Goal: Communication & Community: Answer question/provide support

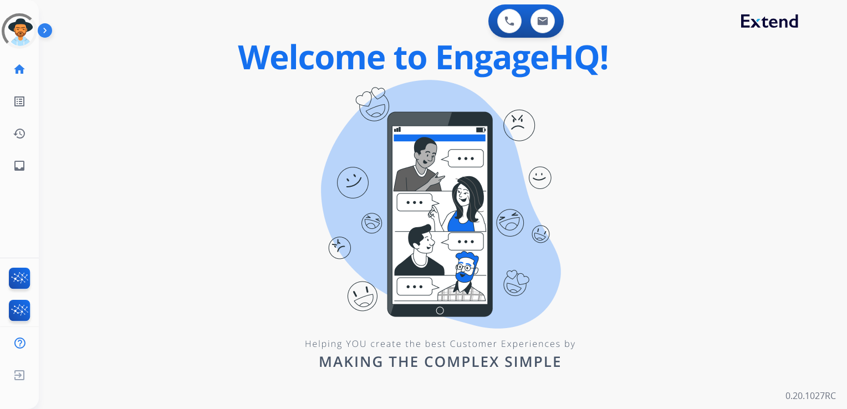
click at [76, 86] on div "swap_horiz Break voice bridge close_fullscreen Connect 3-Way Call merge_type Se…" at bounding box center [429, 66] width 781 height 53
drag, startPoint x: 0, startPoint y: 0, endPoint x: 19, endPoint y: 166, distance: 166.8
click at [19, 166] on mat-icon "inbox" at bounding box center [19, 165] width 13 height 13
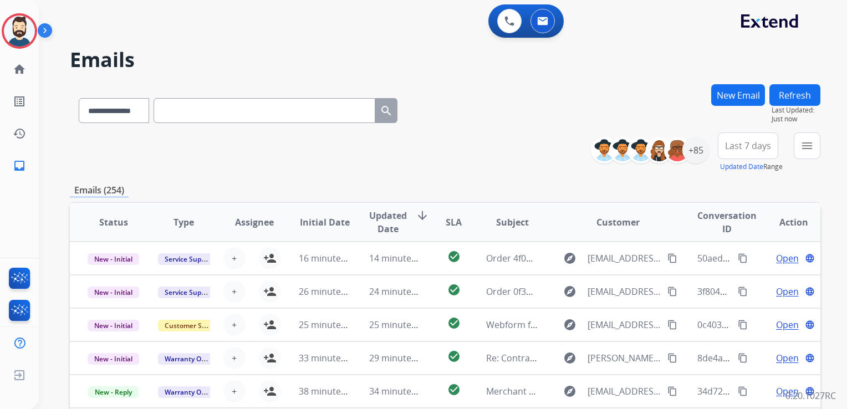
click at [39, 30] on img at bounding box center [47, 32] width 19 height 21
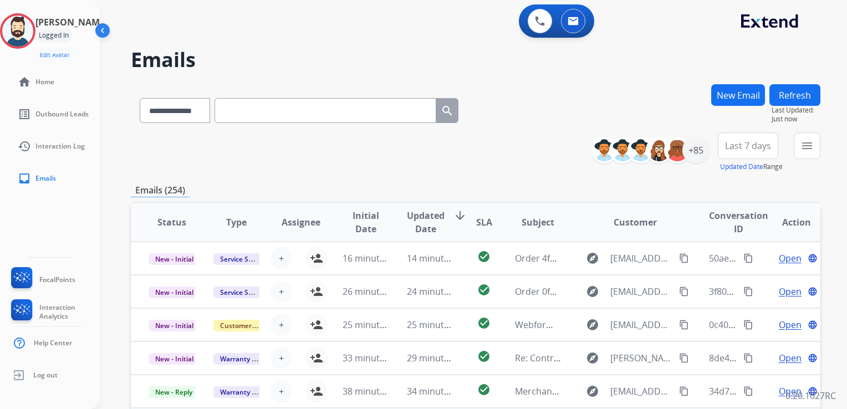
click at [100, 30] on img at bounding box center [103, 32] width 21 height 21
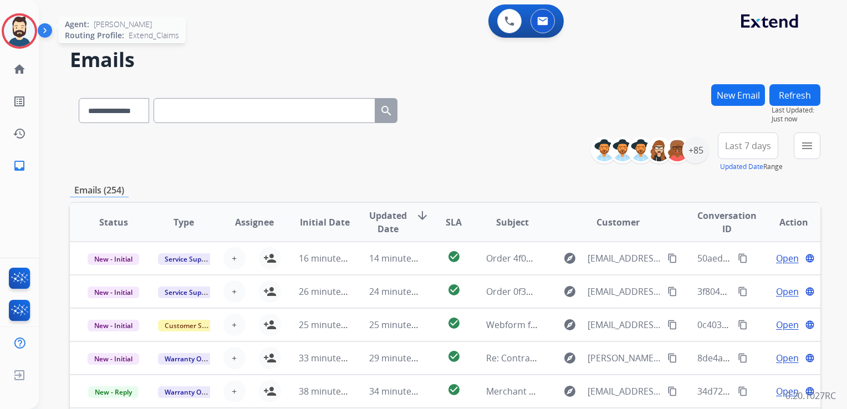
click at [23, 32] on img at bounding box center [19, 31] width 31 height 31
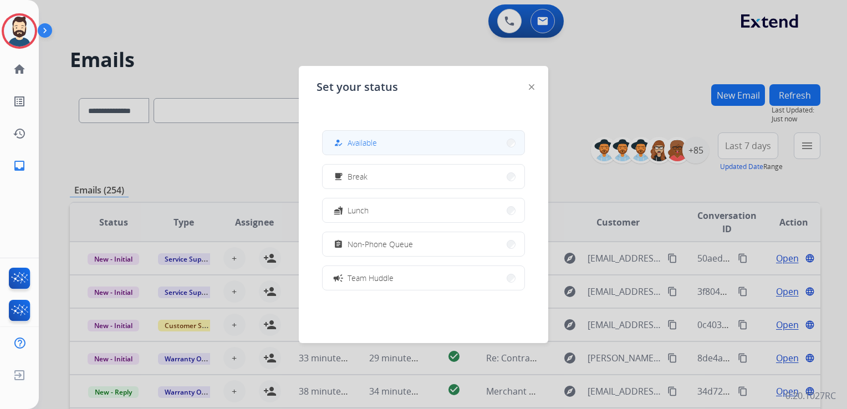
click at [366, 146] on span "Available" at bounding box center [361, 143] width 29 height 12
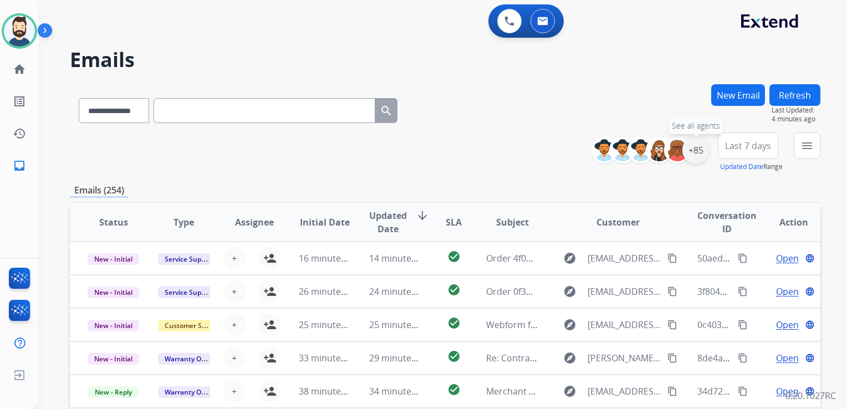
click at [691, 156] on div "+85" at bounding box center [695, 150] width 27 height 27
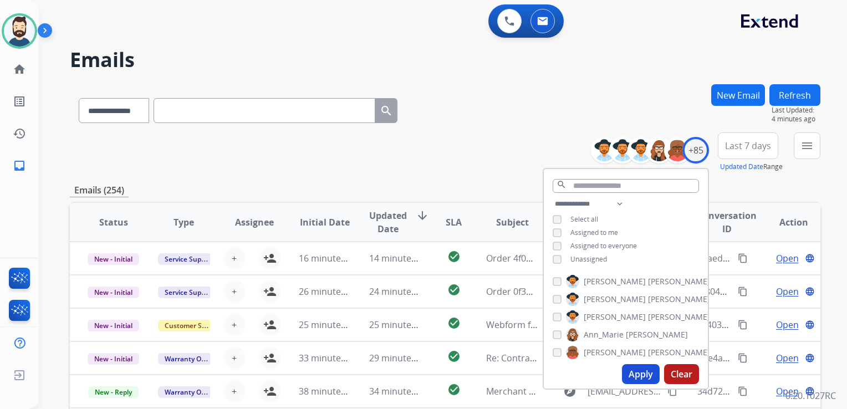
click at [629, 367] on button "Apply" at bounding box center [641, 374] width 38 height 20
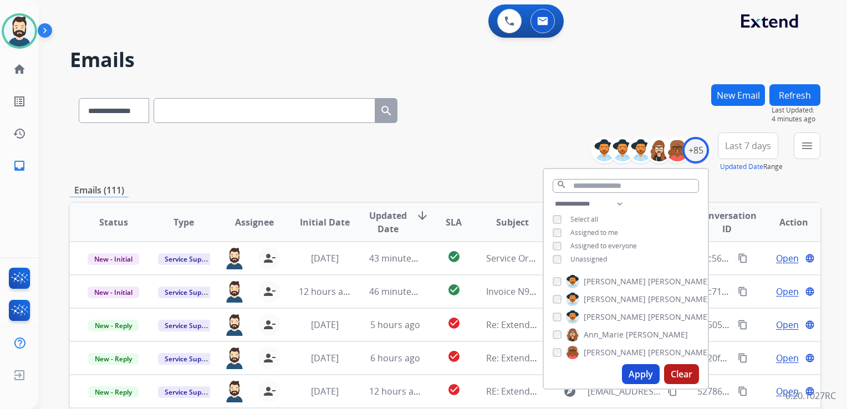
click at [739, 145] on span "Last 7 days" at bounding box center [748, 146] width 46 height 4
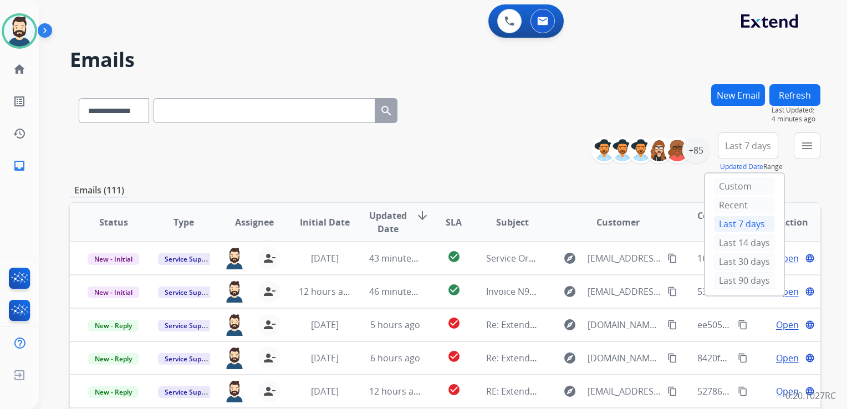
click at [732, 278] on div "Last 90 days" at bounding box center [744, 280] width 61 height 17
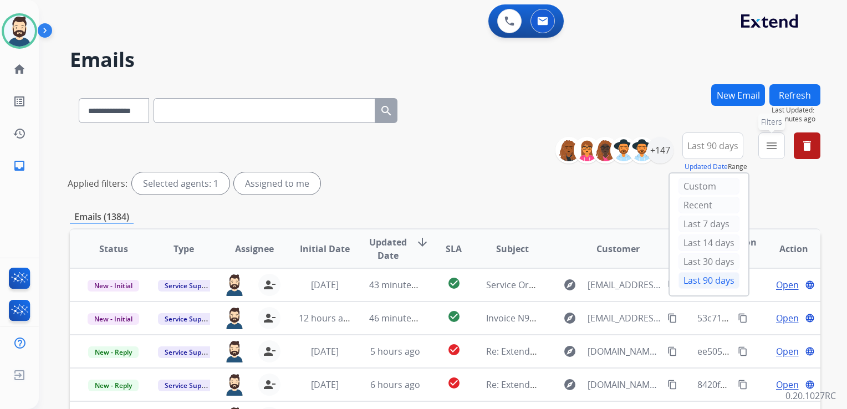
click at [769, 145] on mat-icon "menu" at bounding box center [771, 145] width 13 height 13
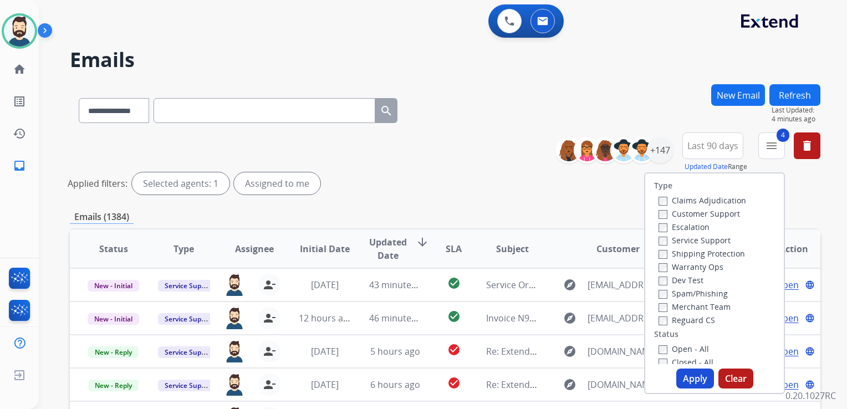
click at [696, 379] on button "Apply" at bounding box center [695, 378] width 38 height 20
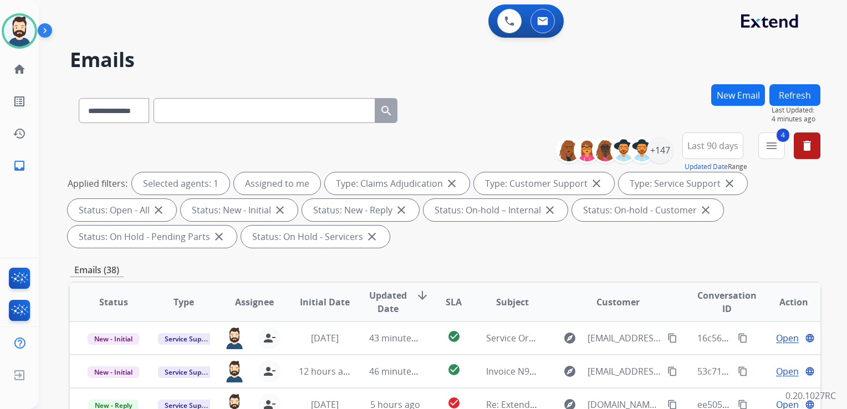
click at [392, 296] on span "Updated Date" at bounding box center [388, 302] width 38 height 27
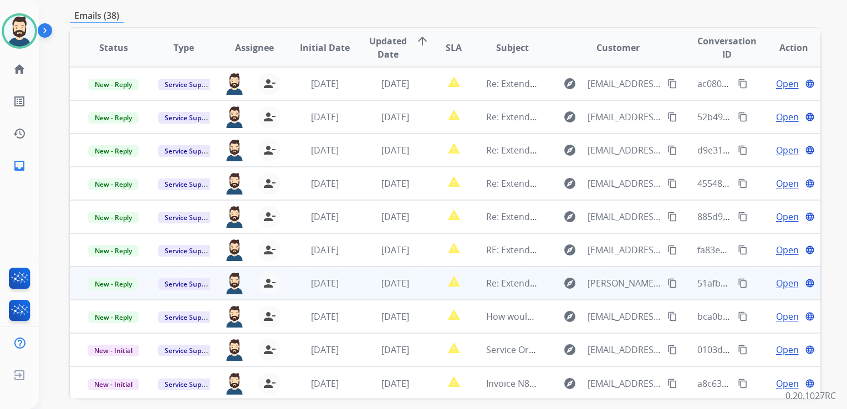
scroll to position [301, 0]
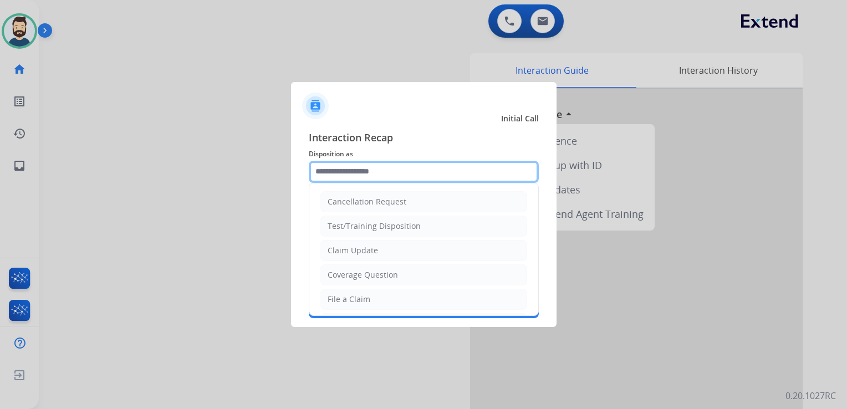
click at [350, 172] on input "text" at bounding box center [424, 172] width 230 height 22
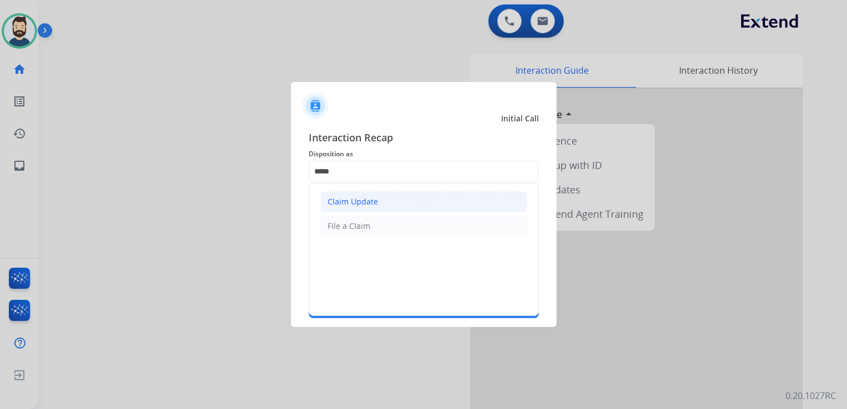
click at [353, 203] on div "Claim Update" at bounding box center [352, 201] width 50 height 11
type input "**********"
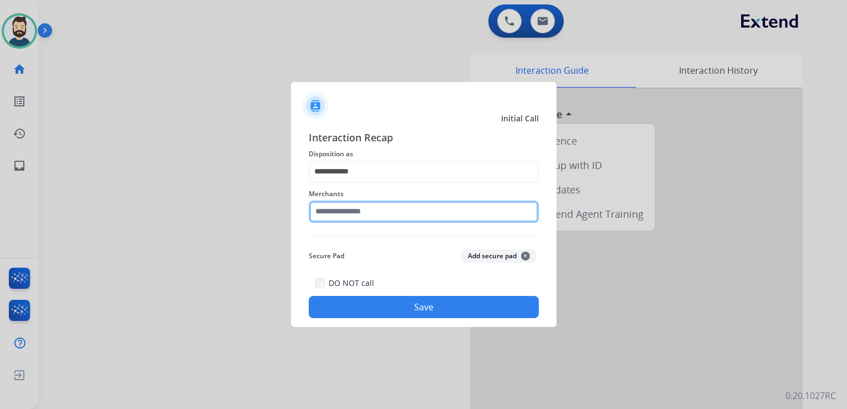
click at [355, 206] on input "text" at bounding box center [424, 212] width 230 height 22
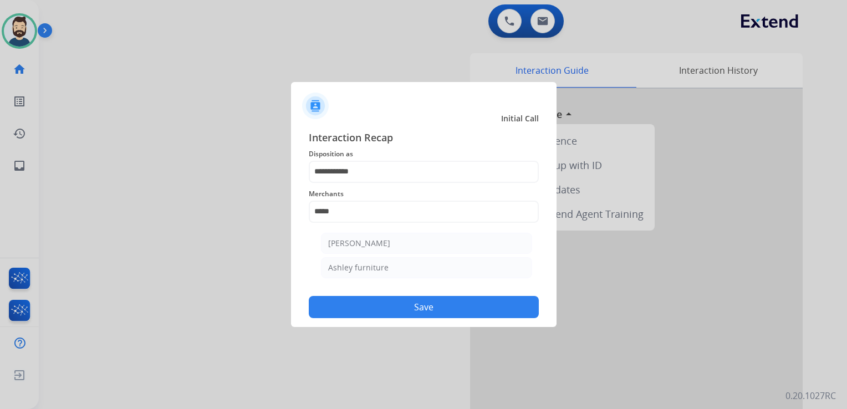
click at [376, 266] on div "Ashley furniture" at bounding box center [358, 267] width 60 height 11
type input "**********"
click at [361, 308] on button "Save" at bounding box center [424, 307] width 230 height 22
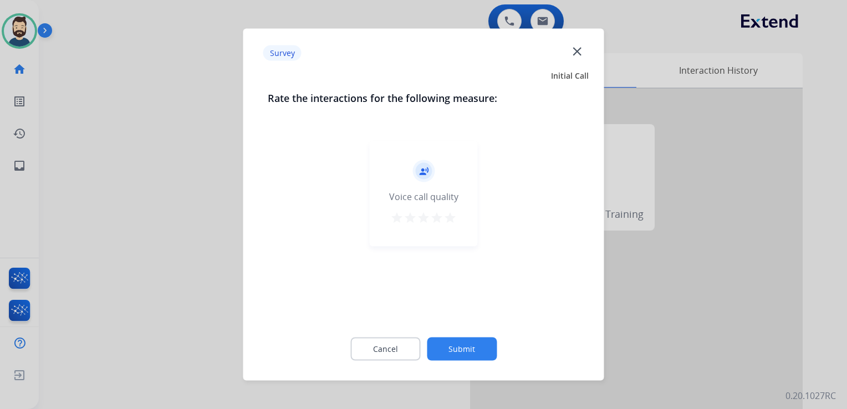
click at [446, 217] on mat-icon "star" at bounding box center [449, 217] width 13 height 13
click at [450, 343] on button "Submit" at bounding box center [462, 348] width 70 height 23
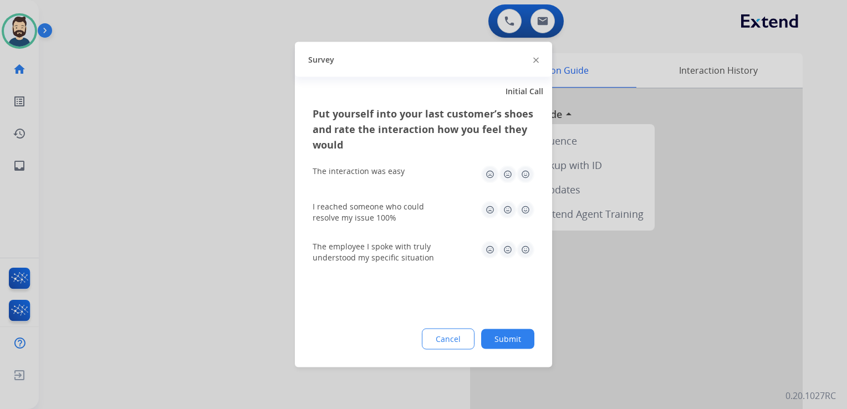
click at [523, 177] on img at bounding box center [525, 175] width 18 height 18
drag, startPoint x: 524, startPoint y: 207, endPoint x: 522, endPoint y: 227, distance: 20.6
click at [524, 207] on img at bounding box center [525, 210] width 18 height 18
click at [524, 247] on img at bounding box center [525, 250] width 18 height 18
click at [505, 341] on button "Submit" at bounding box center [507, 339] width 53 height 20
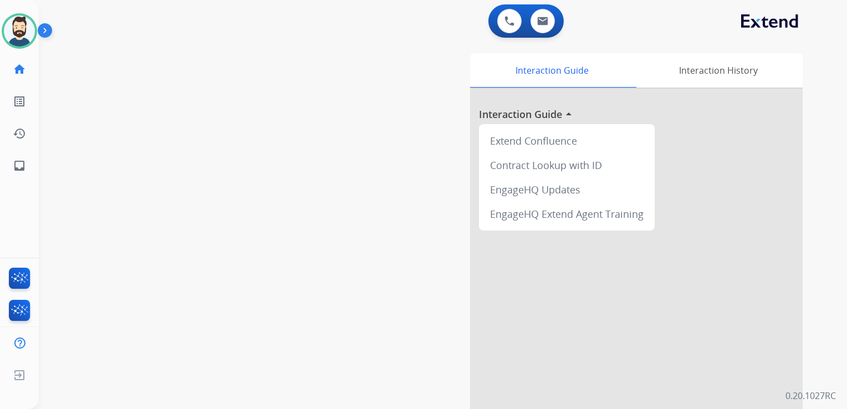
drag, startPoint x: 257, startPoint y: 249, endPoint x: 131, endPoint y: 257, distance: 126.5
click at [257, 249] on div "swap_horiz Break voice bridge close_fullscreen Connect 3-Way Call merge_type Se…" at bounding box center [429, 271] width 781 height 462
click at [16, 167] on mat-icon "inbox" at bounding box center [19, 165] width 13 height 13
select select "**********"
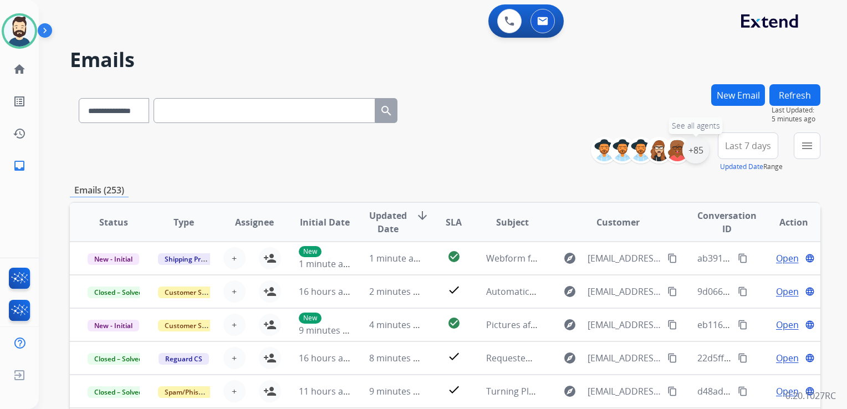
click at [693, 152] on div "+85" at bounding box center [695, 150] width 27 height 27
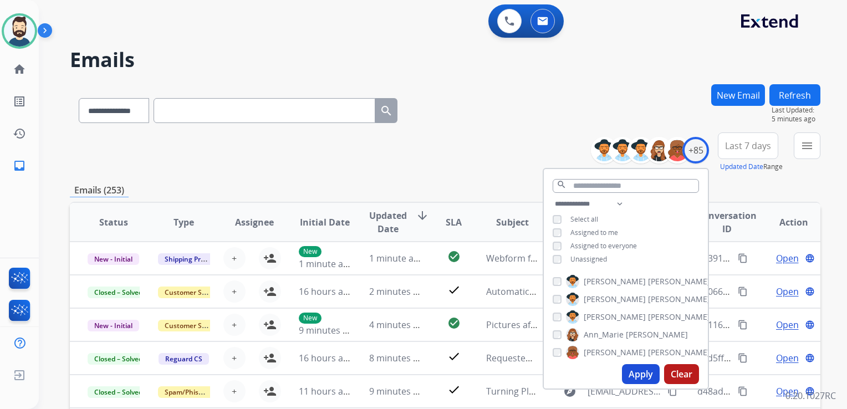
click at [639, 371] on button "Apply" at bounding box center [641, 374] width 38 height 20
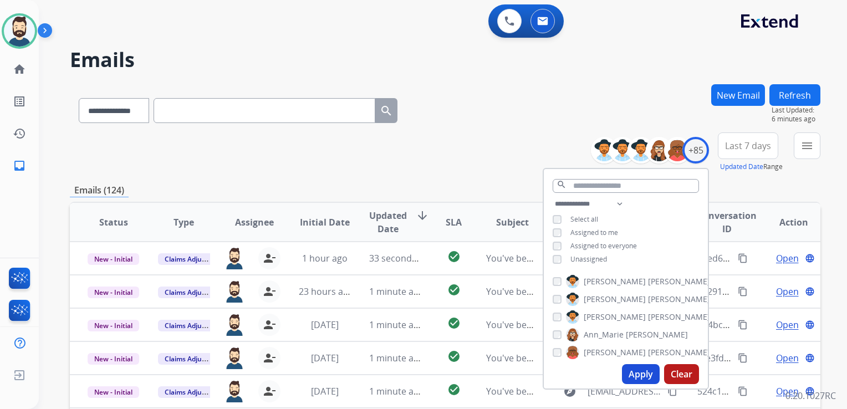
click at [738, 145] on span "Last 7 days" at bounding box center [748, 146] width 46 height 4
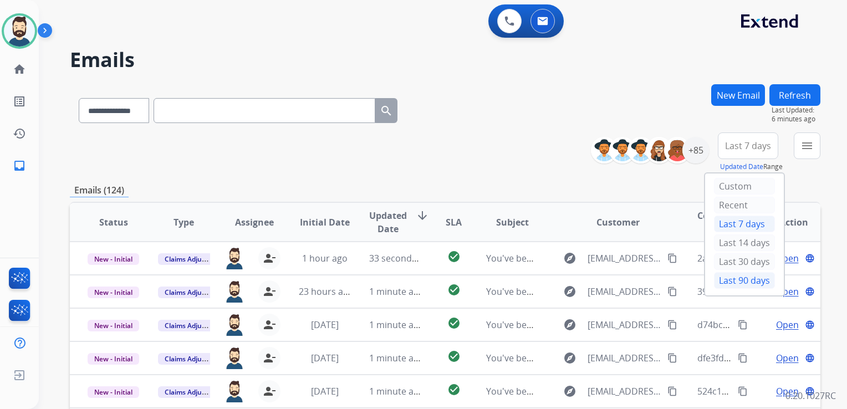
click at [722, 278] on div "Last 90 days" at bounding box center [744, 280] width 61 height 17
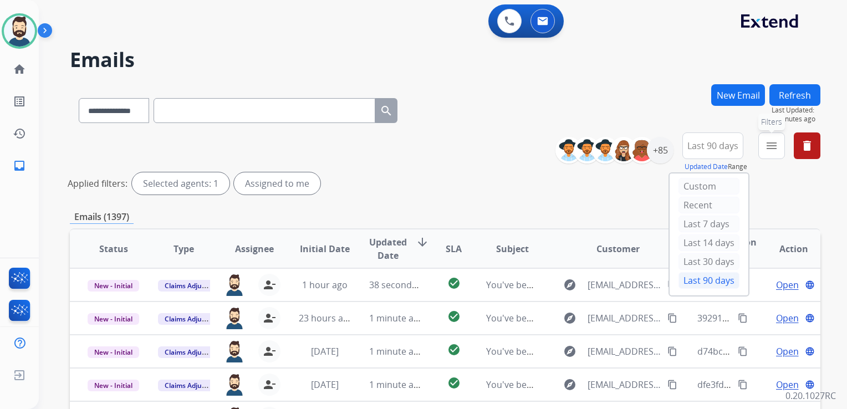
click at [761, 148] on button "menu Filters" at bounding box center [771, 145] width 27 height 27
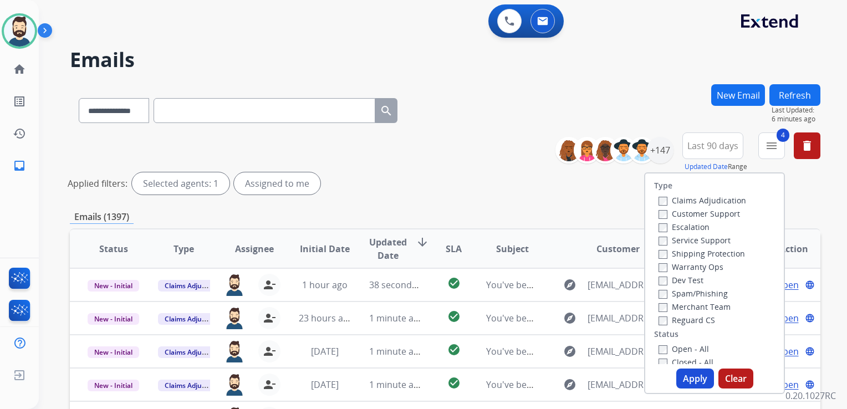
click at [688, 373] on button "Apply" at bounding box center [695, 378] width 38 height 20
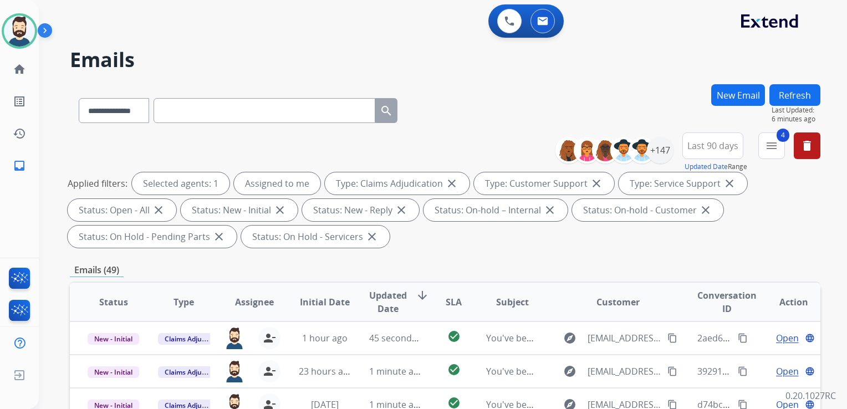
click at [382, 301] on span "Updated Date" at bounding box center [388, 302] width 38 height 27
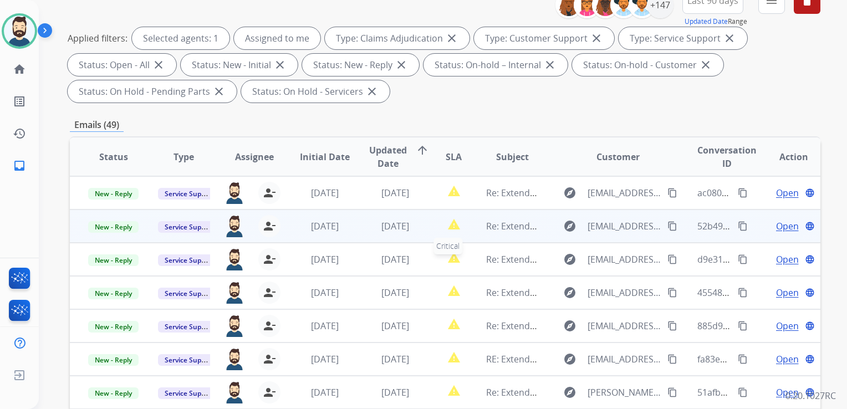
scroll to position [111, 0]
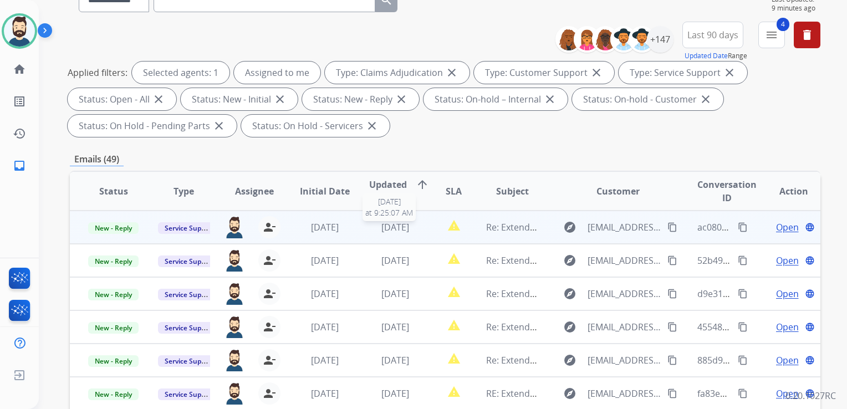
click at [396, 229] on span "[DATE]" at bounding box center [395, 227] width 28 height 12
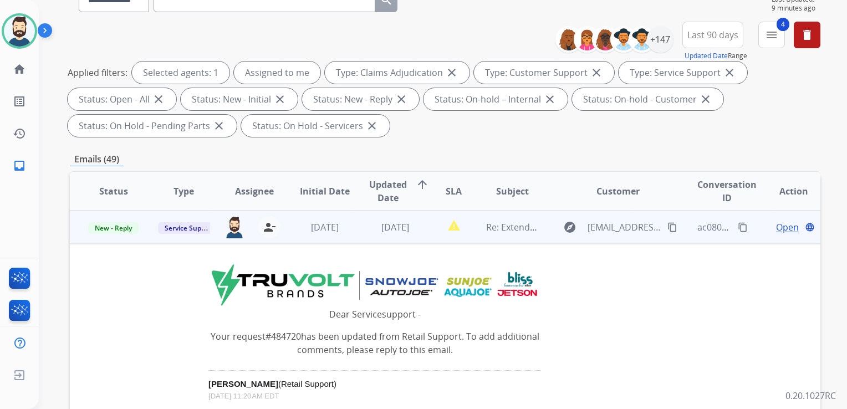
click at [777, 225] on span "Open" at bounding box center [787, 227] width 23 height 13
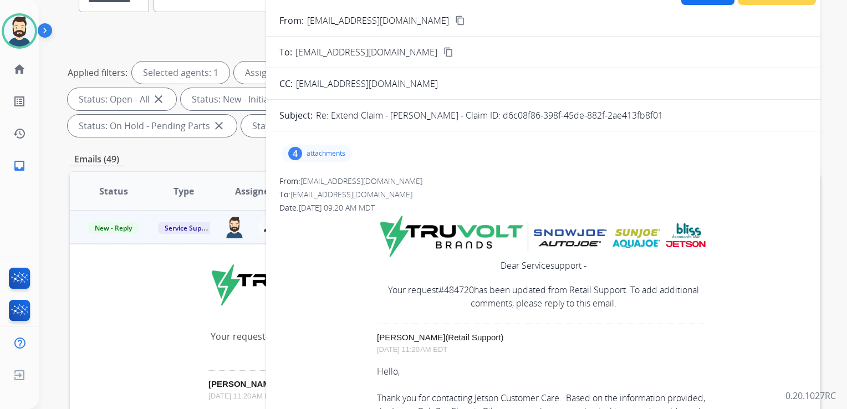
drag, startPoint x: 528, startPoint y: 116, endPoint x: 665, endPoint y: 119, distance: 137.4
click at [665, 119] on div "Re: Extend Claim - [PERSON_NAME] - Claim ID: d6c08f86-398f-45de-882f-2ae413fb8f…" at bounding box center [561, 115] width 491 height 13
drag, startPoint x: 665, startPoint y: 119, endPoint x: 625, endPoint y: 118, distance: 40.4
copy p "d6c08f86-398f-45de-882f-2ae413fb8f01"
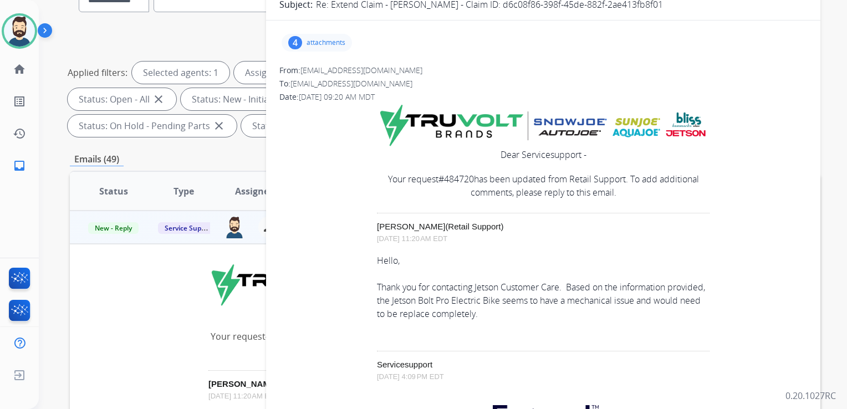
drag, startPoint x: 374, startPoint y: 285, endPoint x: 536, endPoint y: 312, distance: 164.5
click at [536, 312] on div "Hello, Thank you for contacting Jetson Customer Care. Based on the information …" at bounding box center [543, 287] width 332 height 66
copy div "Thank you for contacting Jetson Customer Care. Based on the information provide…"
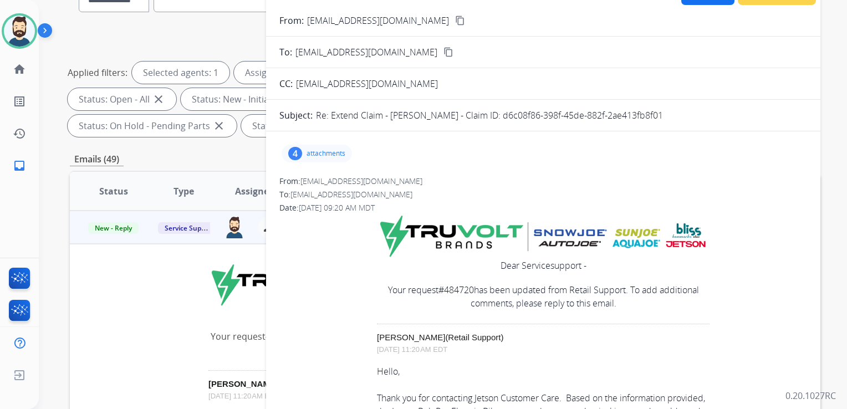
scroll to position [0, 0]
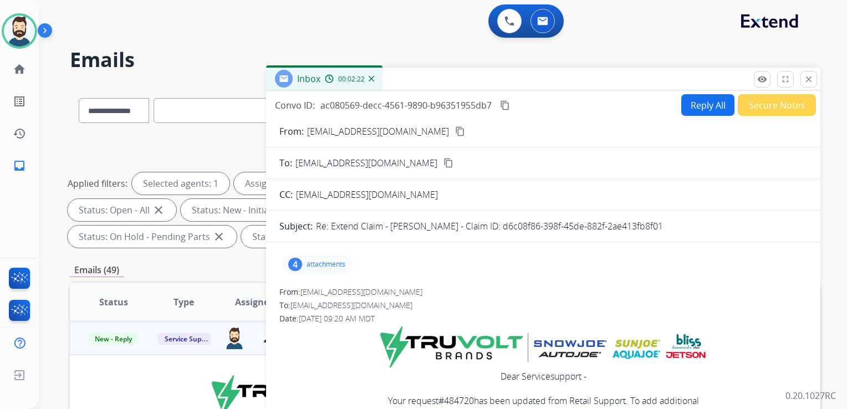
click at [699, 101] on button "Reply All" at bounding box center [707, 105] width 53 height 22
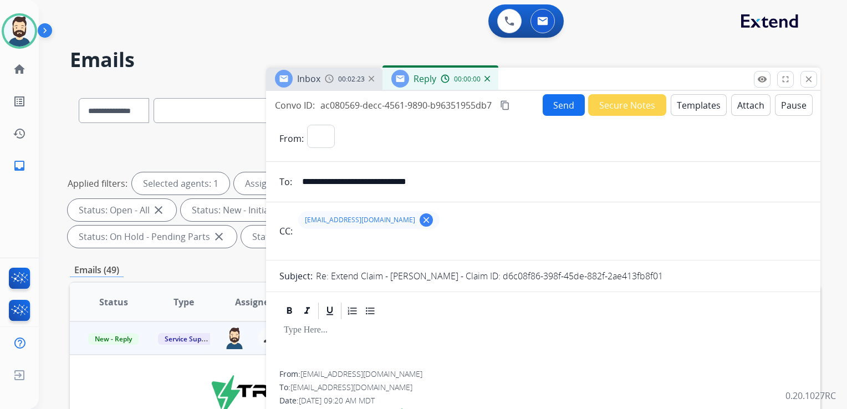
select select "**********"
click at [698, 100] on button "Templates" at bounding box center [698, 105] width 56 height 22
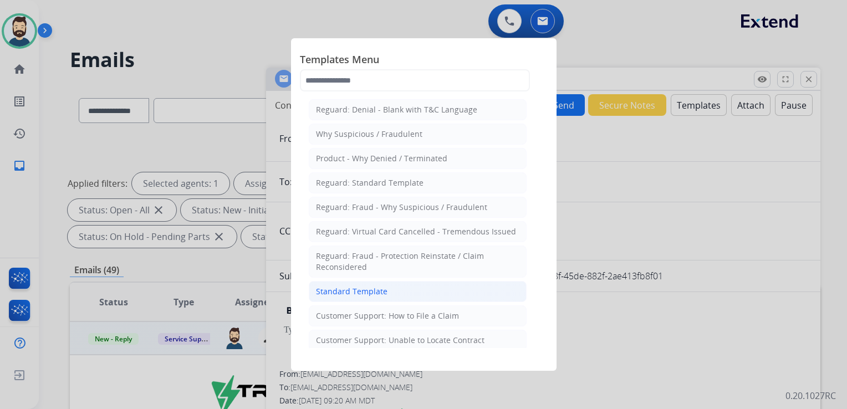
click at [357, 289] on div "Standard Template" at bounding box center [351, 291] width 71 height 11
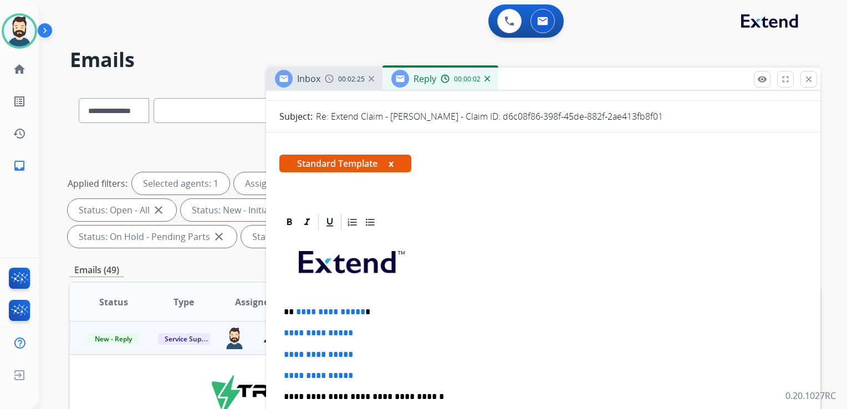
scroll to position [277, 0]
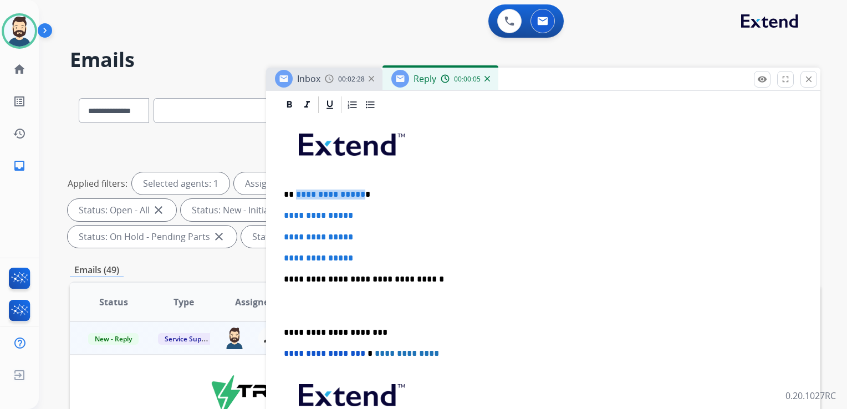
drag, startPoint x: 295, startPoint y: 196, endPoint x: 358, endPoint y: 194, distance: 63.7
click at [359, 194] on p "**********" at bounding box center [539, 194] width 510 height 10
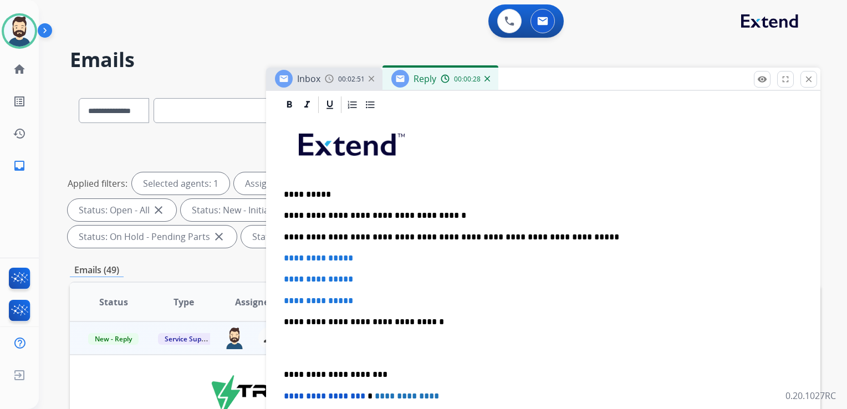
click at [484, 239] on p "**********" at bounding box center [539, 237] width 510 height 10
click at [411, 274] on p "**********" at bounding box center [543, 279] width 519 height 10
drag, startPoint x: 325, startPoint y: 265, endPoint x: 370, endPoint y: 294, distance: 53.5
click at [370, 296] on div "**********" at bounding box center [542, 327] width 527 height 424
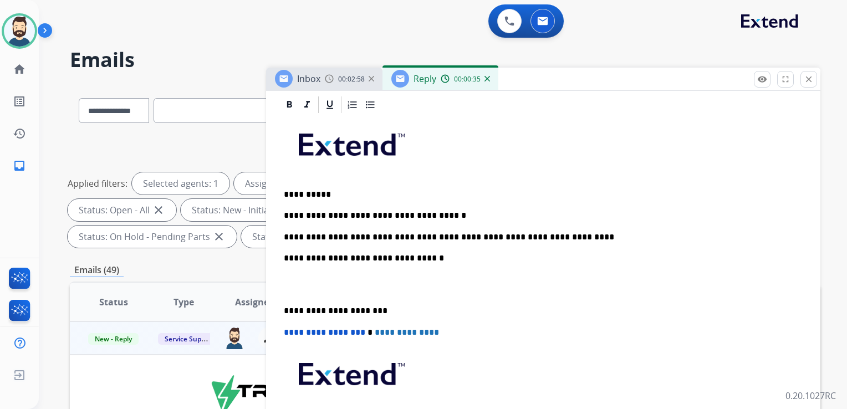
click at [398, 254] on p "**********" at bounding box center [539, 258] width 510 height 10
click at [324, 310] on p "**********" at bounding box center [539, 311] width 510 height 10
click at [288, 331] on span "**********" at bounding box center [324, 332] width 81 height 8
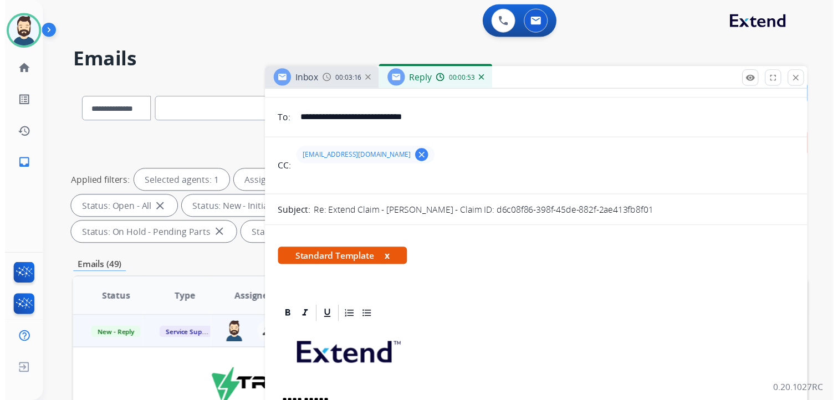
scroll to position [0, 0]
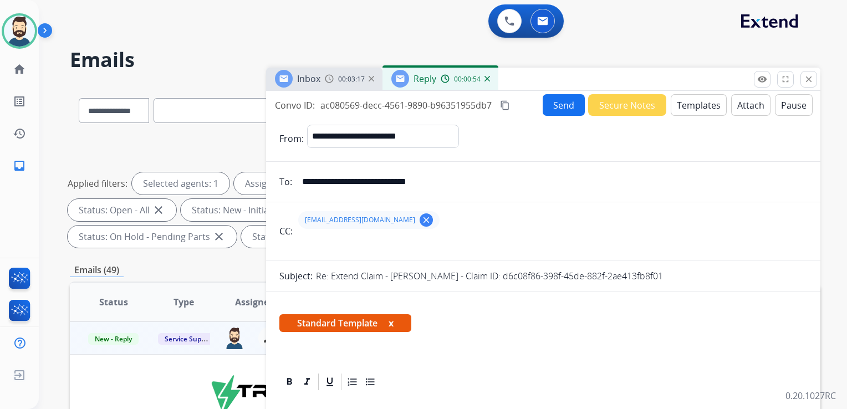
click at [558, 107] on button "Send" at bounding box center [563, 105] width 42 height 22
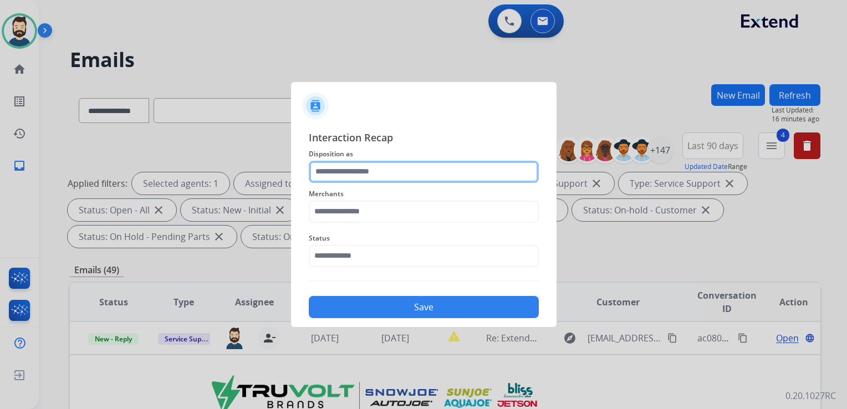
click at [372, 176] on input "text" at bounding box center [424, 172] width 230 height 22
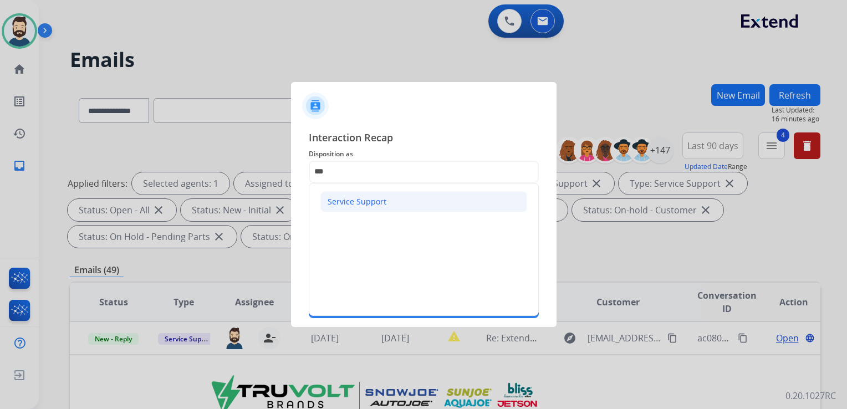
click at [366, 204] on div "Service Support" at bounding box center [356, 201] width 59 height 11
type input "**********"
click at [366, 204] on input "text" at bounding box center [424, 212] width 230 height 22
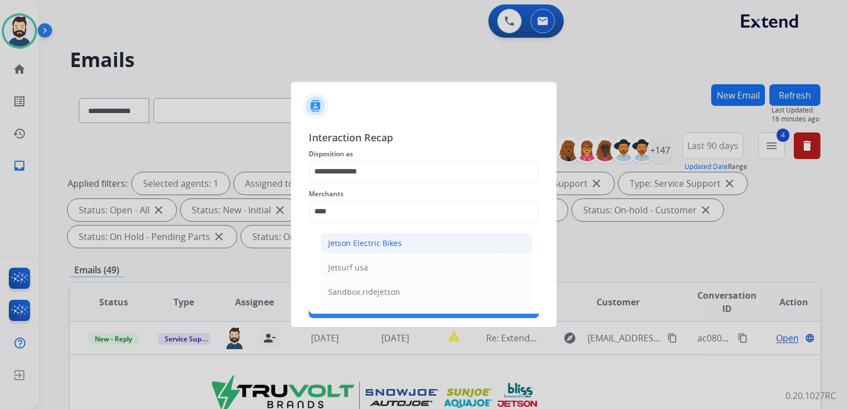
click at [383, 247] on div "Jetson Electric Bikes" at bounding box center [365, 243] width 74 height 11
type input "**********"
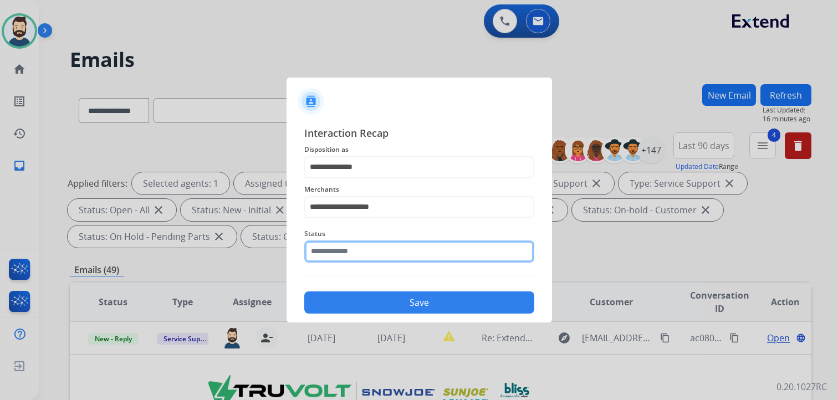
click at [383, 253] on input "text" at bounding box center [419, 251] width 230 height 22
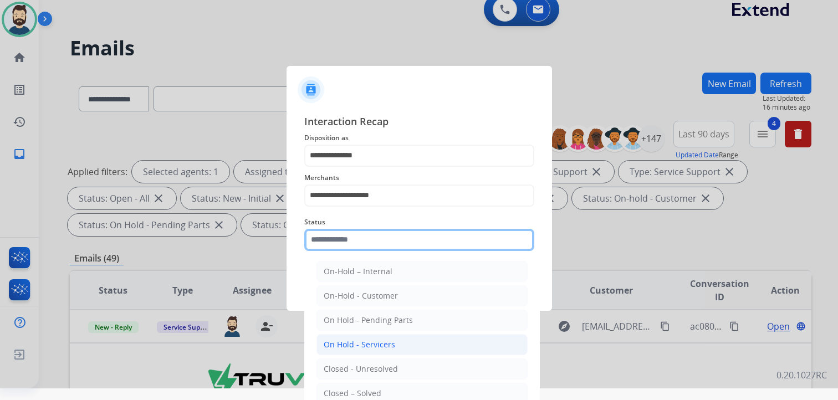
scroll to position [33, 0]
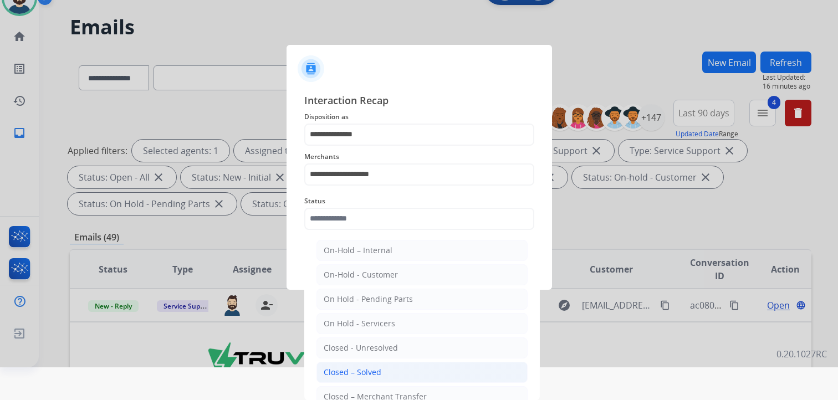
drag, startPoint x: 373, startPoint y: 368, endPoint x: 381, endPoint y: 346, distance: 23.8
click at [373, 368] on div "Closed – Solved" at bounding box center [353, 372] width 58 height 11
type input "**********"
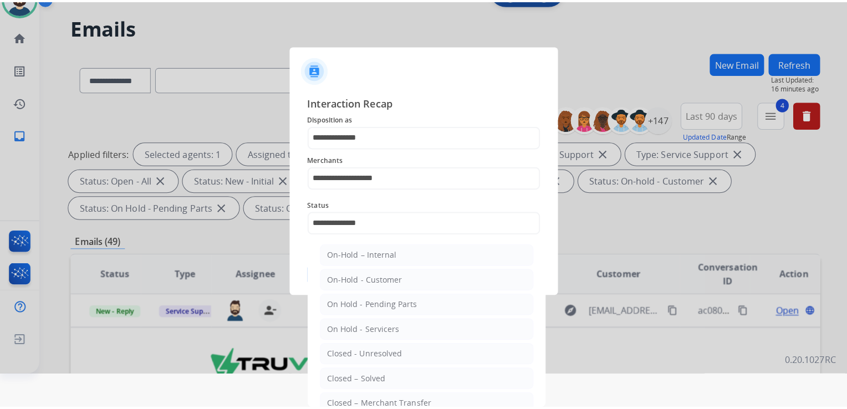
scroll to position [0, 0]
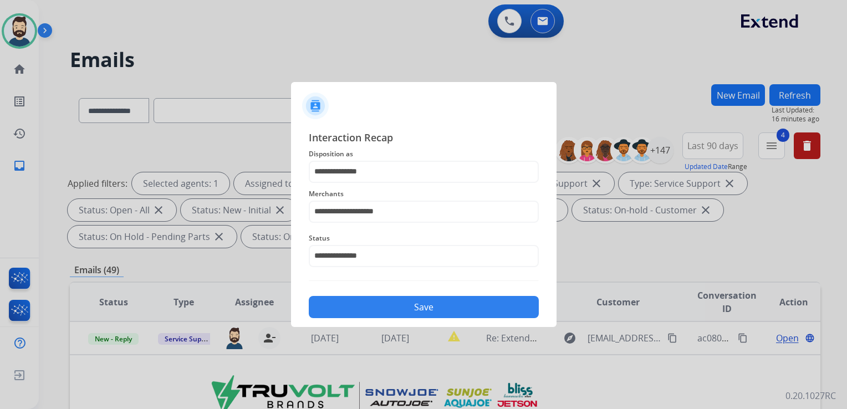
click at [395, 300] on button "Save" at bounding box center [424, 307] width 230 height 22
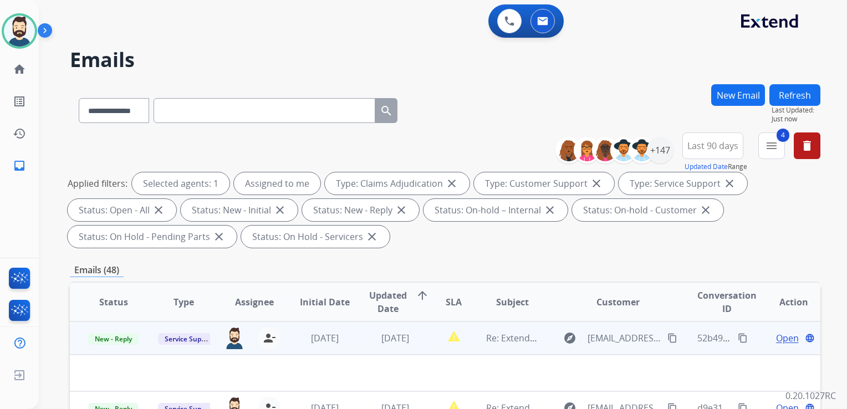
click at [393, 349] on td "[DATE]" at bounding box center [386, 337] width 70 height 33
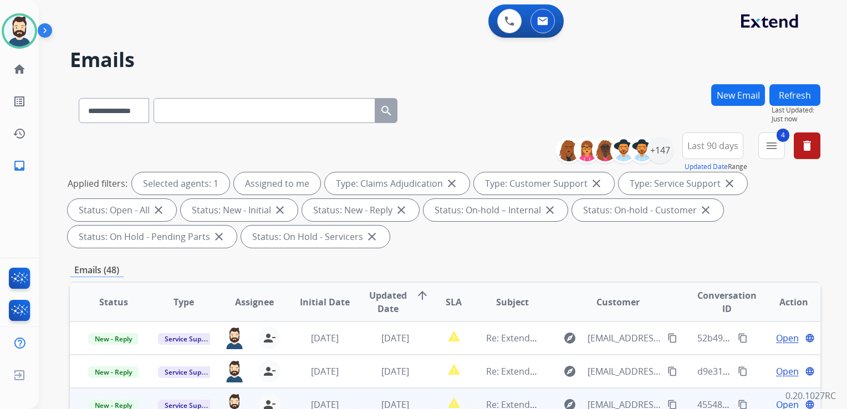
scroll to position [222, 0]
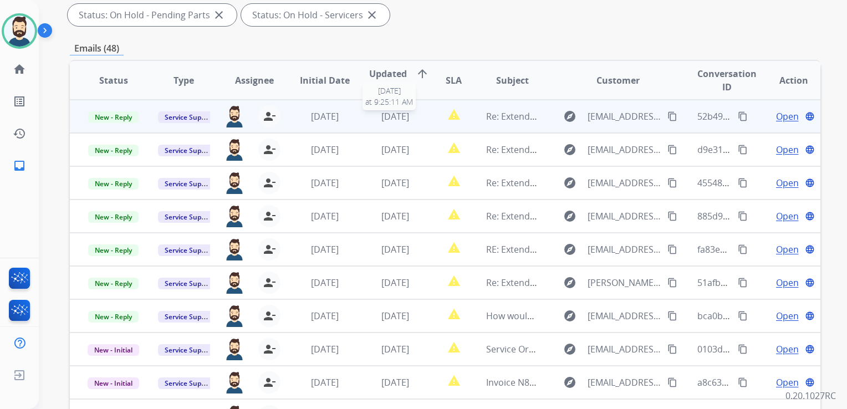
click at [390, 114] on span "[DATE]" at bounding box center [395, 116] width 28 height 12
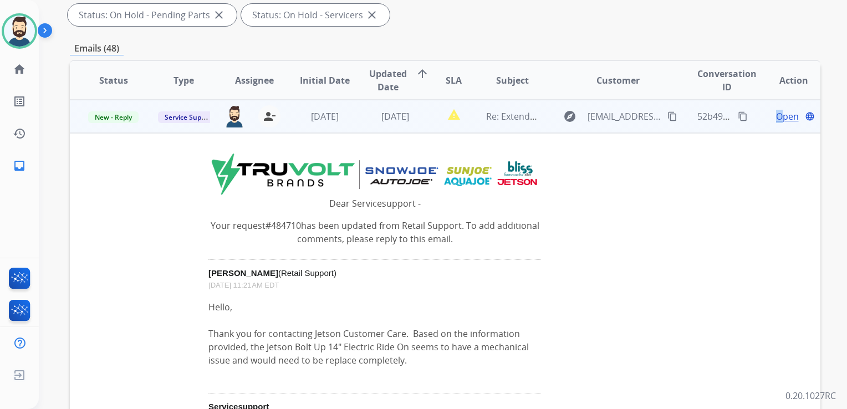
click at [776, 116] on span "Open" at bounding box center [787, 116] width 23 height 13
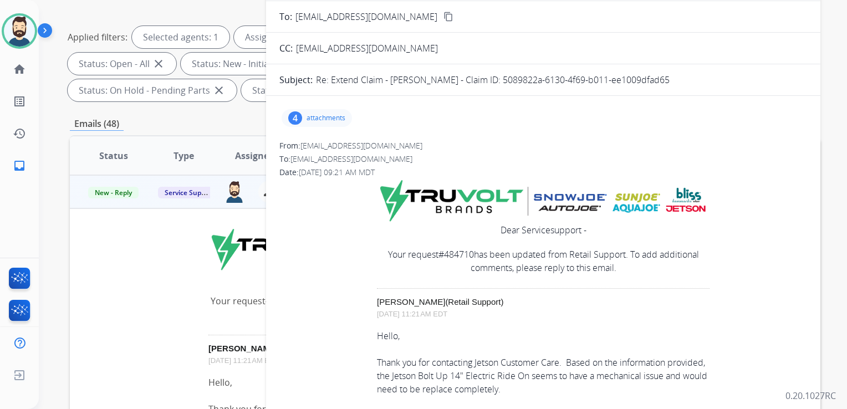
scroll to position [111, 0]
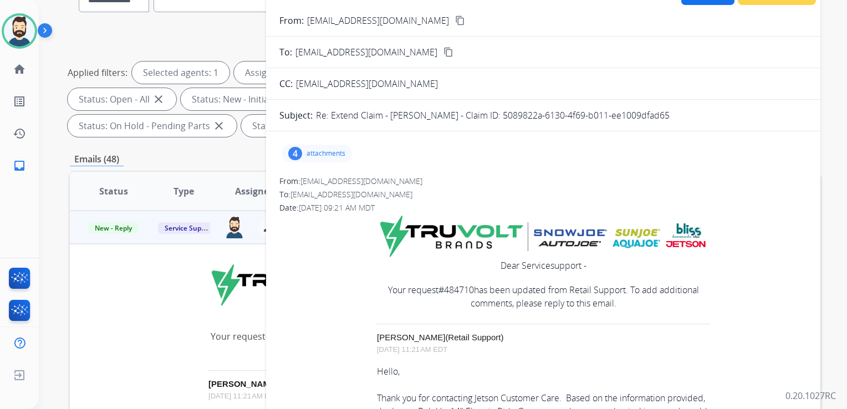
drag, startPoint x: 501, startPoint y: 114, endPoint x: 669, endPoint y: 108, distance: 168.5
click at [669, 109] on div "Re: Extend Claim - [PERSON_NAME] - Claim ID: 5089822a-6130-4f69-b011-ee1009dfad…" at bounding box center [561, 115] width 491 height 13
drag, startPoint x: 669, startPoint y: 108, endPoint x: 650, endPoint y: 112, distance: 19.2
copy p "5089822a-6130-4f69-b011-ee1009dfad65"
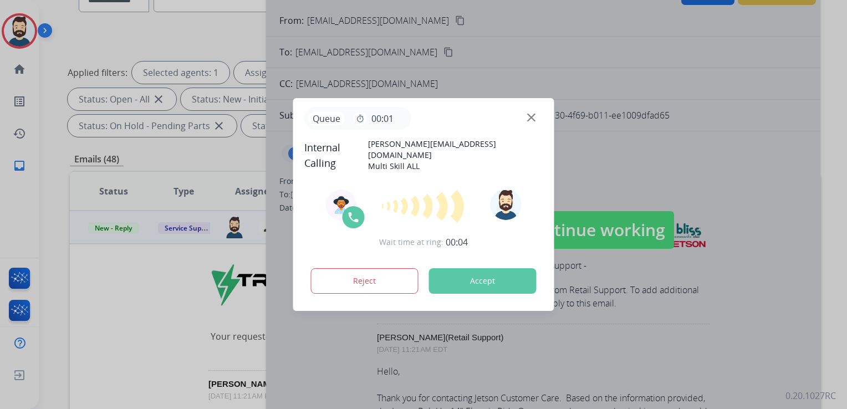
click at [515, 278] on button "Accept" at bounding box center [482, 280] width 107 height 25
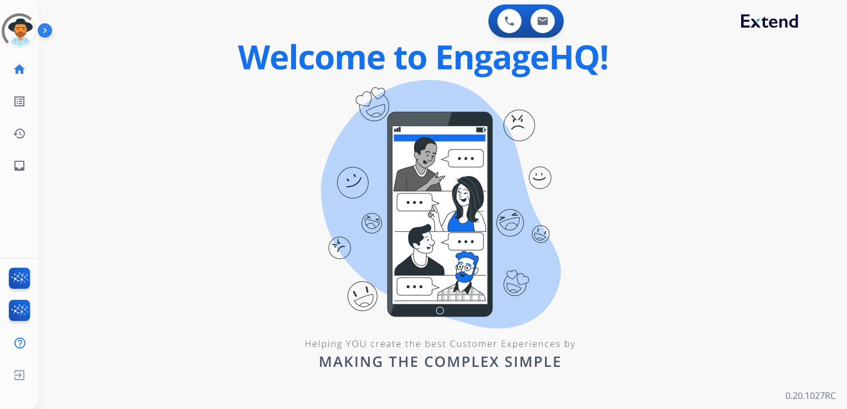
click at [74, 152] on div "0 Voice Interactions 0 Email Interactions swap_horiz Break voice bridge close_f…" at bounding box center [443, 204] width 808 height 409
click at [17, 165] on mat-icon "inbox" at bounding box center [19, 165] width 13 height 13
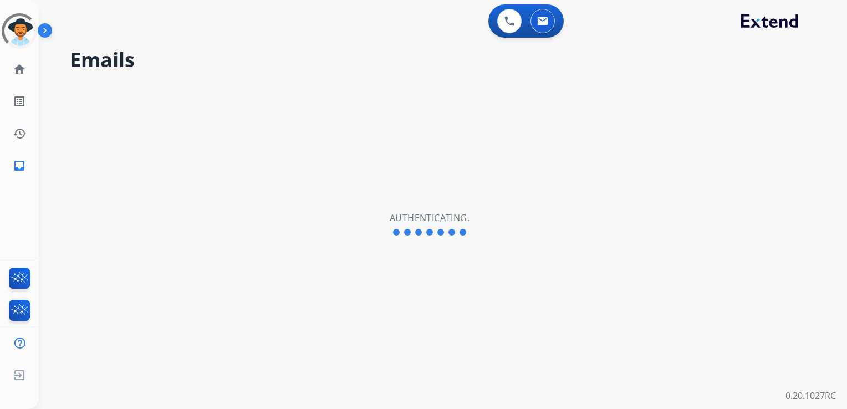
select select "**********"
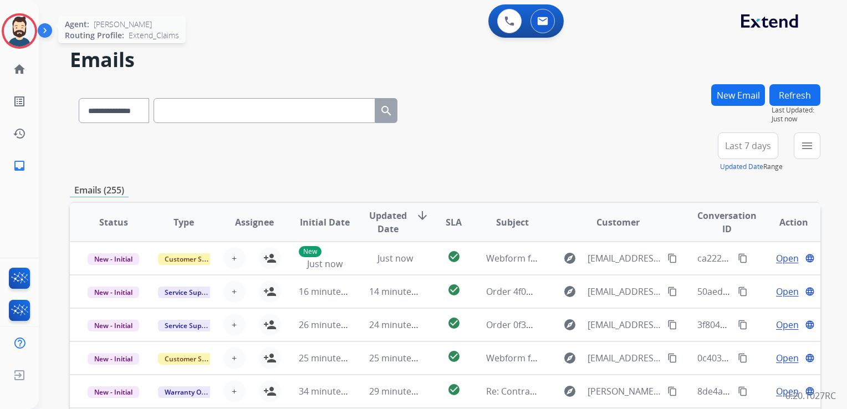
click at [19, 34] on img at bounding box center [19, 31] width 31 height 31
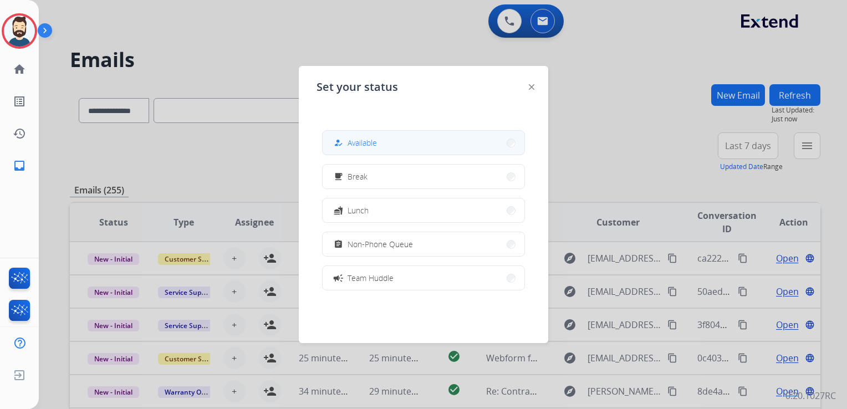
click at [357, 143] on span "Available" at bounding box center [361, 143] width 29 height 12
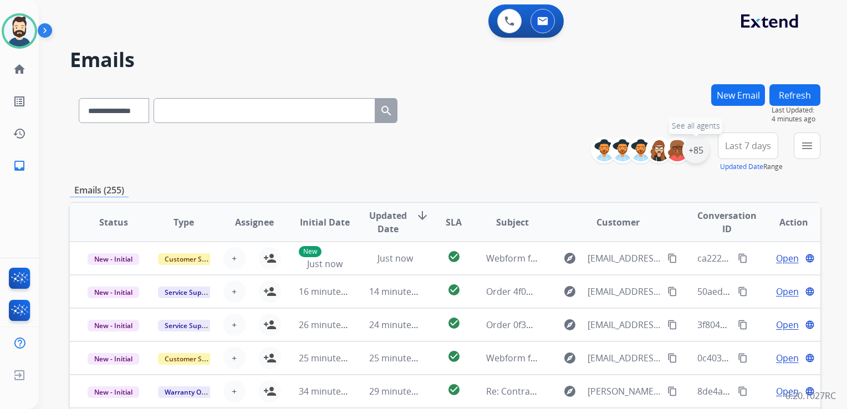
click at [698, 153] on div "+85" at bounding box center [695, 150] width 27 height 27
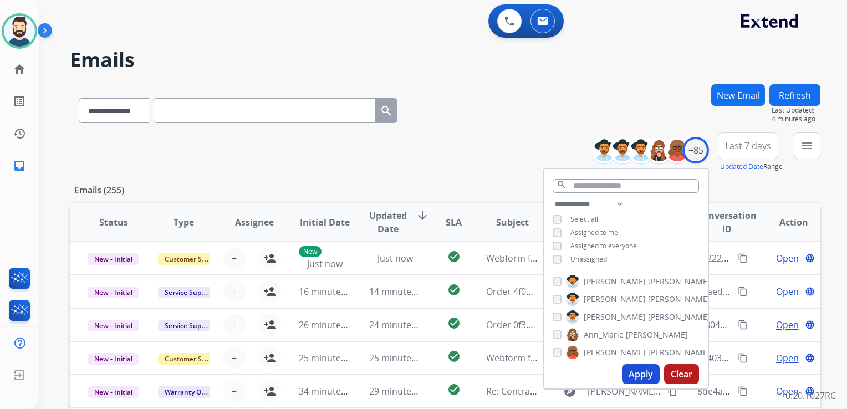
drag, startPoint x: 637, startPoint y: 365, endPoint x: 669, endPoint y: 209, distance: 158.9
click at [638, 364] on div "Apply Clear" at bounding box center [626, 374] width 164 height 29
click at [722, 152] on button "Last 7 days" at bounding box center [748, 145] width 60 height 27
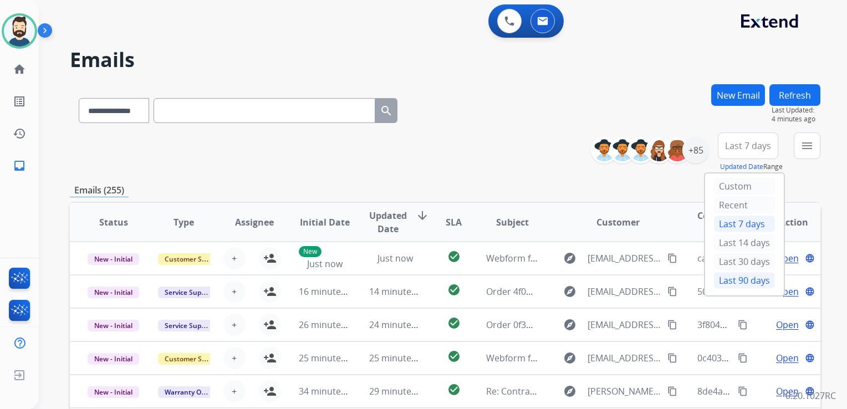
click at [717, 278] on div "Last 90 days" at bounding box center [744, 280] width 61 height 17
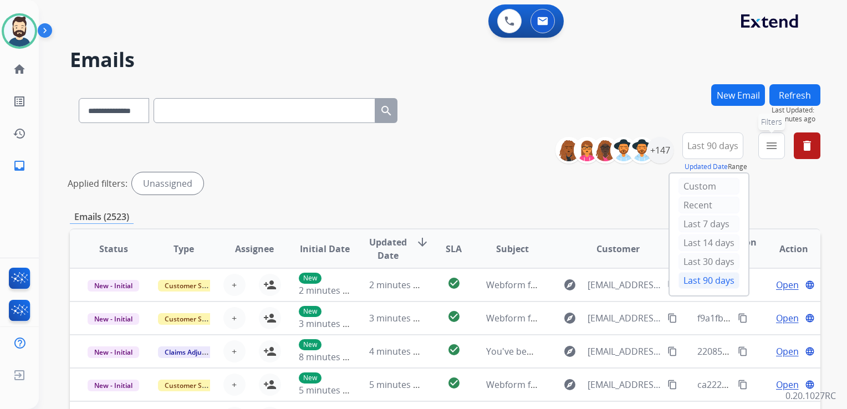
click at [767, 151] on mat-icon "menu" at bounding box center [771, 145] width 13 height 13
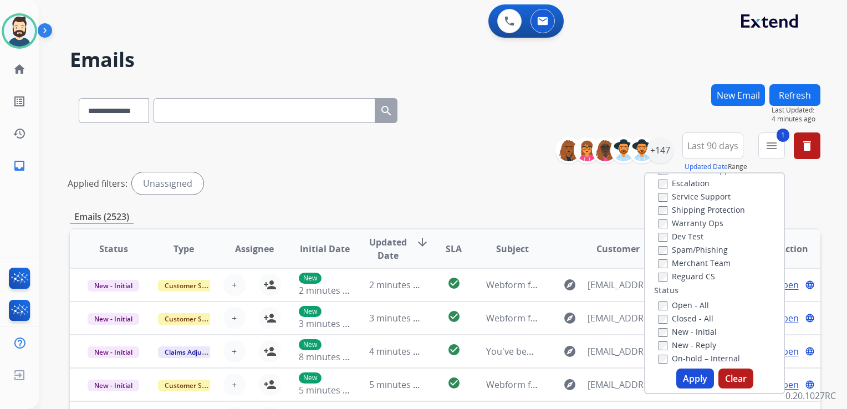
scroll to position [111, 0]
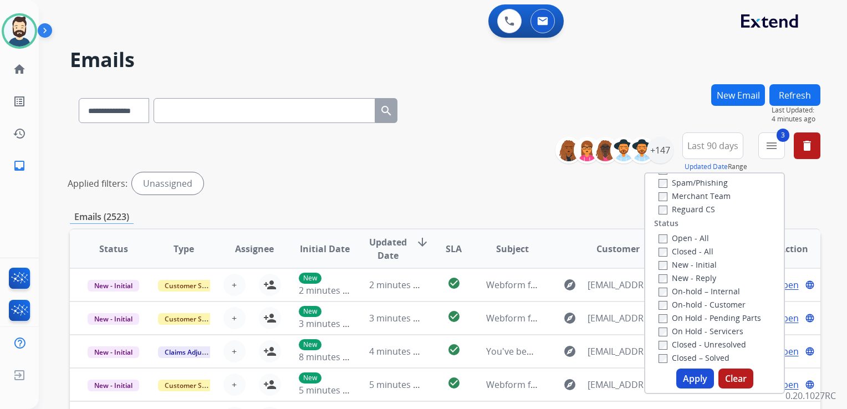
click at [692, 373] on button "Apply" at bounding box center [695, 378] width 38 height 20
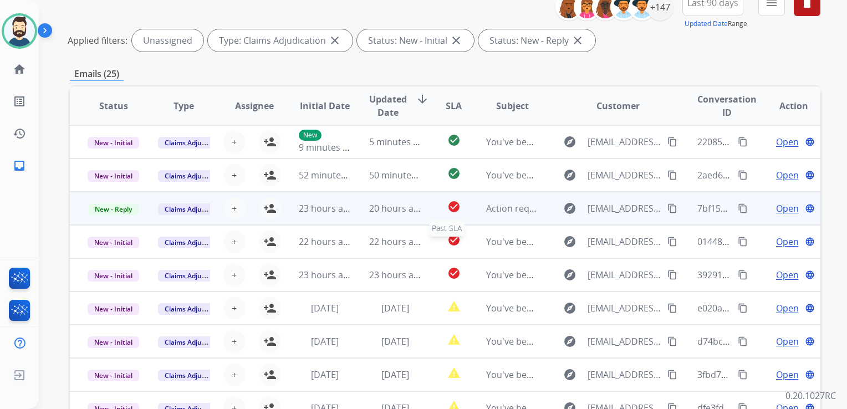
scroll to position [137, 0]
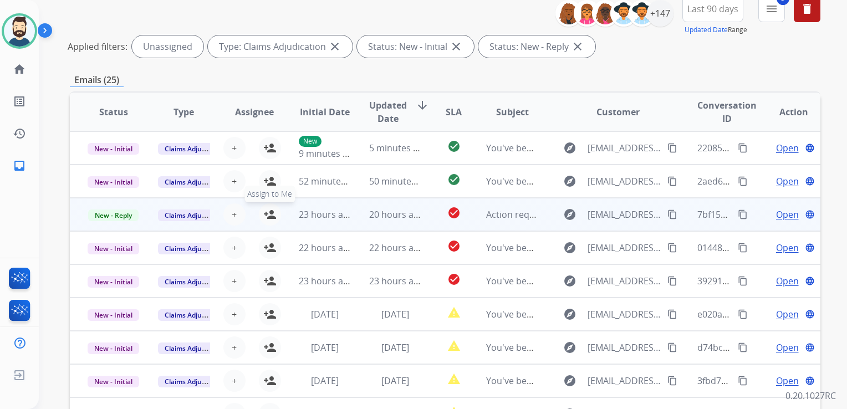
click at [269, 213] on mat-icon "person_add" at bounding box center [269, 214] width 13 height 13
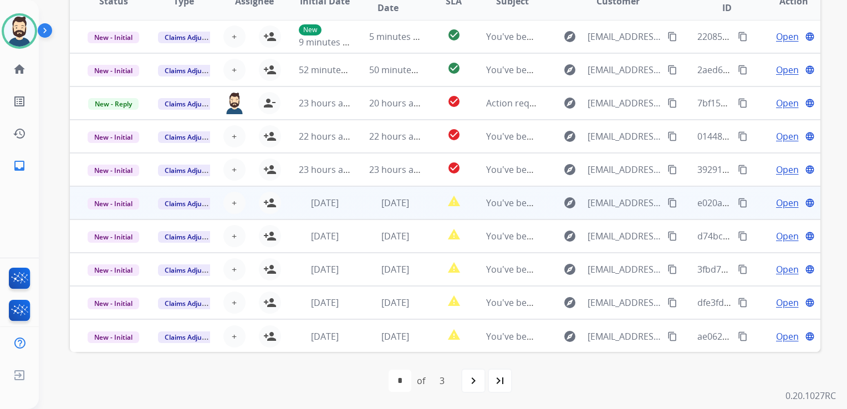
scroll to position [0, 0]
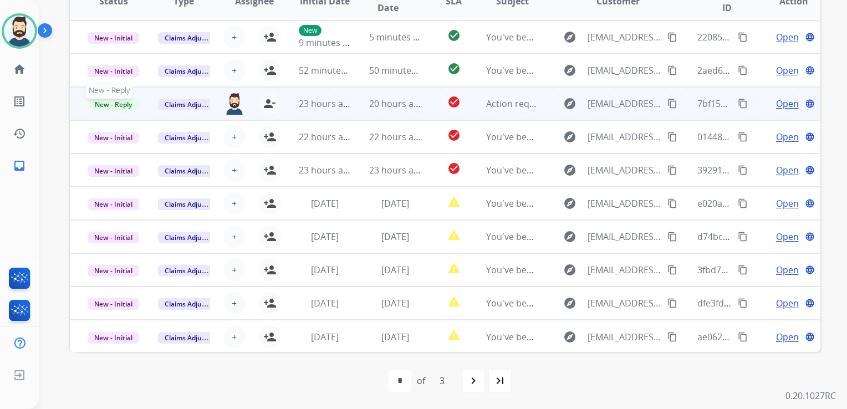
drag, startPoint x: 124, startPoint y: 105, endPoint x: 95, endPoint y: 114, distance: 30.0
click at [124, 105] on span "New - Reply" at bounding box center [113, 105] width 50 height 12
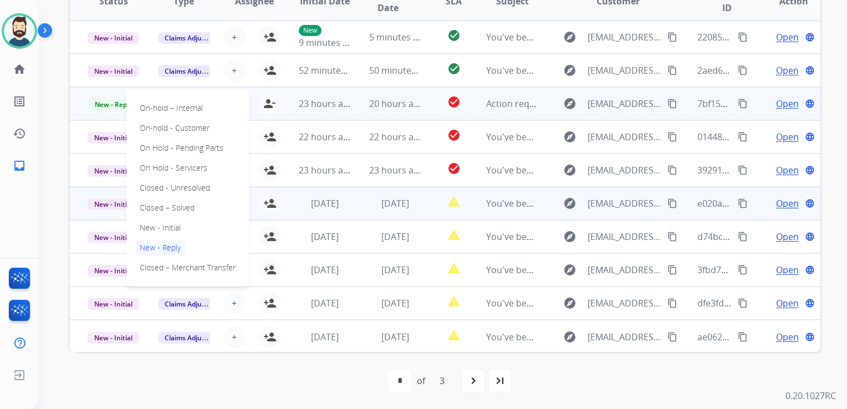
drag, startPoint x: 163, startPoint y: 204, endPoint x: 233, endPoint y: 216, distance: 71.4
click at [164, 204] on p "Closed – Solved" at bounding box center [167, 208] width 64 height 16
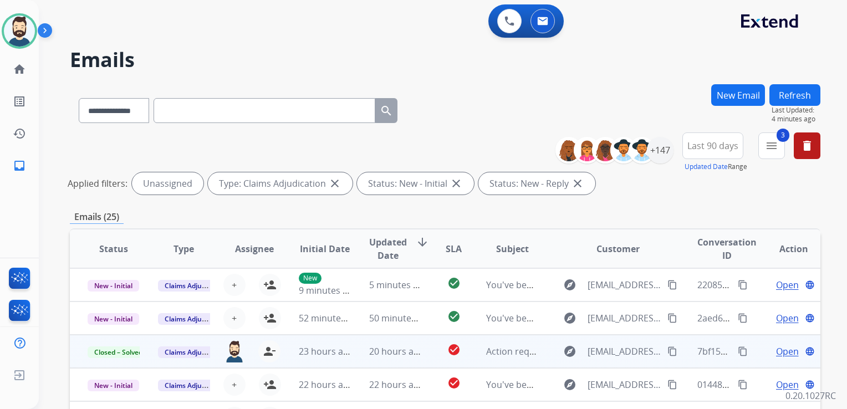
click at [786, 92] on button "Refresh" at bounding box center [794, 95] width 51 height 22
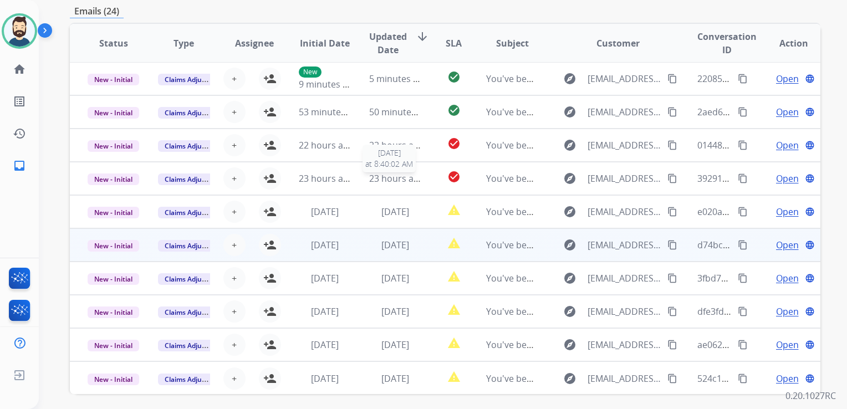
scroll to position [248, 0]
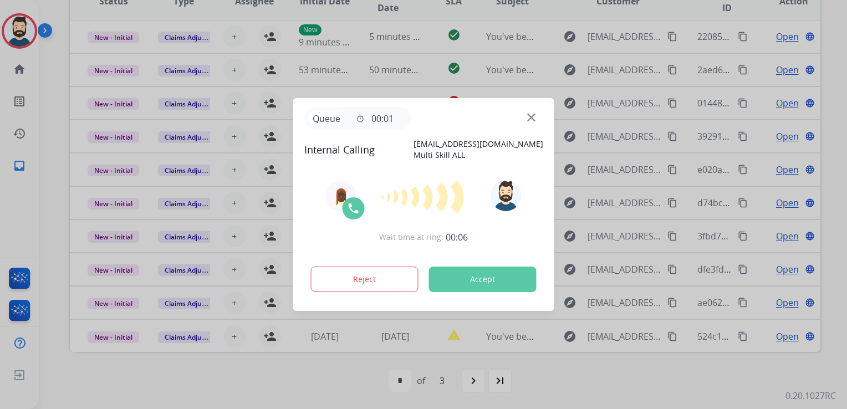
click at [481, 283] on button "Accept" at bounding box center [482, 279] width 107 height 25
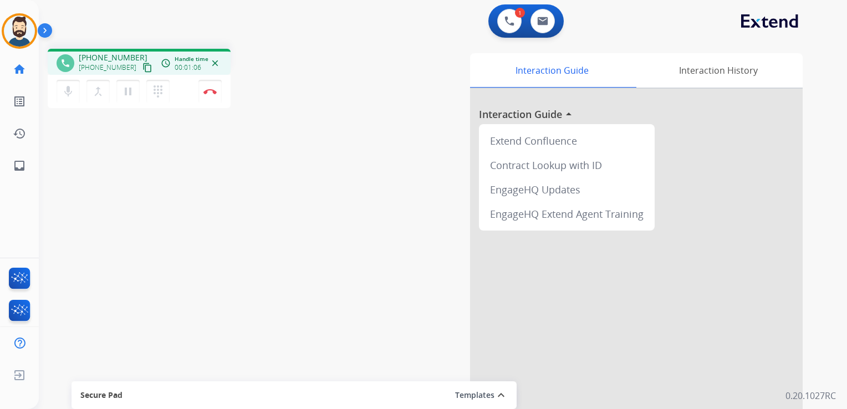
click at [150, 166] on div "phone [PHONE_NUMBER] [PHONE_NUMBER] content_copy access_time Call metrics Queue…" at bounding box center [429, 271] width 781 height 462
click at [27, 167] on link "inbox Emails" at bounding box center [19, 165] width 31 height 31
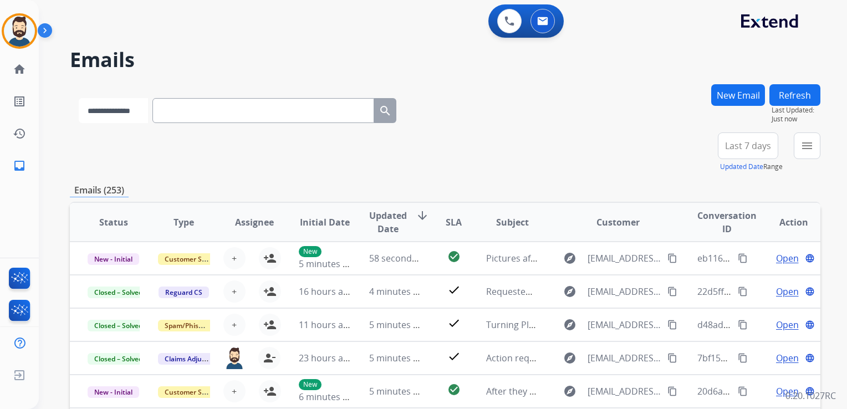
click at [113, 107] on select "**********" at bounding box center [113, 110] width 69 height 25
select select "**********"
click at [79, 98] on select "**********" at bounding box center [113, 110] width 69 height 25
click at [202, 110] on input "text" at bounding box center [264, 110] width 222 height 25
paste input "**********"
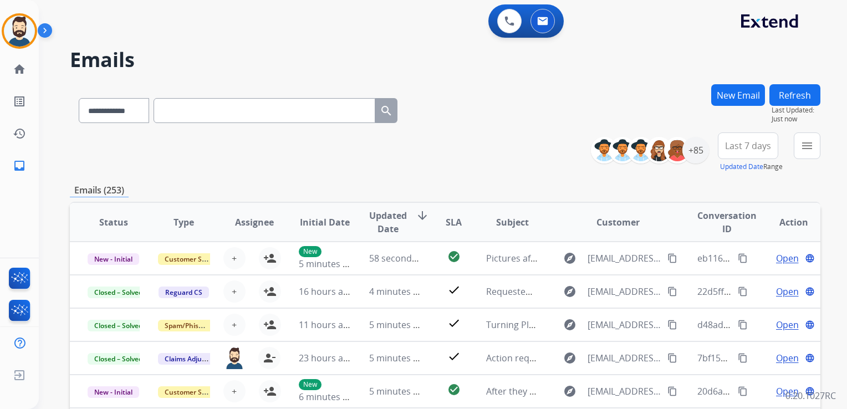
type input "**********"
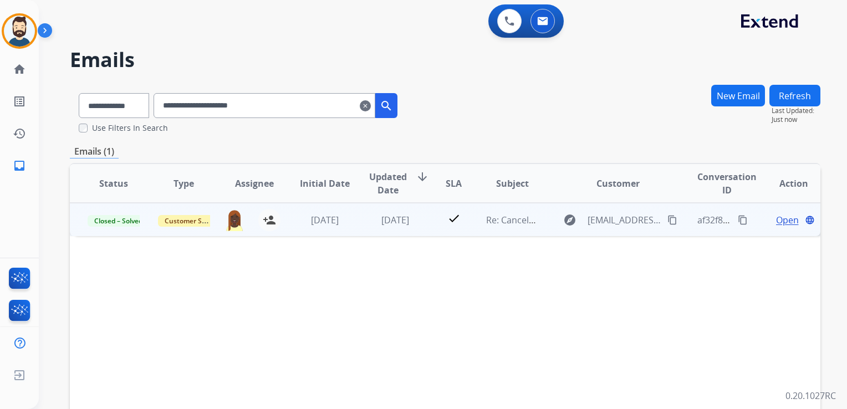
click at [379, 229] on td "[DATE]" at bounding box center [386, 219] width 70 height 33
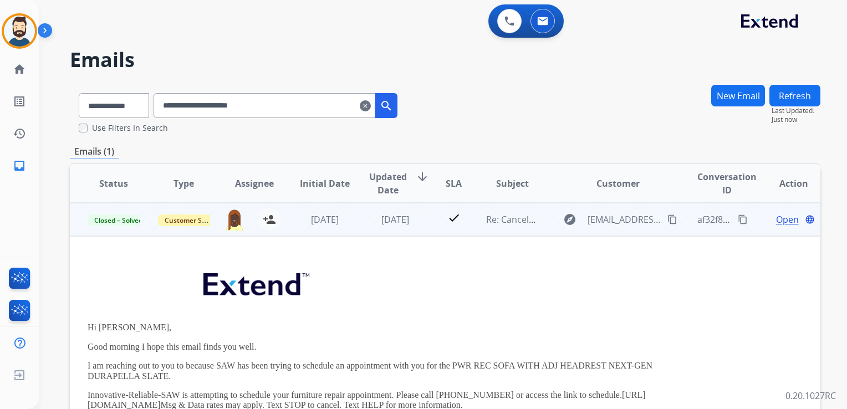
click at [777, 223] on span "Open" at bounding box center [787, 219] width 23 height 13
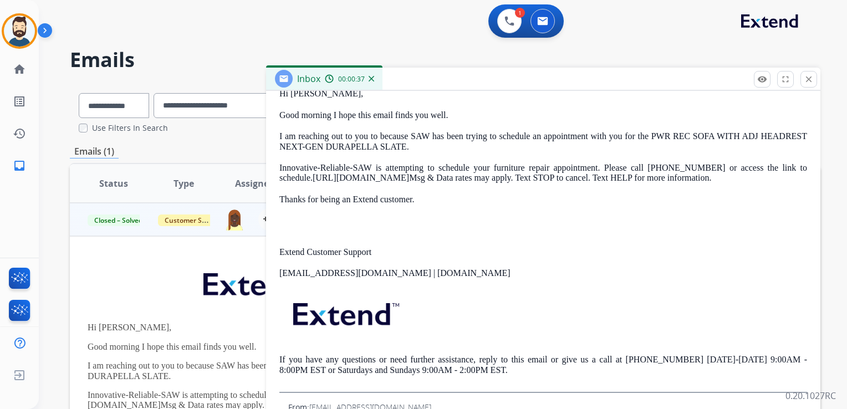
scroll to position [332, 0]
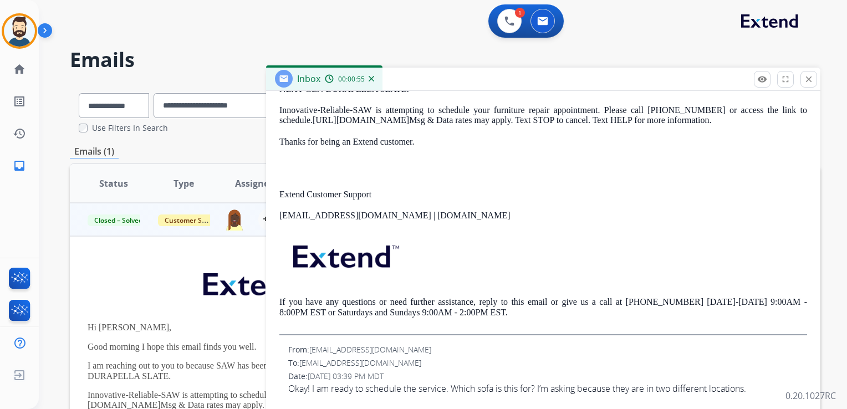
click at [486, 147] on p "Thanks for being an Extend customer." at bounding box center [542, 142] width 527 height 10
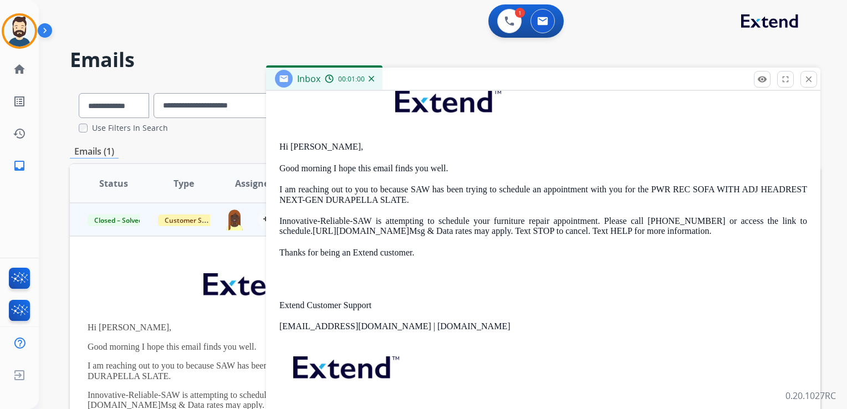
scroll to position [0, 0]
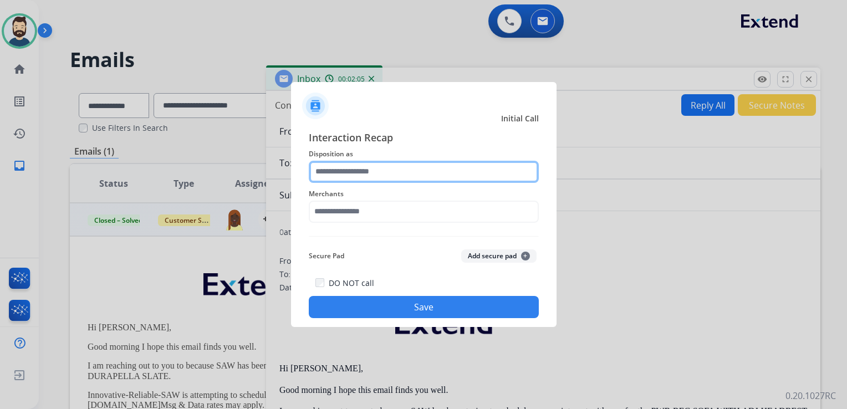
click at [423, 178] on input "text" at bounding box center [424, 172] width 230 height 22
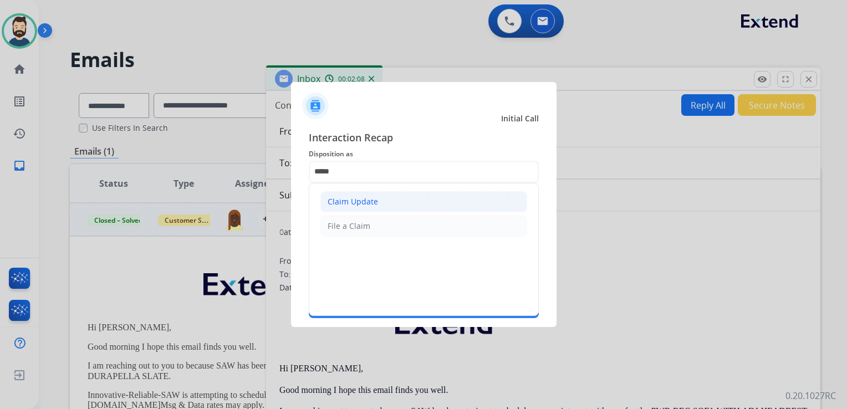
click at [402, 197] on li "Claim Update" at bounding box center [423, 201] width 207 height 21
type input "**********"
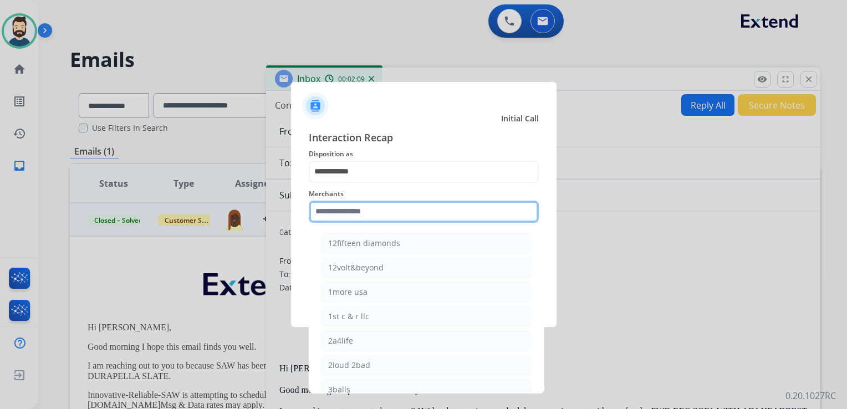
click at [396, 209] on input "text" at bounding box center [424, 212] width 230 height 22
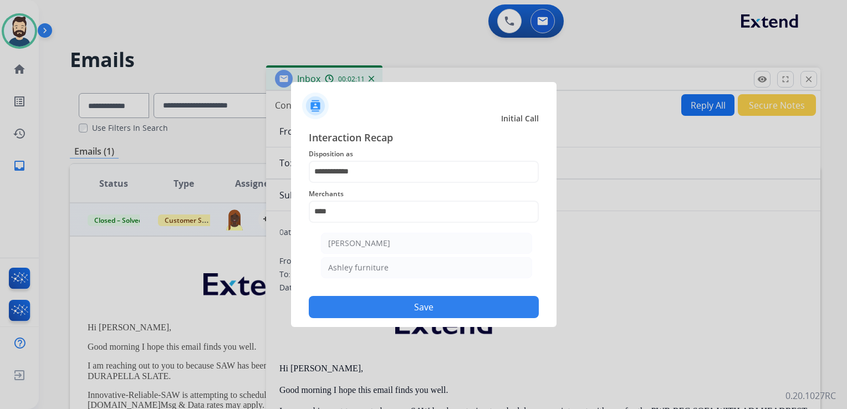
drag, startPoint x: 372, startPoint y: 269, endPoint x: 402, endPoint y: 271, distance: 30.5
click at [372, 269] on div "Ashley furniture" at bounding box center [358, 267] width 60 height 11
type input "**********"
click at [426, 310] on button "Save" at bounding box center [424, 307] width 230 height 22
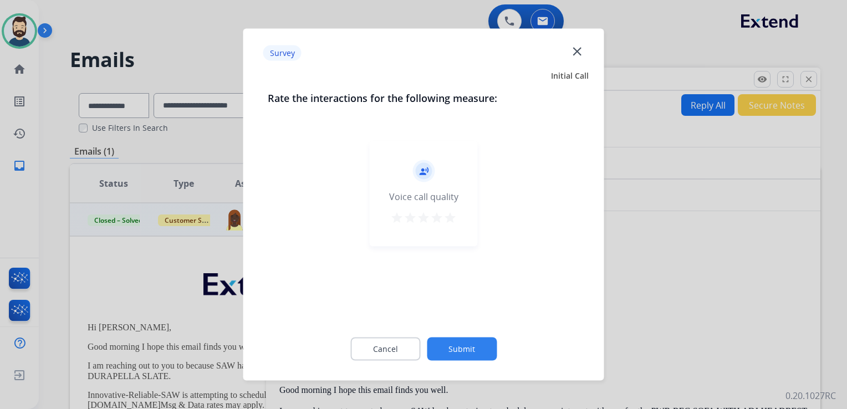
click at [454, 221] on mat-icon "star" at bounding box center [449, 217] width 13 height 13
drag, startPoint x: 469, startPoint y: 344, endPoint x: 469, endPoint y: 339, distance: 5.6
click at [469, 344] on button "Submit" at bounding box center [462, 348] width 70 height 23
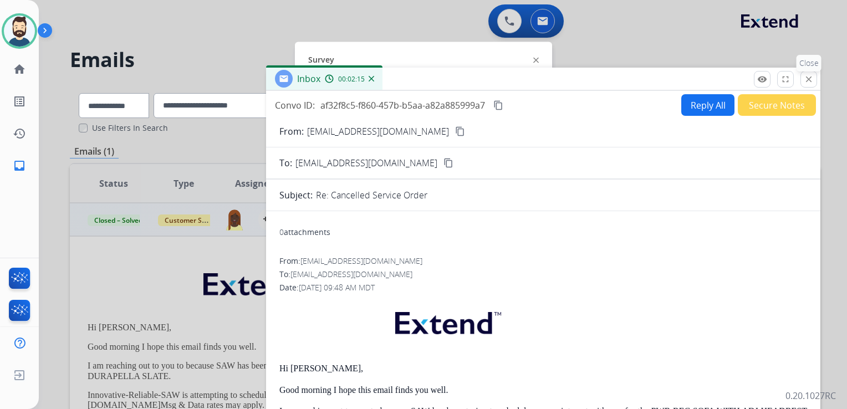
click at [816, 79] on button "close Close" at bounding box center [808, 79] width 17 height 17
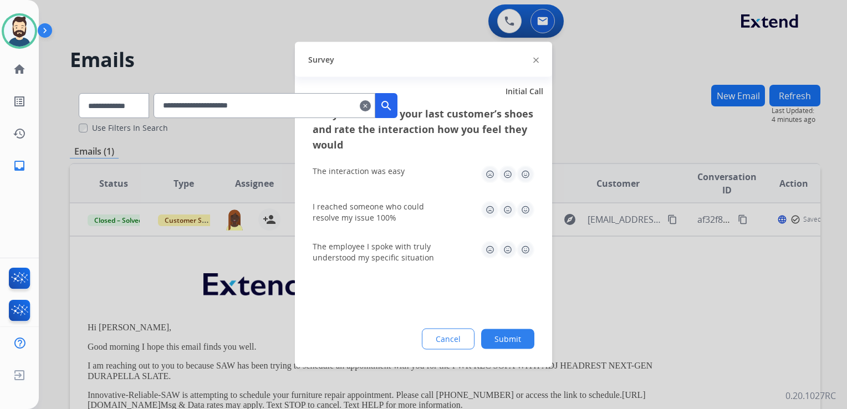
click at [527, 177] on img at bounding box center [525, 175] width 18 height 18
click at [525, 212] on img at bounding box center [525, 210] width 18 height 18
click at [522, 254] on img at bounding box center [525, 250] width 18 height 18
drag, startPoint x: 513, startPoint y: 334, endPoint x: 523, endPoint y: 307, distance: 28.6
click at [514, 330] on button "Submit" at bounding box center [507, 339] width 53 height 20
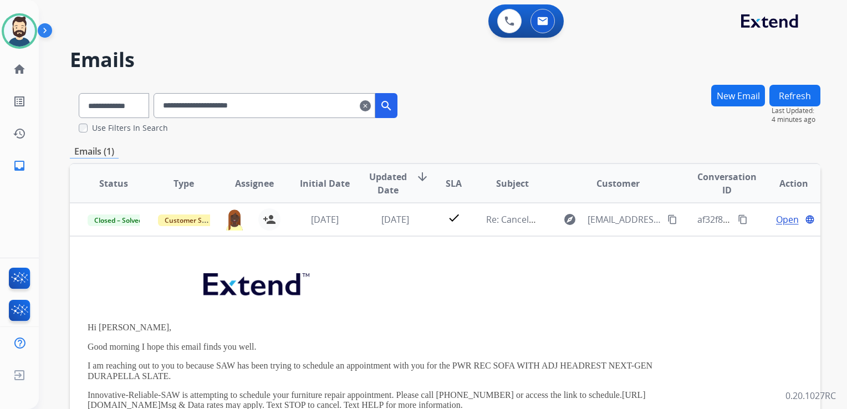
click at [371, 104] on mat-icon "clear" at bounding box center [365, 105] width 11 height 13
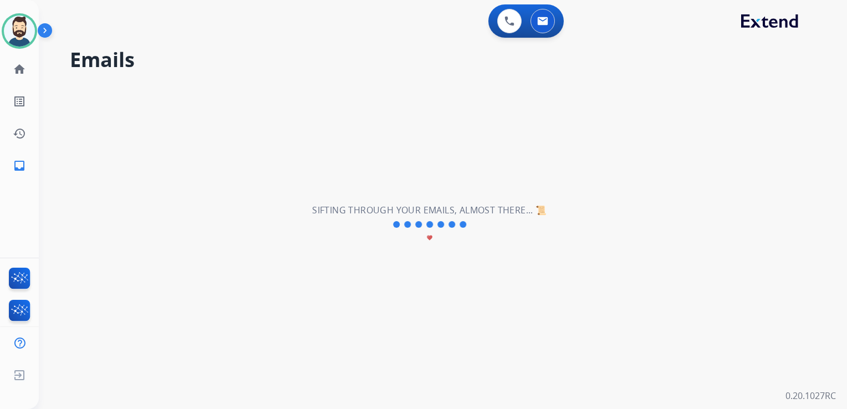
select select "**********"
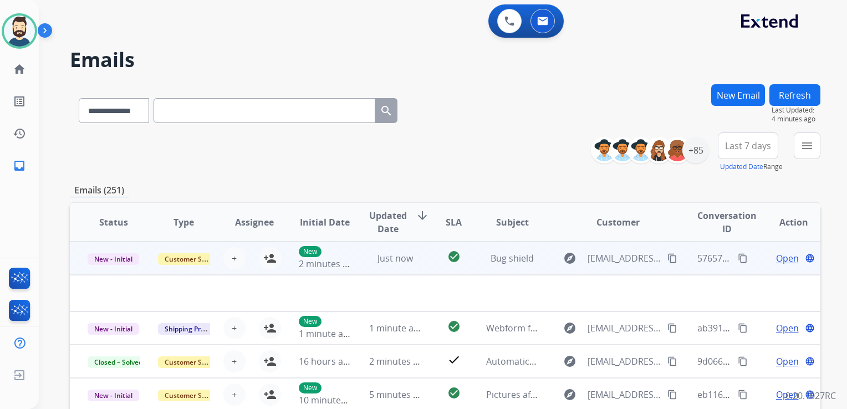
click at [389, 271] on td "Just now" at bounding box center [386, 258] width 70 height 33
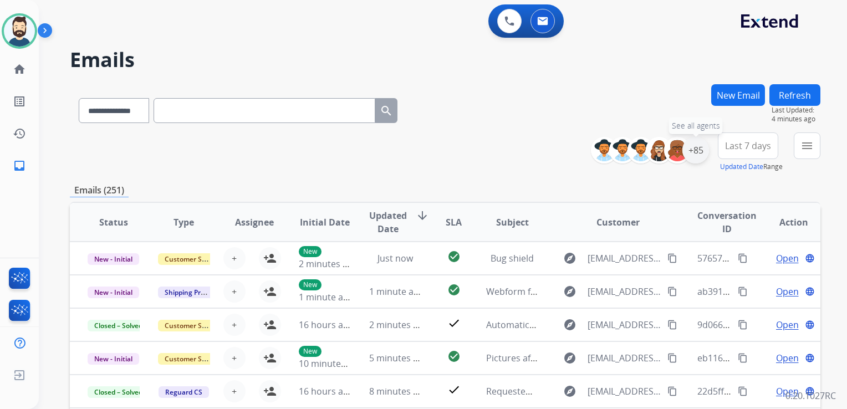
click at [703, 157] on div "+85" at bounding box center [695, 150] width 27 height 27
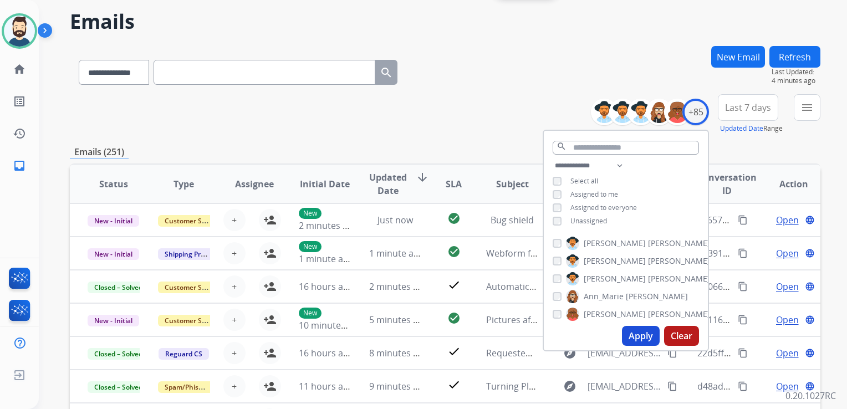
scroll to position [55, 0]
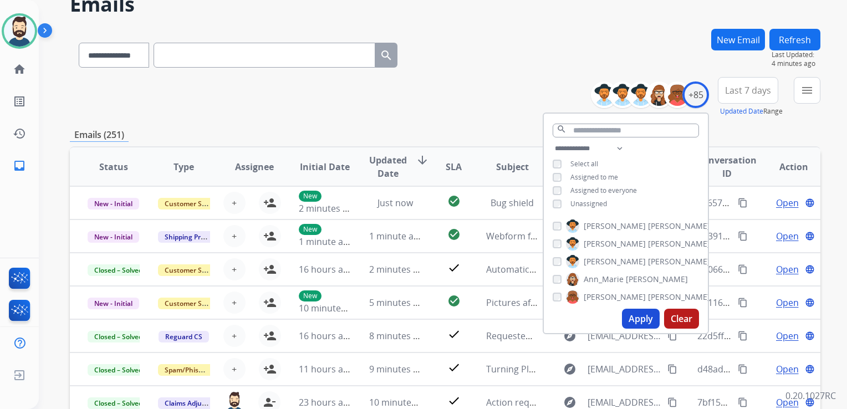
click at [633, 315] on button "Apply" at bounding box center [641, 319] width 38 height 20
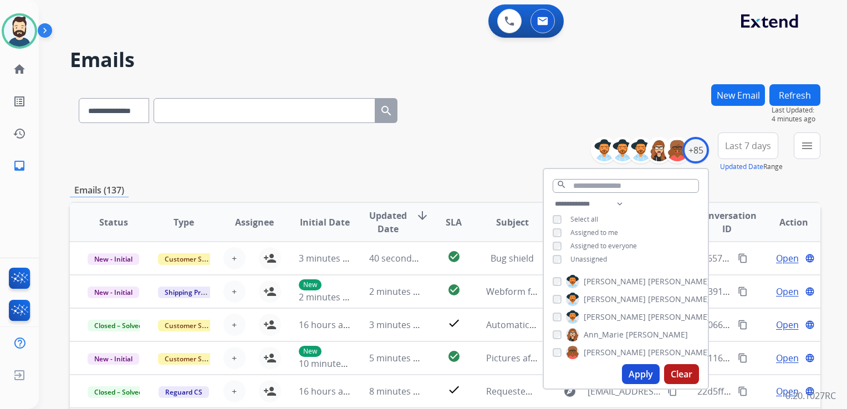
drag, startPoint x: 747, startPoint y: 146, endPoint x: 720, endPoint y: 213, distance: 71.6
click at [747, 146] on span "Last 7 days" at bounding box center [748, 146] width 46 height 4
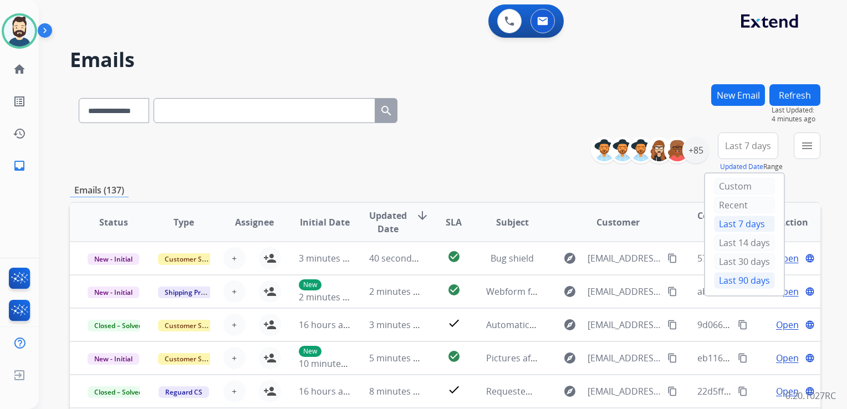
click at [733, 284] on div "Last 90 days" at bounding box center [744, 280] width 61 height 17
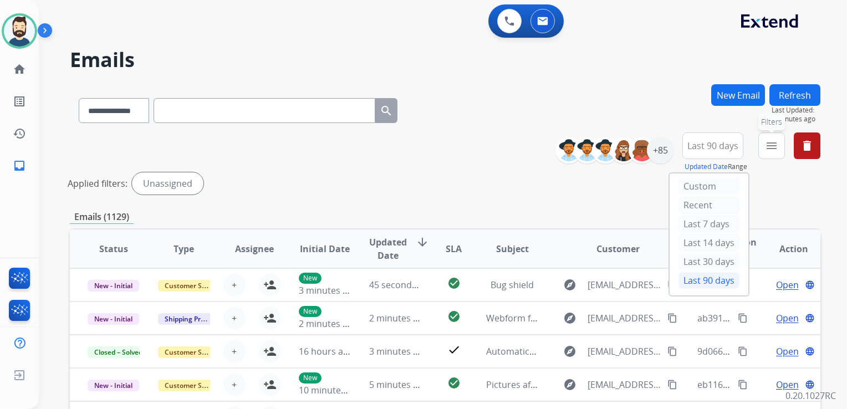
click at [768, 156] on button "menu Filters" at bounding box center [771, 145] width 27 height 27
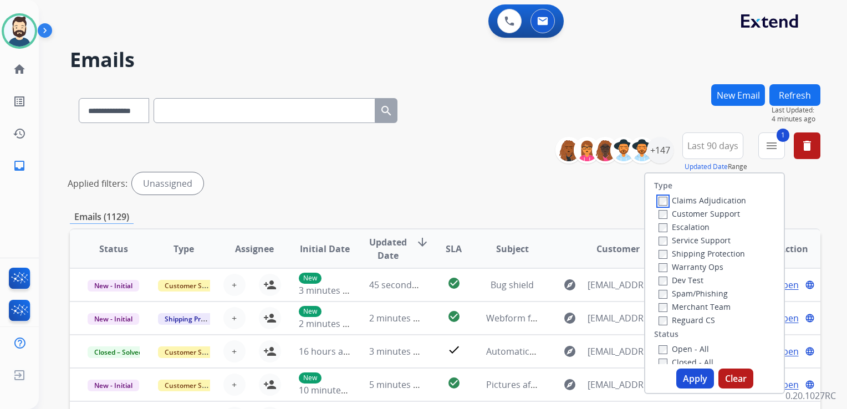
scroll to position [55, 0]
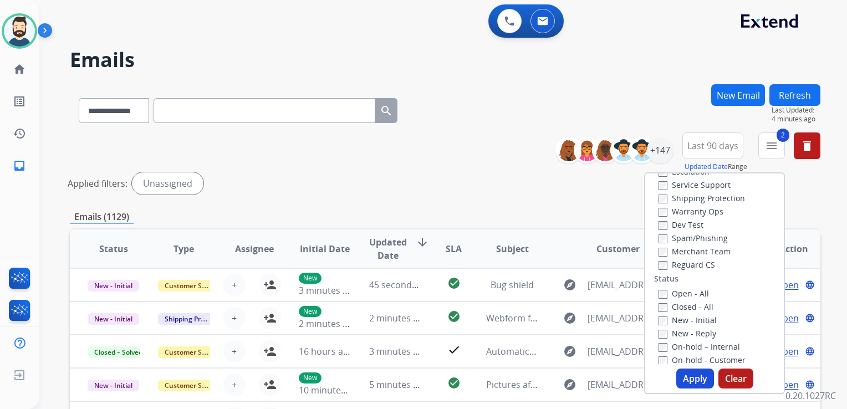
click at [660, 338] on div "New - Reply" at bounding box center [716, 332] width 116 height 13
click at [686, 377] on button "Apply" at bounding box center [695, 378] width 38 height 20
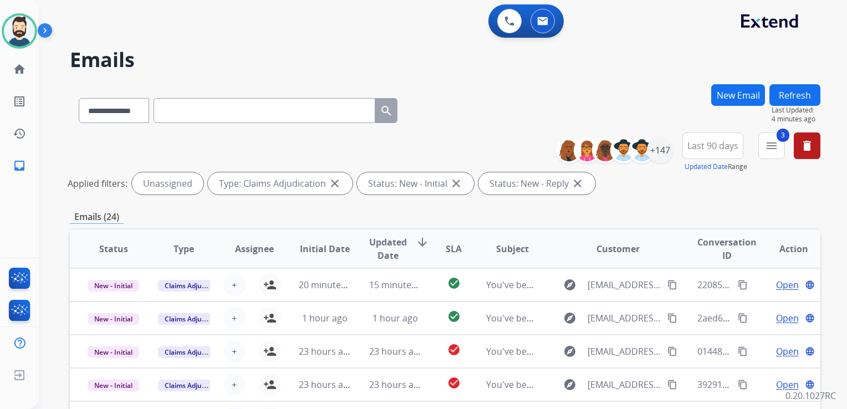
click at [390, 247] on span "Updated Date" at bounding box center [388, 248] width 38 height 27
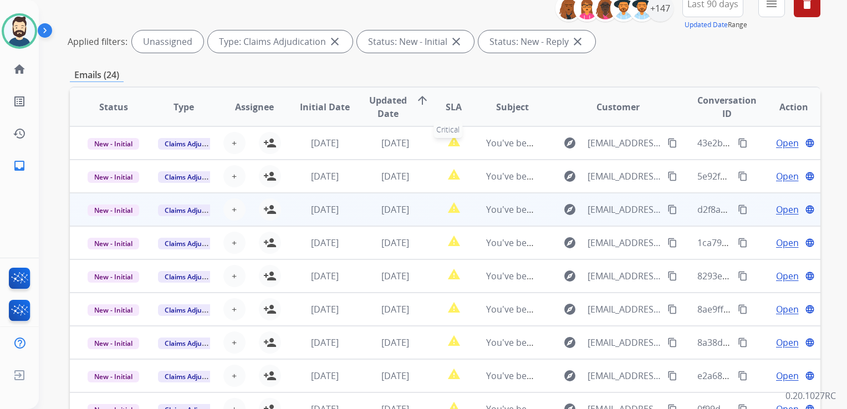
scroll to position [137, 0]
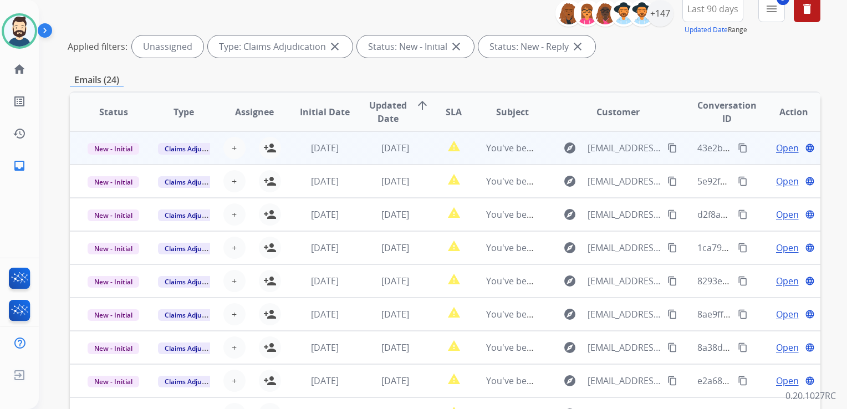
click at [406, 156] on td "[DATE]" at bounding box center [386, 147] width 70 height 33
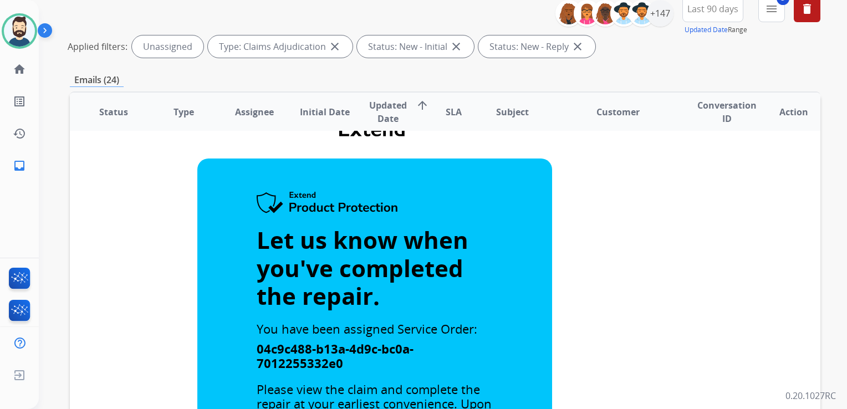
scroll to position [0, 0]
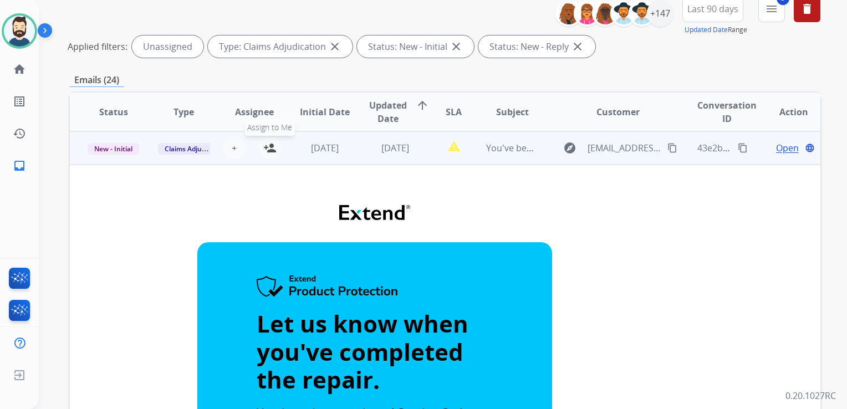
drag, startPoint x: 264, startPoint y: 147, endPoint x: 346, endPoint y: 167, distance: 84.4
click at [266, 147] on mat-icon "person_add" at bounding box center [269, 147] width 13 height 13
click at [384, 161] on td "[DATE]" at bounding box center [386, 147] width 70 height 33
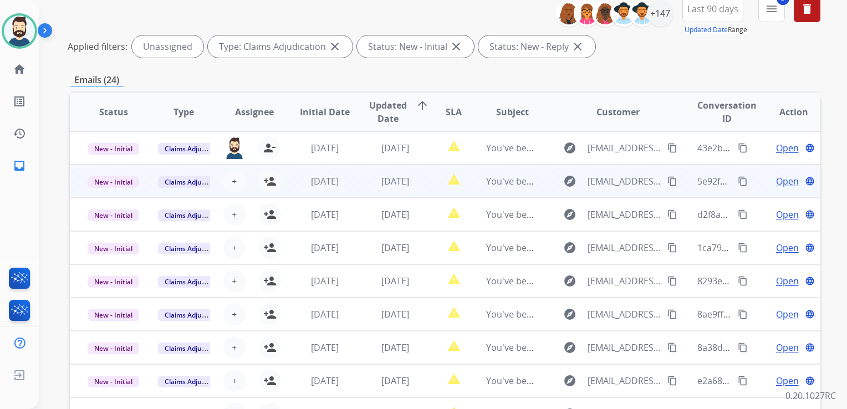
click at [397, 187] on td "[DATE]" at bounding box center [386, 181] width 70 height 33
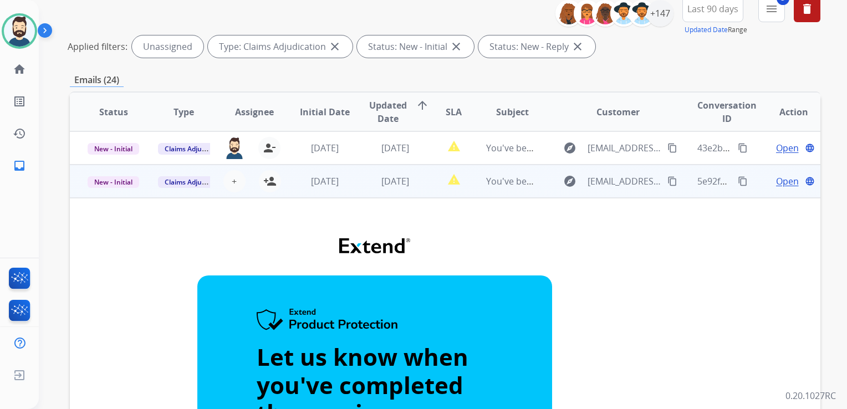
click at [404, 193] on td "[DATE]" at bounding box center [386, 181] width 70 height 33
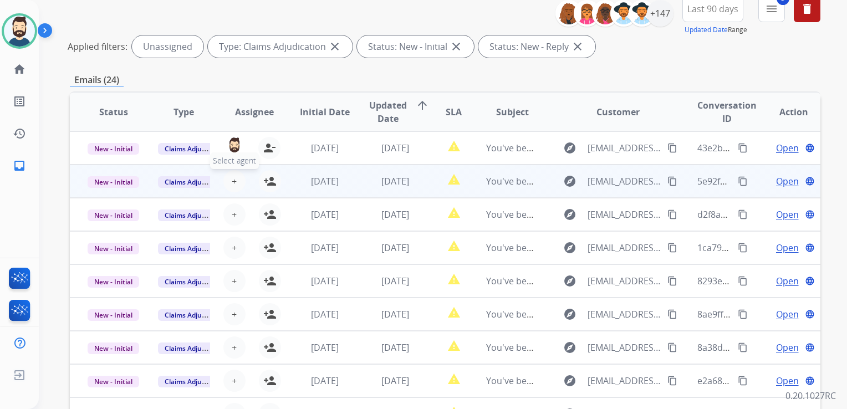
click at [229, 180] on button "+ Select agent" at bounding box center [234, 181] width 22 height 22
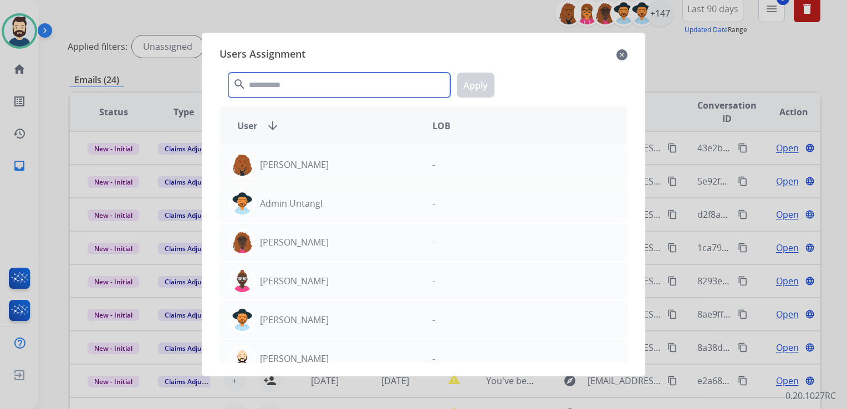
click at [301, 90] on input "text" at bounding box center [339, 85] width 222 height 25
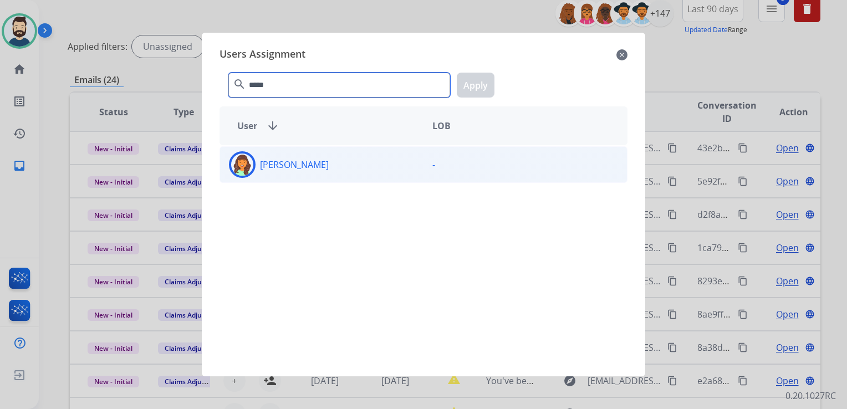
type input "*****"
click at [248, 162] on img at bounding box center [242, 164] width 22 height 22
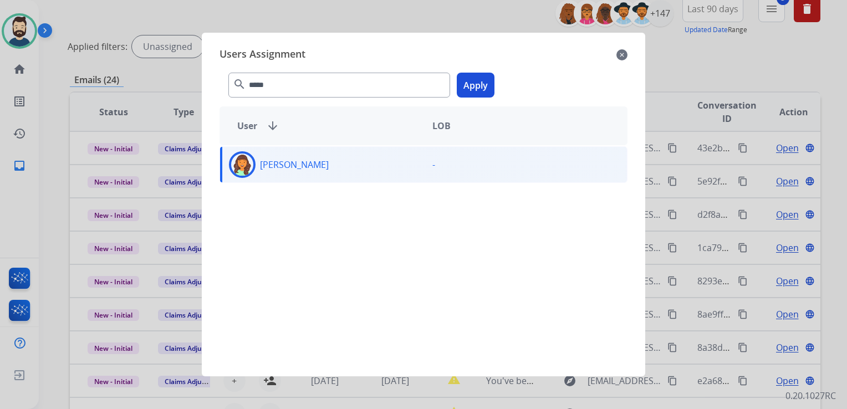
click at [462, 88] on button "Apply" at bounding box center [476, 85] width 38 height 25
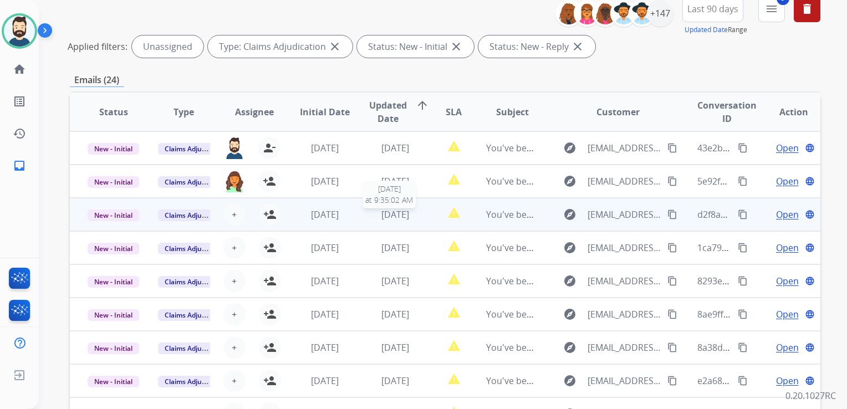
click at [385, 214] on span "[DATE]" at bounding box center [395, 214] width 28 height 12
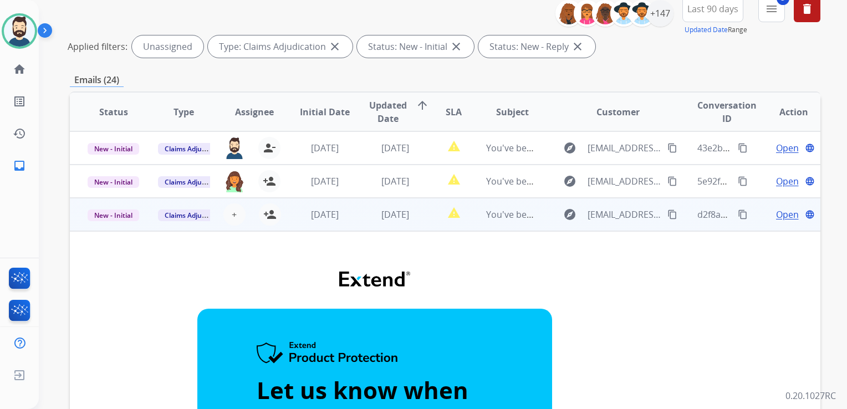
drag, startPoint x: 270, startPoint y: 218, endPoint x: 363, endPoint y: 232, distance: 94.7
click at [270, 217] on mat-icon "person_add" at bounding box center [269, 214] width 13 height 13
click at [379, 226] on td "[DATE]" at bounding box center [386, 214] width 70 height 33
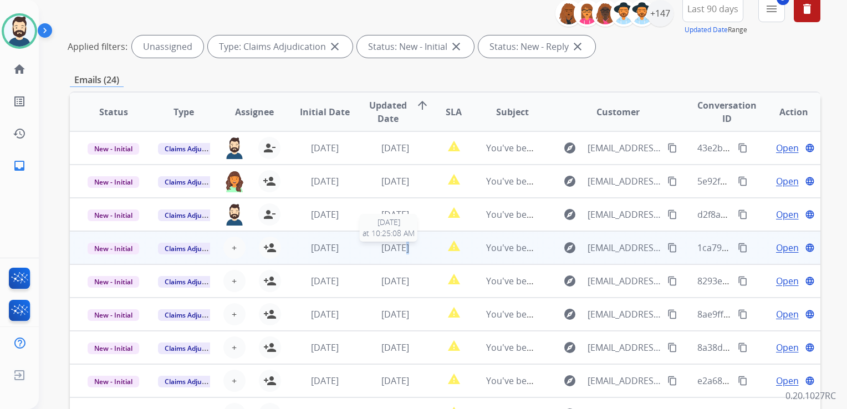
drag, startPoint x: 379, startPoint y: 226, endPoint x: 393, endPoint y: 251, distance: 28.8
click at [393, 251] on span "[DATE]" at bounding box center [395, 248] width 28 height 12
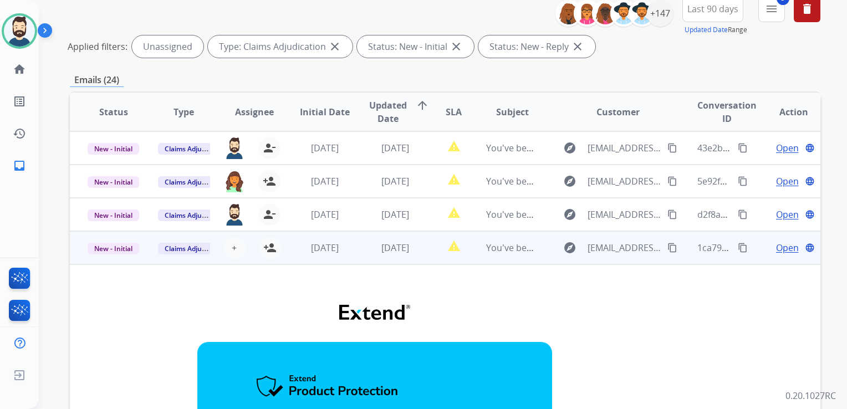
click at [397, 259] on td "[DATE]" at bounding box center [386, 247] width 70 height 33
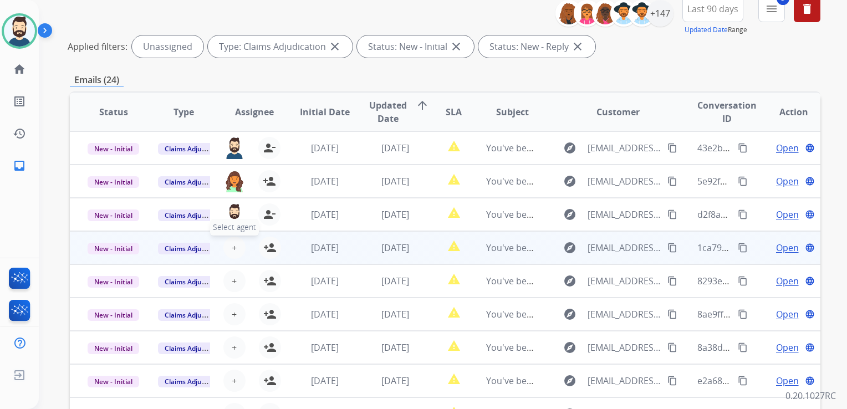
click at [233, 246] on span "+" at bounding box center [234, 247] width 5 height 13
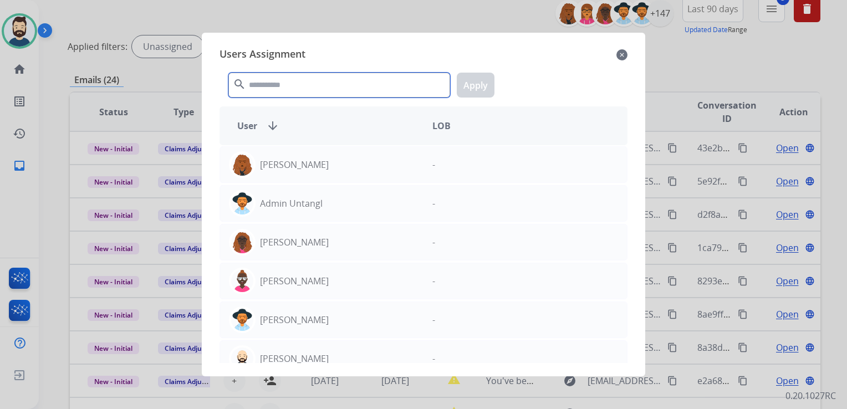
click at [350, 87] on input "text" at bounding box center [339, 85] width 222 height 25
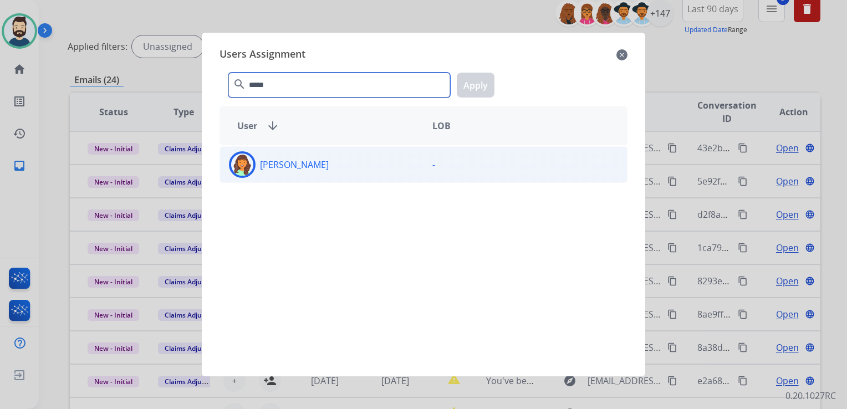
type input "*****"
click at [245, 160] on img at bounding box center [242, 164] width 22 height 22
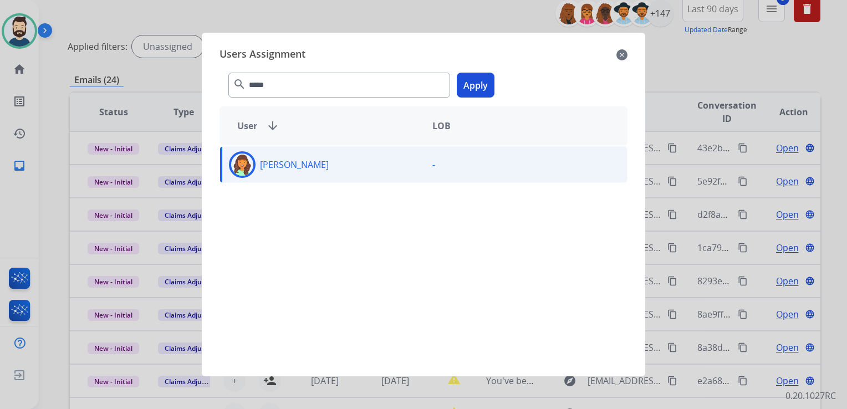
click at [474, 79] on button "Apply" at bounding box center [476, 85] width 38 height 25
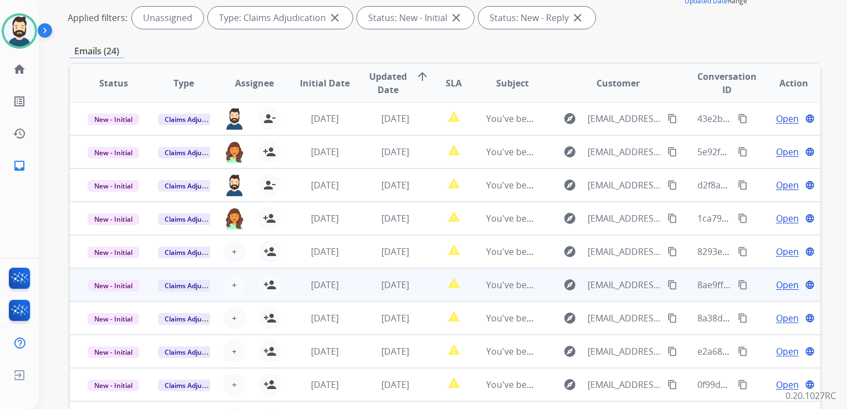
scroll to position [248, 0]
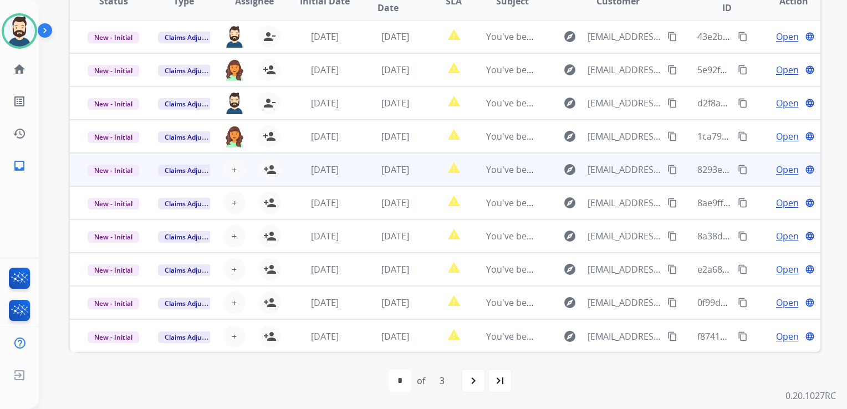
click at [394, 176] on td "[DATE]" at bounding box center [386, 169] width 70 height 33
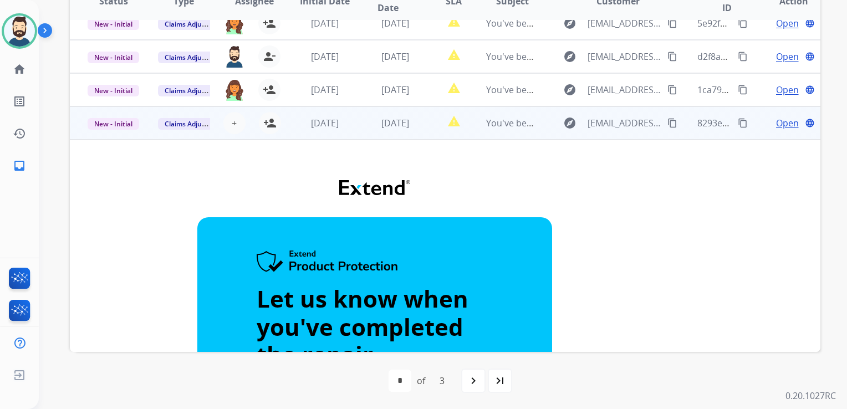
scroll to position [0, 0]
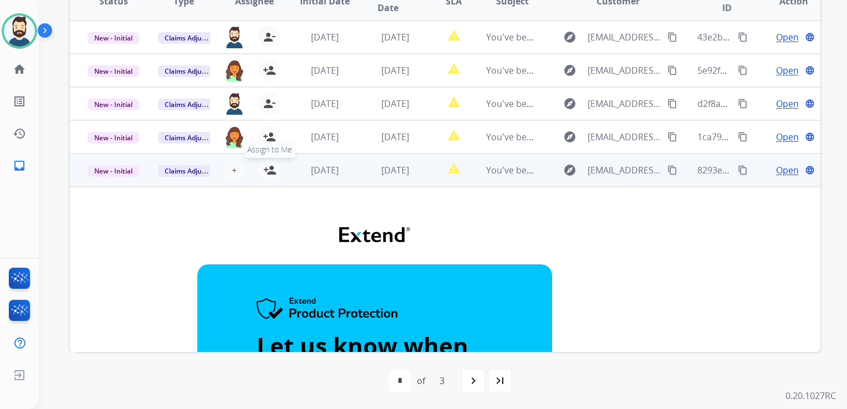
click at [267, 166] on mat-icon "person_add" at bounding box center [269, 169] width 13 height 13
click at [375, 182] on td "[DATE]" at bounding box center [386, 169] width 70 height 33
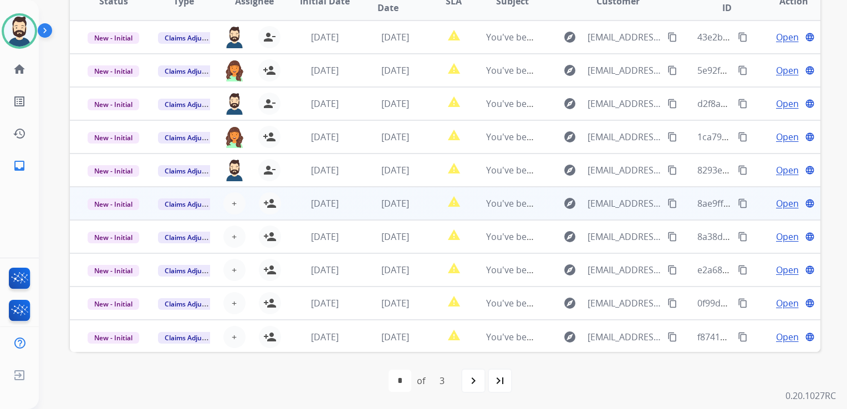
click at [382, 214] on td "[DATE]" at bounding box center [386, 203] width 70 height 33
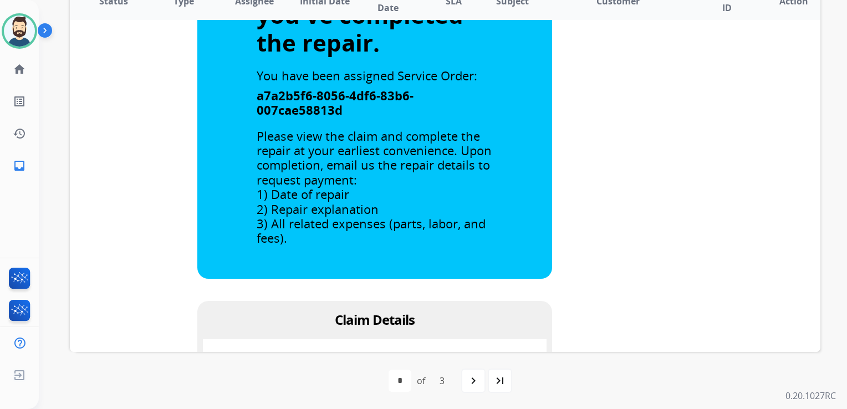
scroll to position [4, 0]
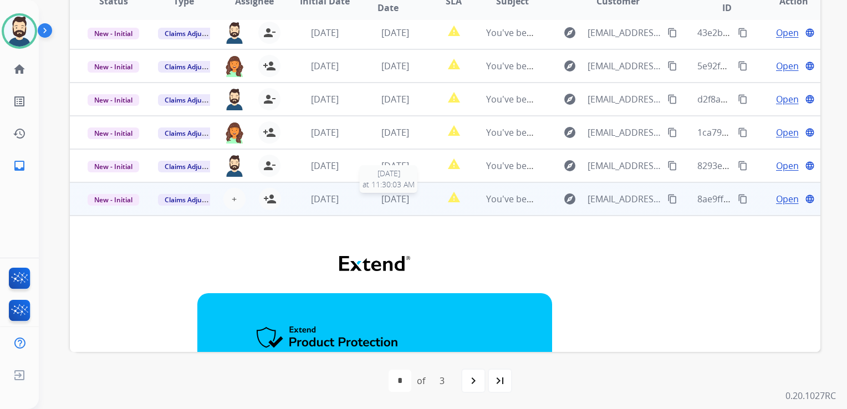
click at [394, 204] on span "[DATE]" at bounding box center [395, 199] width 28 height 12
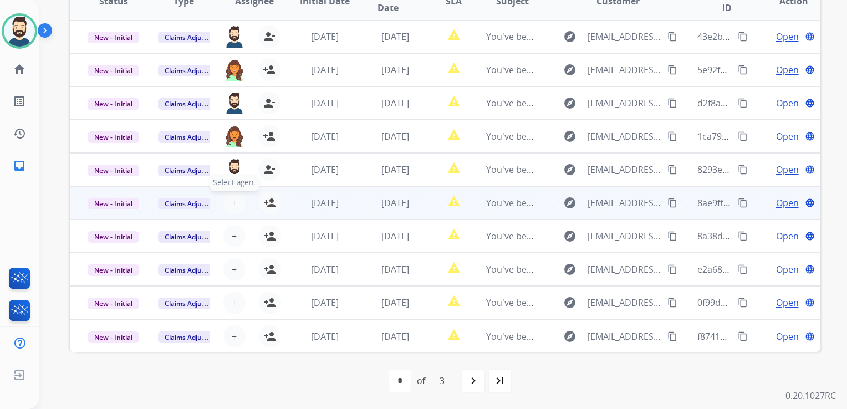
click at [234, 198] on span "+" at bounding box center [234, 202] width 5 height 13
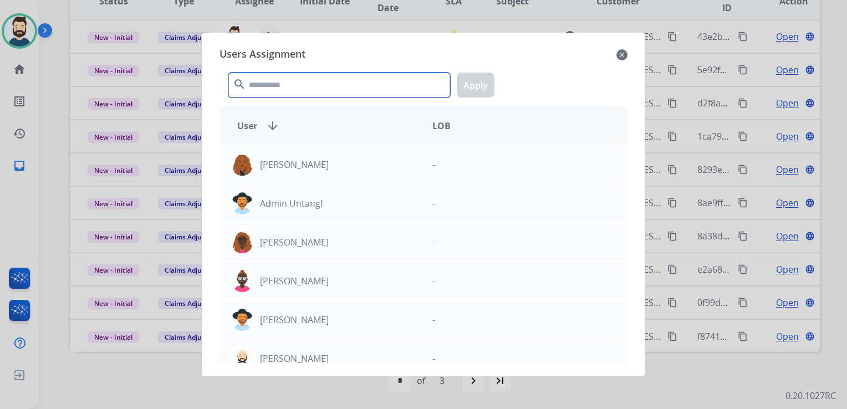
click at [342, 83] on input "text" at bounding box center [339, 85] width 222 height 25
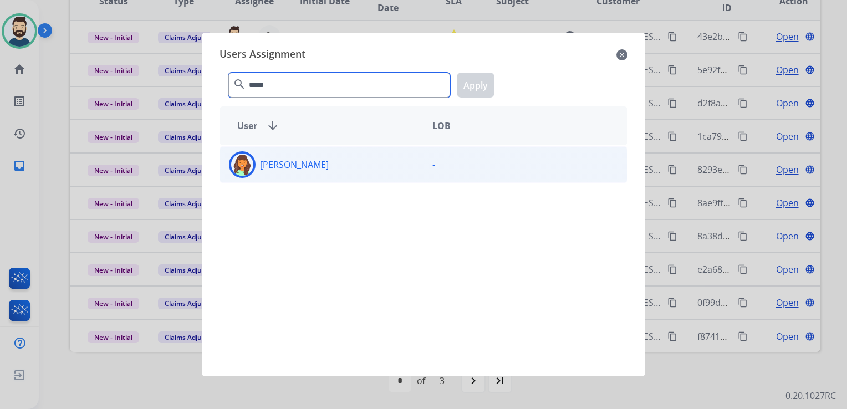
type input "*****"
click at [243, 161] on img at bounding box center [242, 164] width 22 height 22
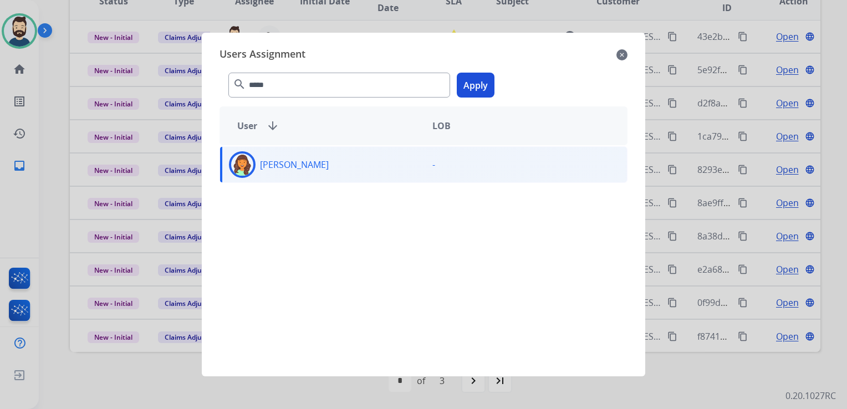
click at [489, 86] on button "Apply" at bounding box center [476, 85] width 38 height 25
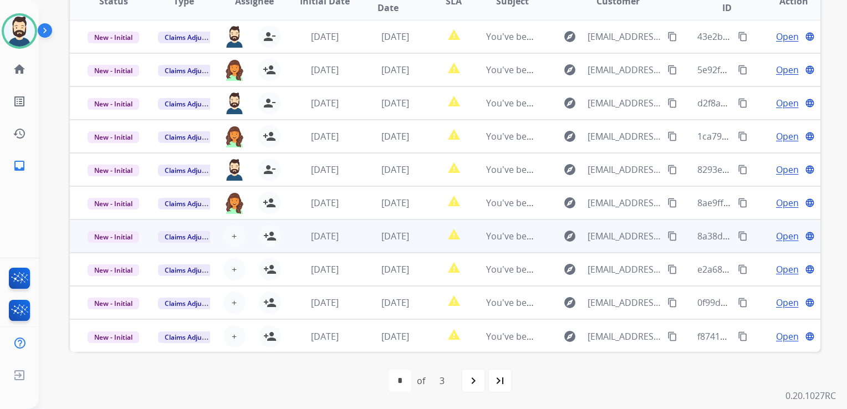
click at [361, 241] on td "[DATE]" at bounding box center [386, 235] width 70 height 33
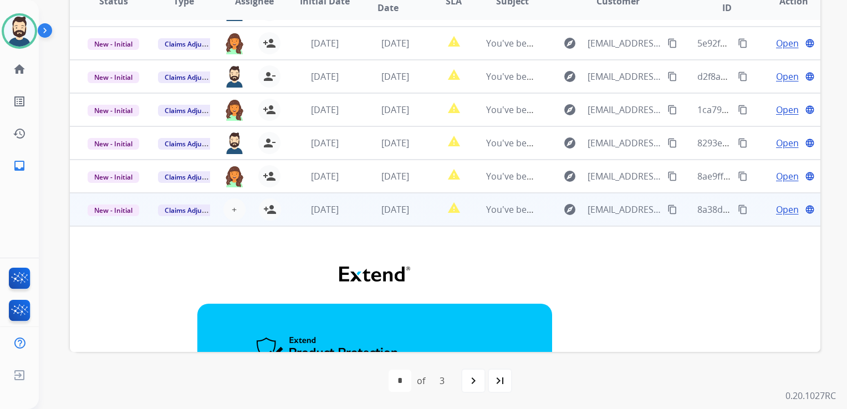
click at [402, 220] on td "[DATE]" at bounding box center [386, 209] width 70 height 33
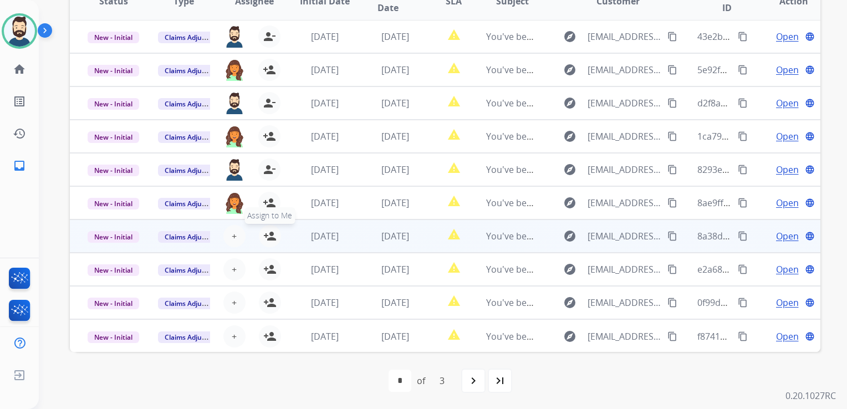
click at [266, 237] on mat-icon "person_add" at bounding box center [269, 235] width 13 height 13
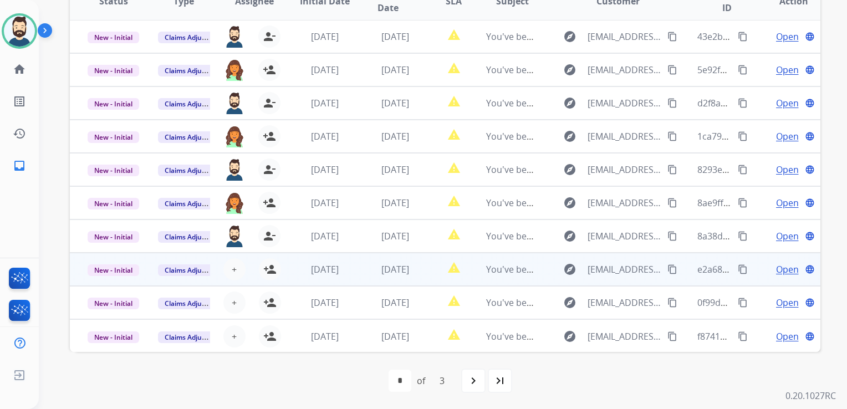
click at [363, 272] on td "[DATE]" at bounding box center [386, 269] width 70 height 33
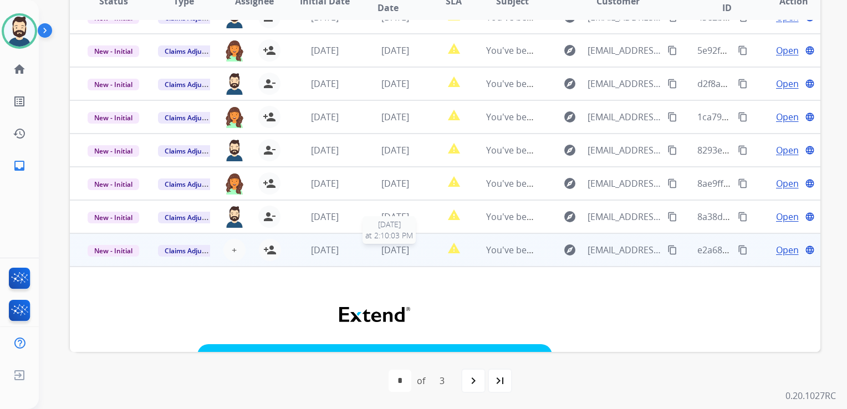
click at [386, 253] on span "[DATE]" at bounding box center [395, 250] width 28 height 12
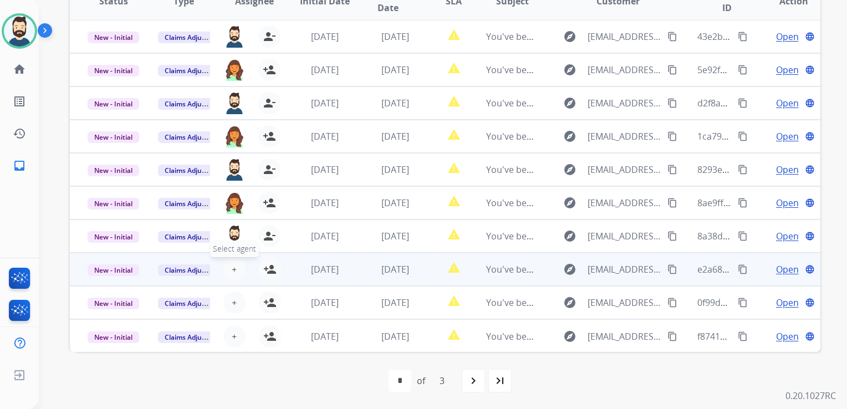
click at [232, 268] on span "+" at bounding box center [234, 269] width 5 height 13
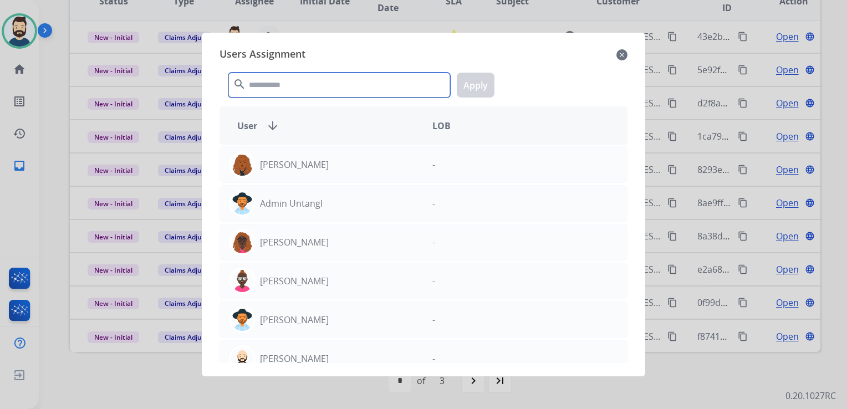
click at [298, 84] on input "text" at bounding box center [339, 85] width 222 height 25
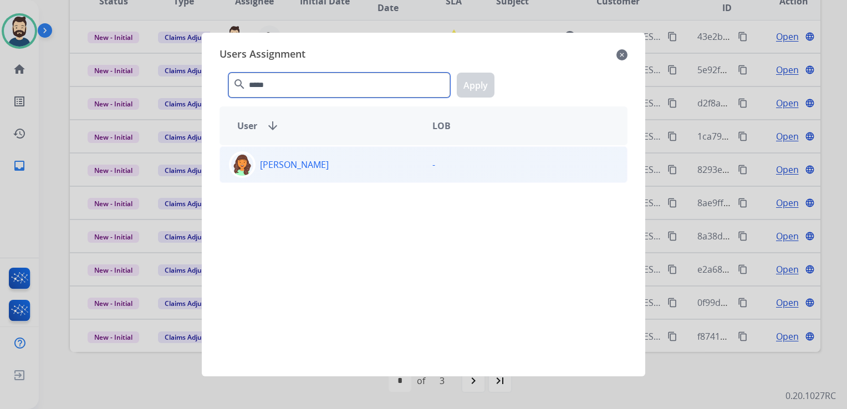
type input "*****"
drag, startPoint x: 242, startPoint y: 167, endPoint x: 340, endPoint y: 140, distance: 102.3
click at [242, 165] on img at bounding box center [242, 164] width 22 height 22
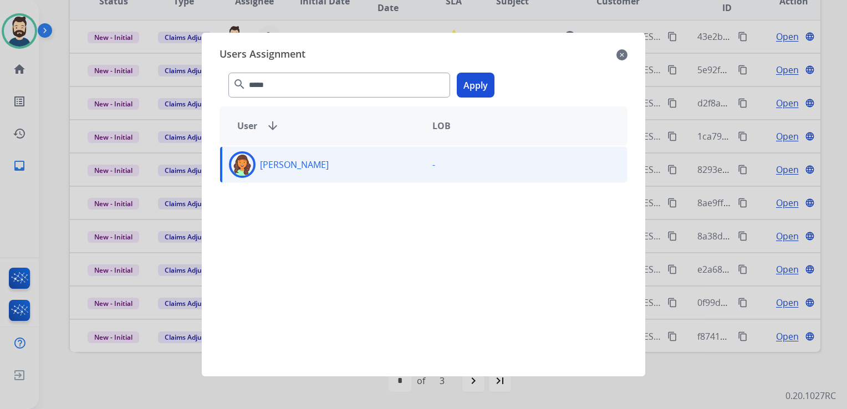
click at [464, 85] on button "Apply" at bounding box center [476, 85] width 38 height 25
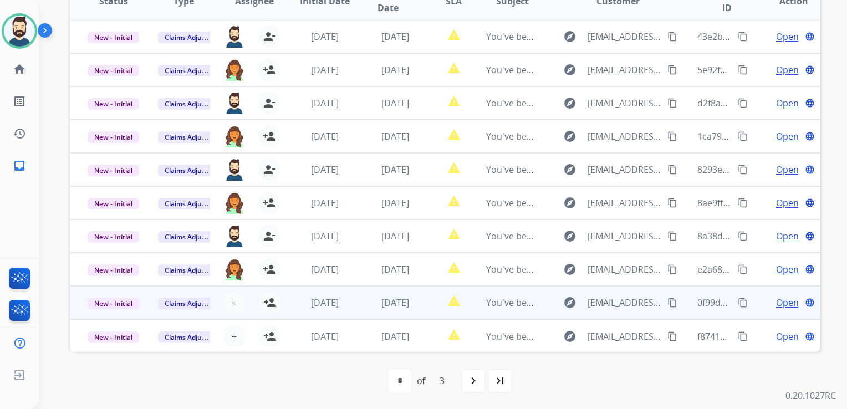
click at [372, 308] on div "[DATE]" at bounding box center [395, 302] width 52 height 13
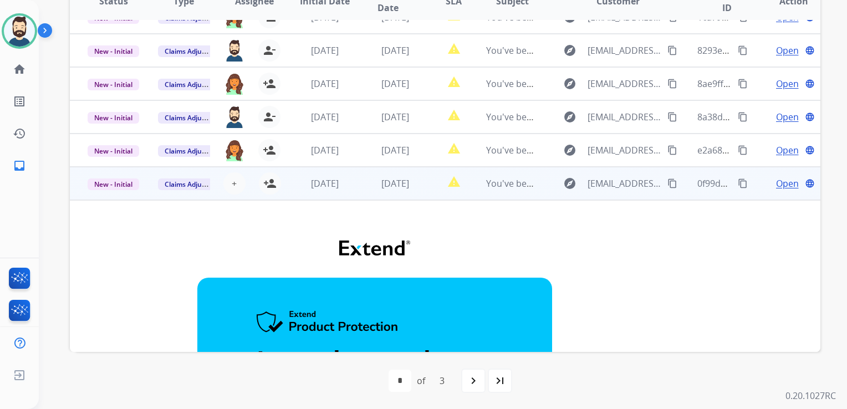
scroll to position [44, 0]
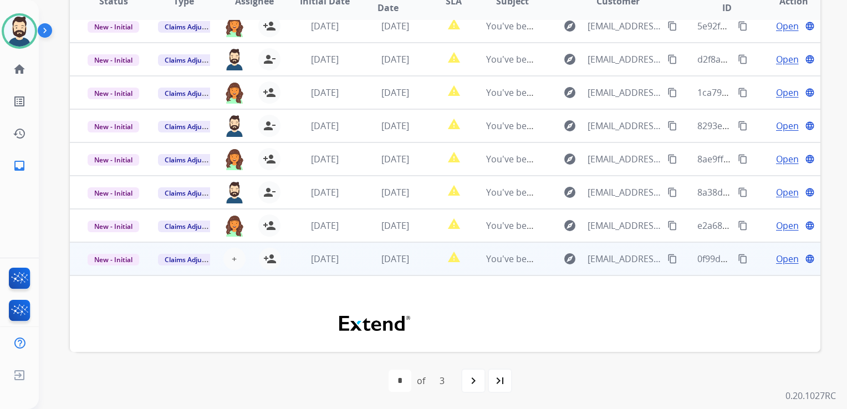
drag, startPoint x: 270, startPoint y: 255, endPoint x: 312, endPoint y: 261, distance: 42.0
click at [270, 255] on mat-icon "person_add" at bounding box center [269, 258] width 13 height 13
click at [368, 265] on td "[DATE]" at bounding box center [386, 258] width 70 height 33
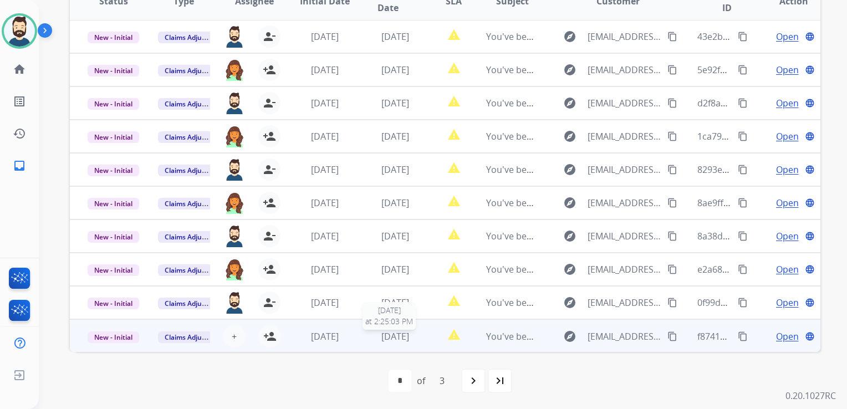
click at [381, 340] on span "[DATE]" at bounding box center [395, 336] width 28 height 12
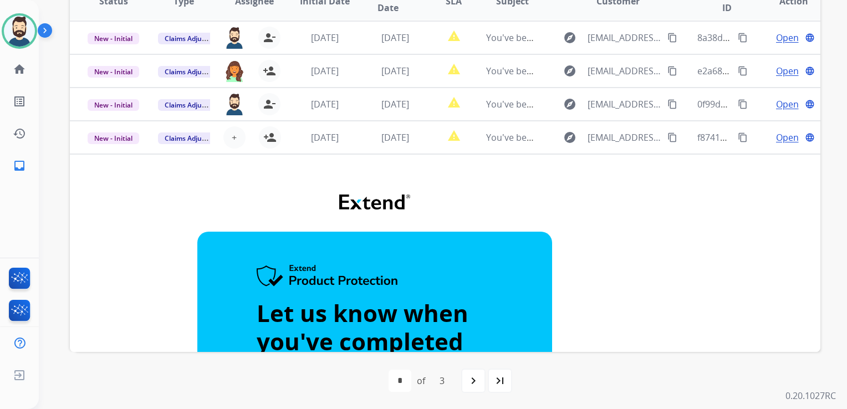
drag, startPoint x: 394, startPoint y: 145, endPoint x: 405, endPoint y: 185, distance: 40.7
click at [395, 145] on td "[DATE]" at bounding box center [386, 137] width 70 height 33
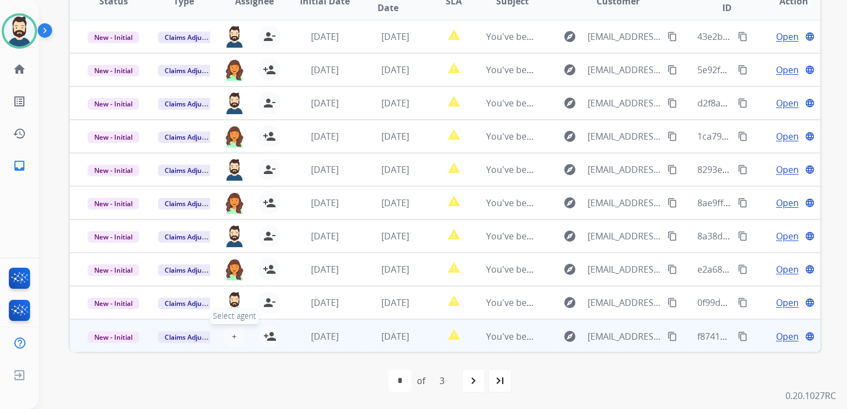
click at [233, 330] on span "+" at bounding box center [234, 336] width 5 height 13
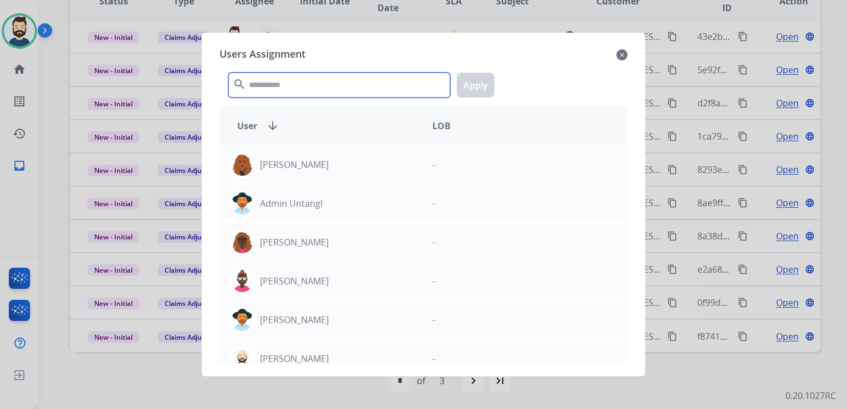
click at [324, 89] on input "text" at bounding box center [339, 85] width 222 height 25
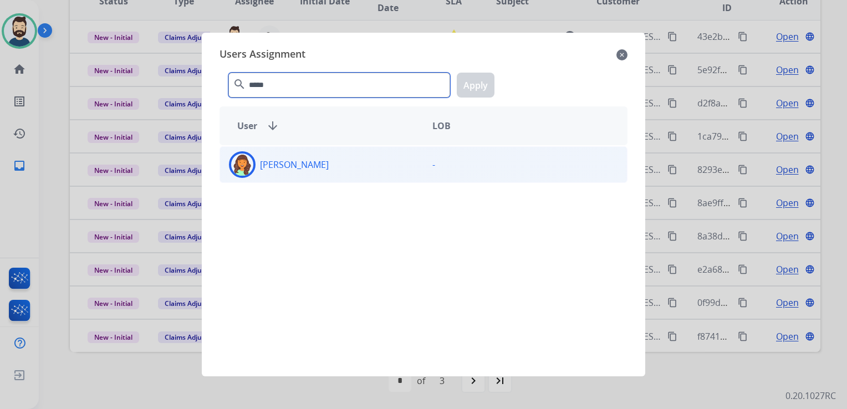
type input "*****"
click at [251, 161] on img at bounding box center [242, 164] width 22 height 22
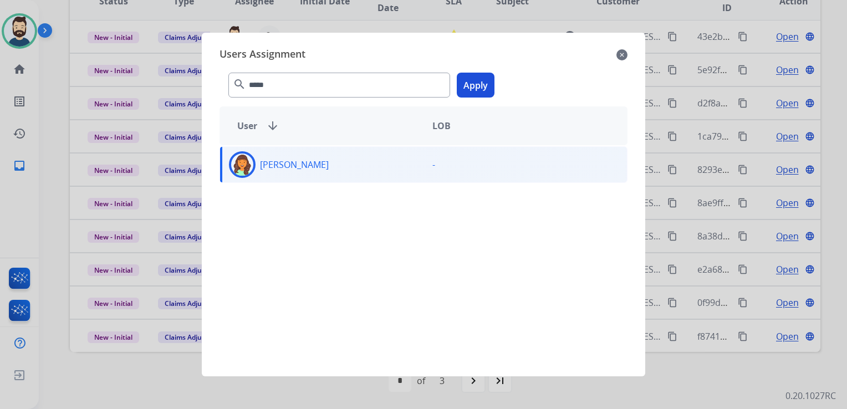
drag, startPoint x: 467, startPoint y: 85, endPoint x: 459, endPoint y: 105, distance: 21.2
click at [468, 85] on button "Apply" at bounding box center [476, 85] width 38 height 25
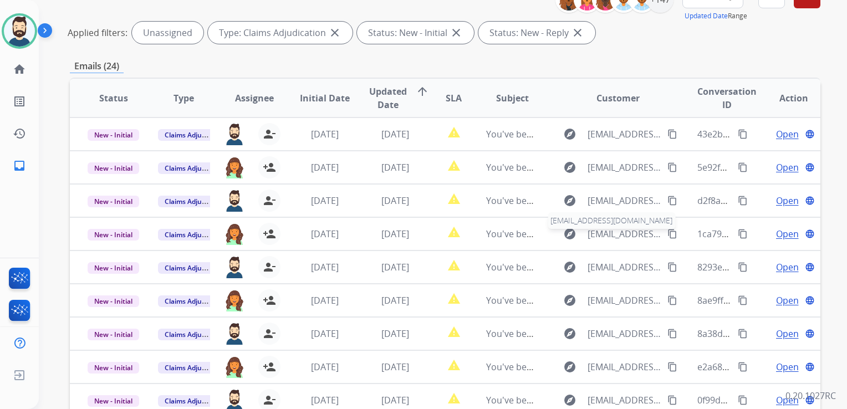
scroll to position [81, 0]
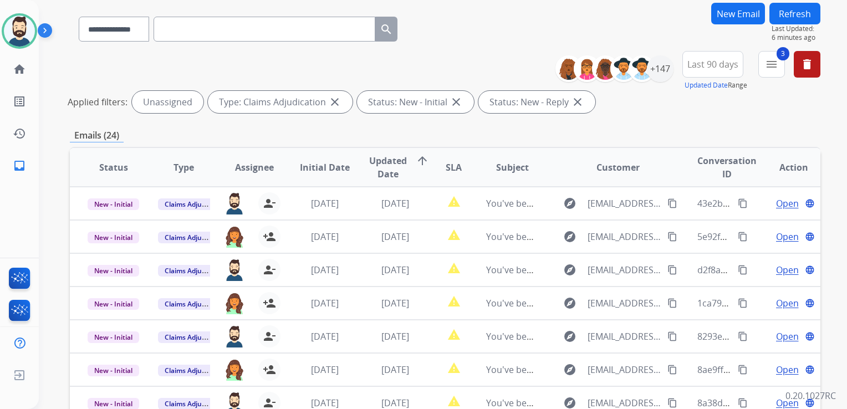
click at [789, 19] on button "Refresh" at bounding box center [794, 14] width 51 height 22
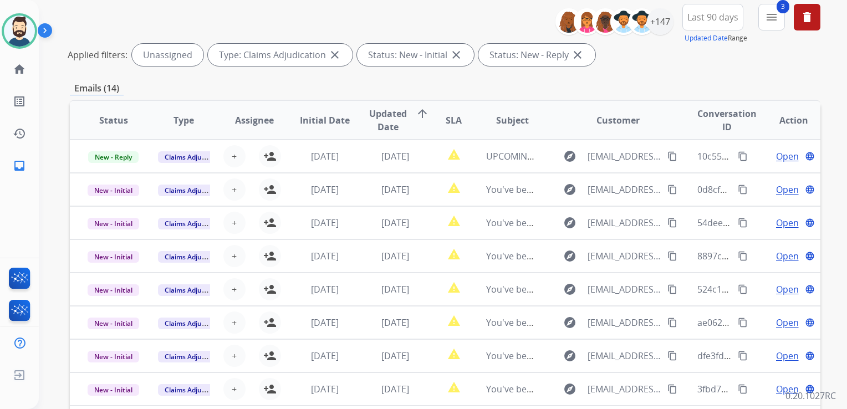
scroll to position [222, 0]
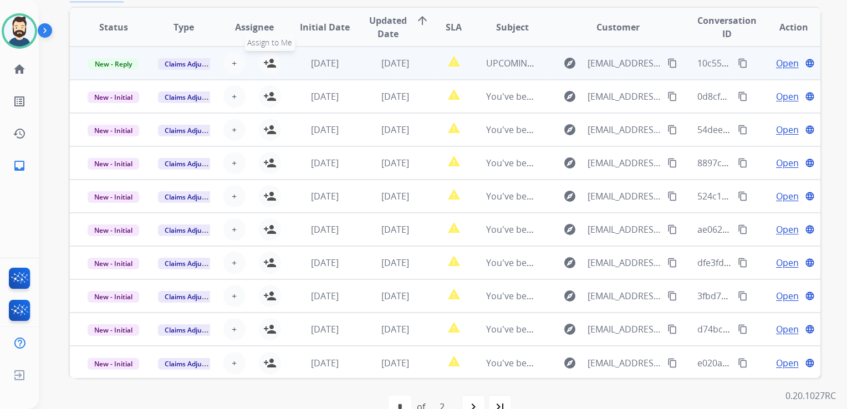
click at [271, 65] on mat-icon "person_add" at bounding box center [269, 63] width 13 height 13
click at [128, 65] on span "New - Reply" at bounding box center [113, 64] width 50 height 12
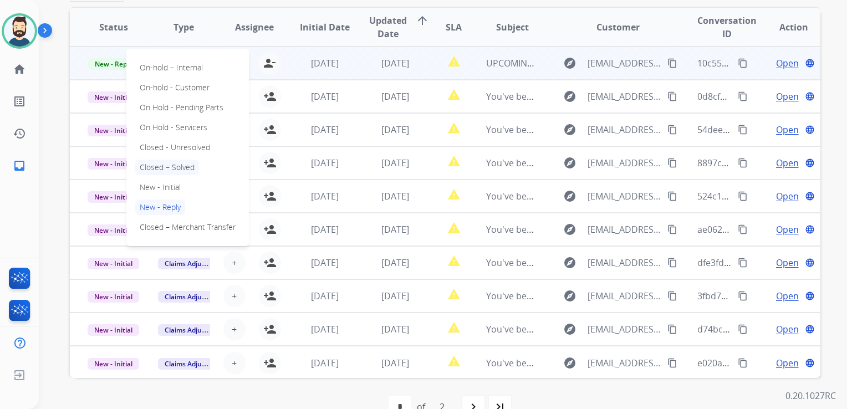
click at [169, 166] on p "Closed – Solved" at bounding box center [167, 168] width 64 height 16
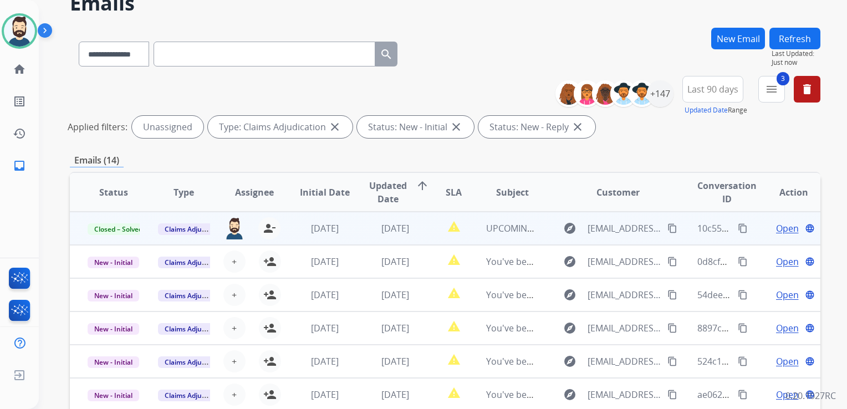
scroll to position [55, 0]
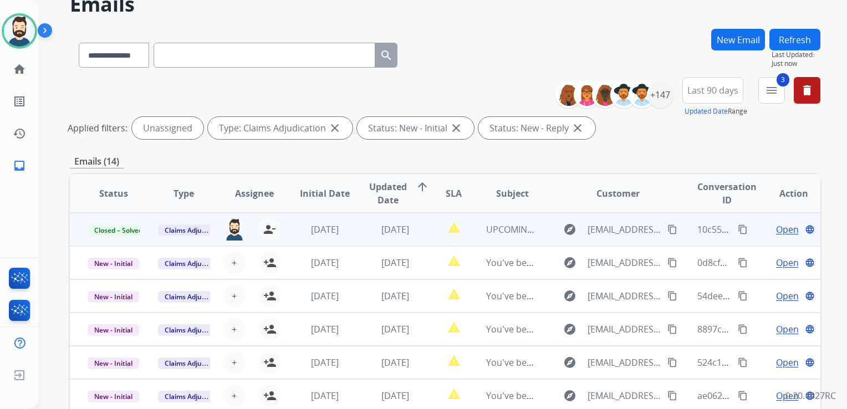
click at [792, 37] on button "Refresh" at bounding box center [794, 40] width 51 height 22
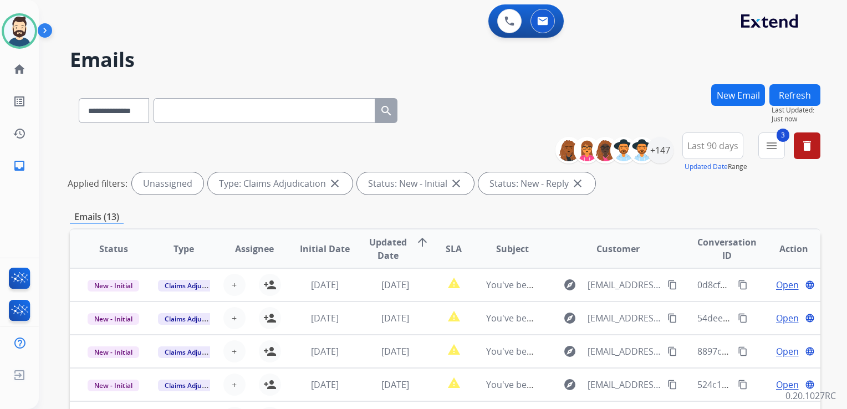
scroll to position [222, 0]
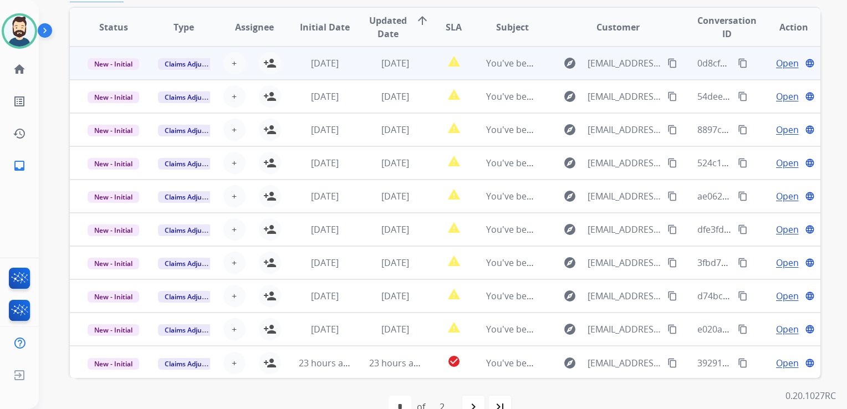
click at [359, 74] on td "[DATE]" at bounding box center [386, 63] width 70 height 33
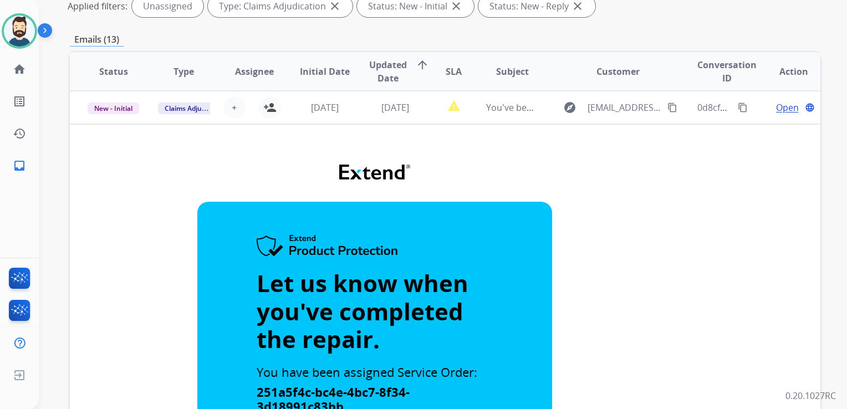
scroll to position [111, 0]
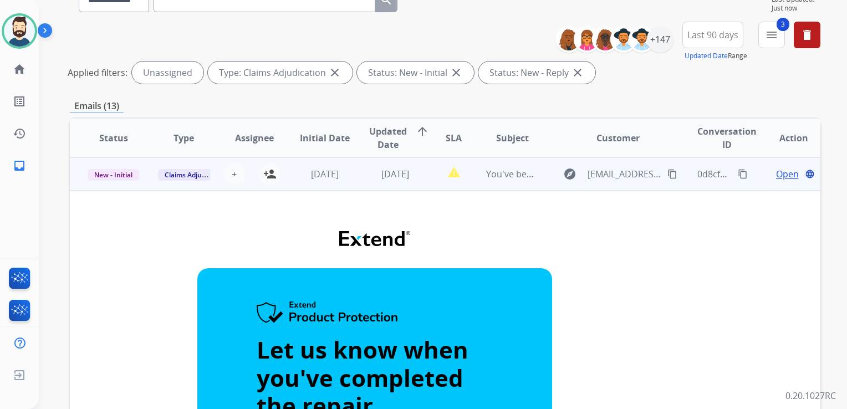
click at [381, 181] on td "[DATE]" at bounding box center [386, 173] width 70 height 33
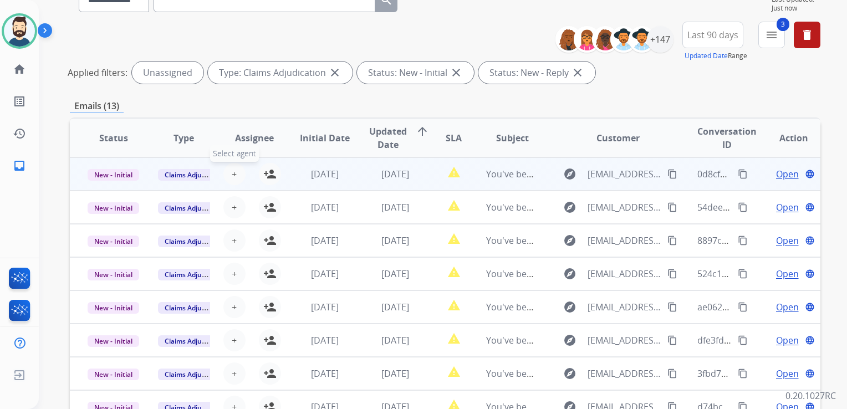
click at [237, 171] on button "+ Select agent" at bounding box center [234, 174] width 22 height 22
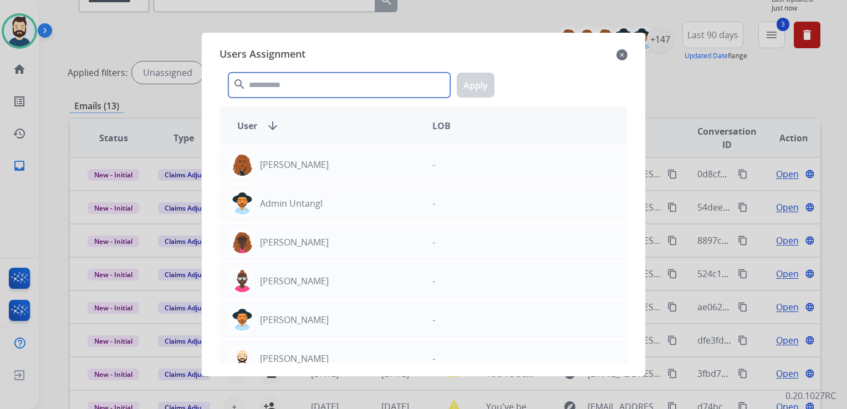
click at [270, 92] on input "text" at bounding box center [339, 85] width 222 height 25
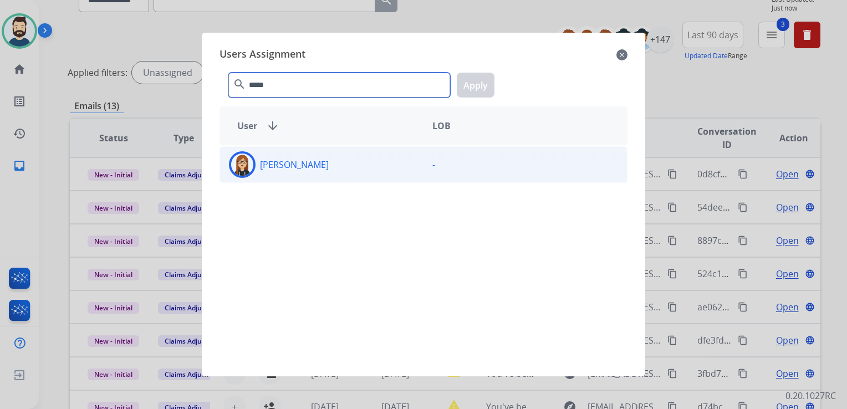
type input "*****"
click at [240, 156] on img at bounding box center [242, 164] width 22 height 22
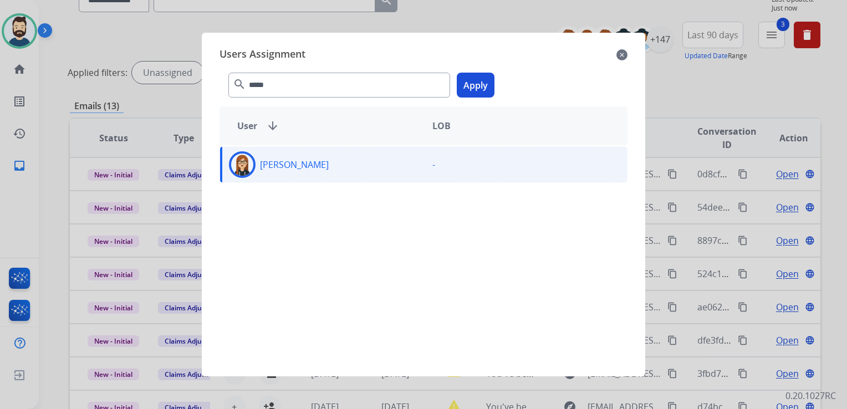
click at [472, 88] on button "Apply" at bounding box center [476, 85] width 38 height 25
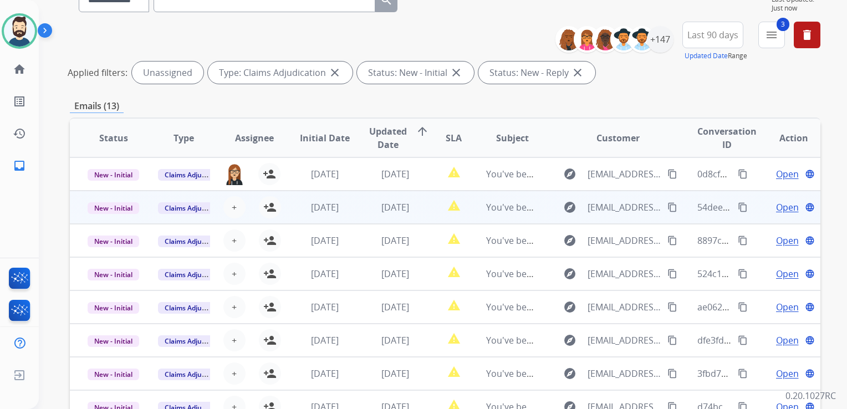
click at [386, 213] on td "[DATE]" at bounding box center [386, 207] width 70 height 33
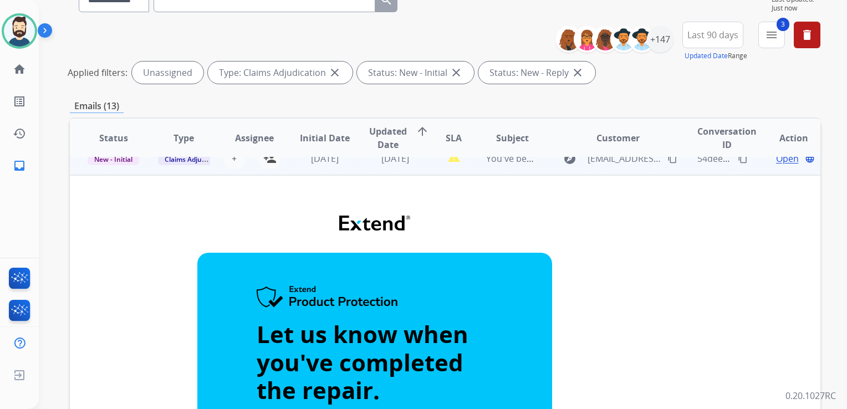
scroll to position [0, 0]
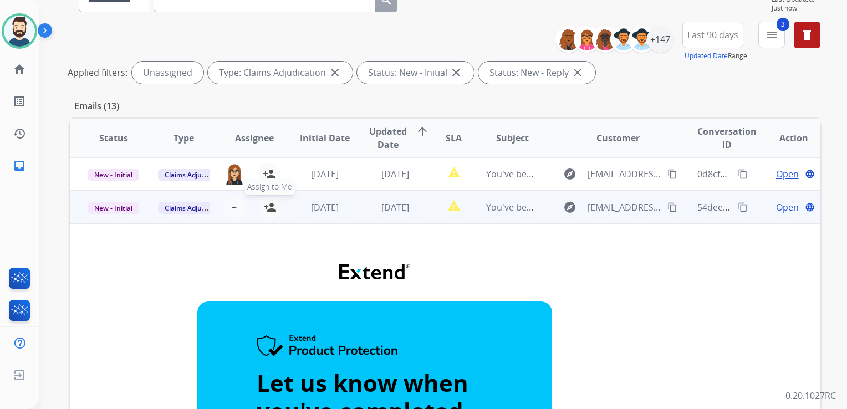
click at [268, 206] on mat-icon "person_add" at bounding box center [269, 207] width 13 height 13
click at [355, 222] on td "[DATE]" at bounding box center [386, 207] width 70 height 33
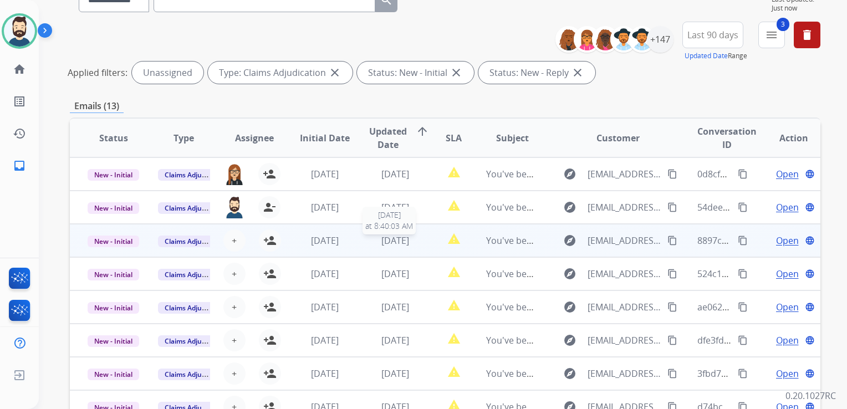
click at [381, 241] on span "[DATE]" at bounding box center [395, 240] width 28 height 12
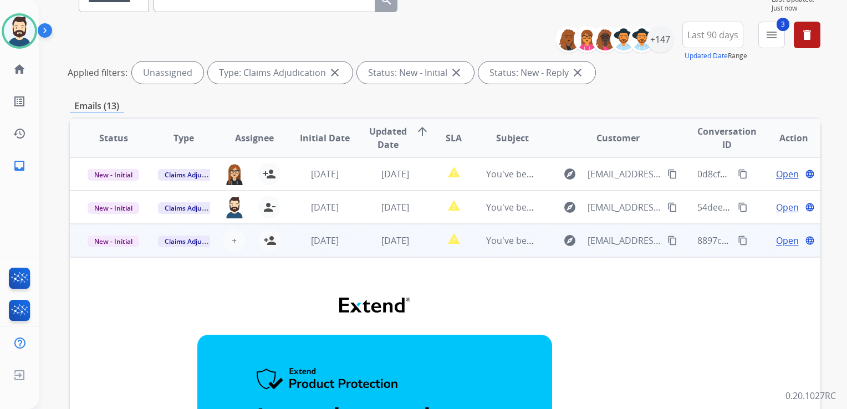
click at [373, 250] on td "[DATE]" at bounding box center [386, 240] width 70 height 33
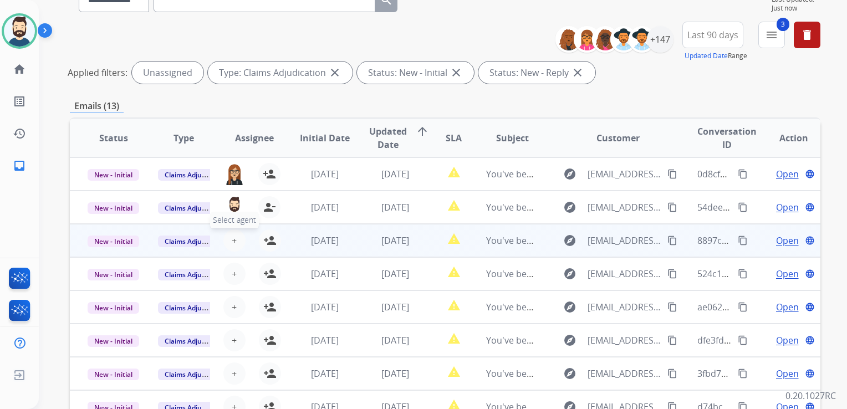
click at [228, 240] on button "+ Select agent" at bounding box center [234, 240] width 22 height 22
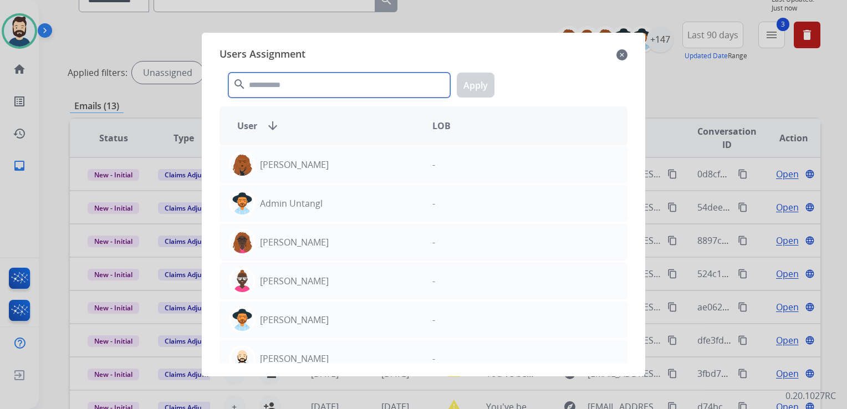
click at [293, 86] on input "text" at bounding box center [339, 85] width 222 height 25
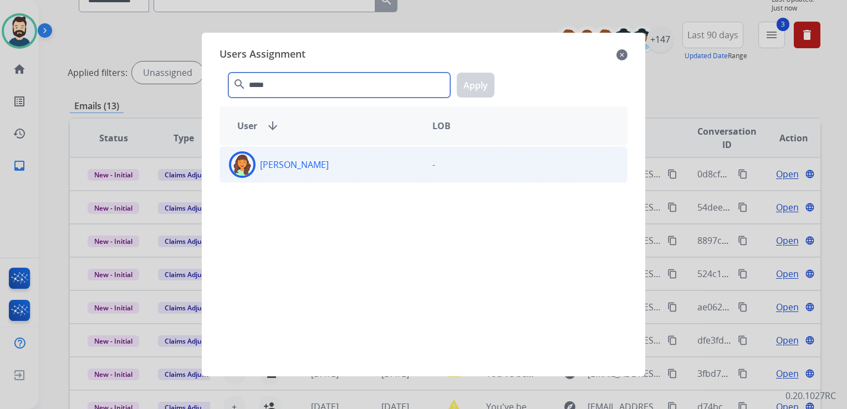
type input "*****"
click at [234, 158] on img at bounding box center [242, 164] width 22 height 22
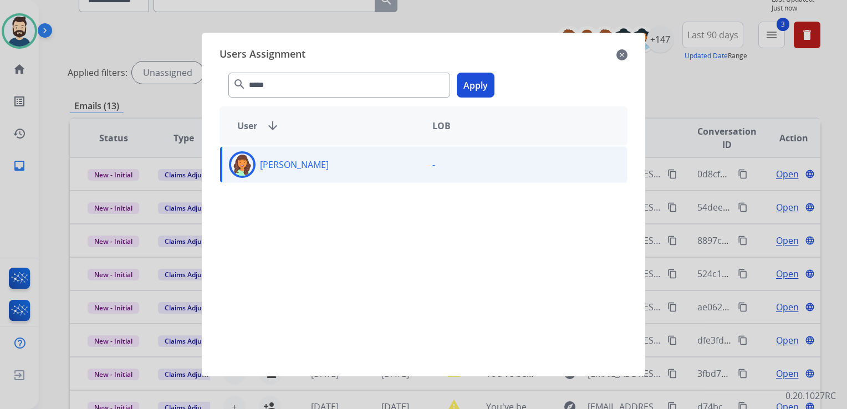
click at [472, 86] on button "Apply" at bounding box center [476, 85] width 38 height 25
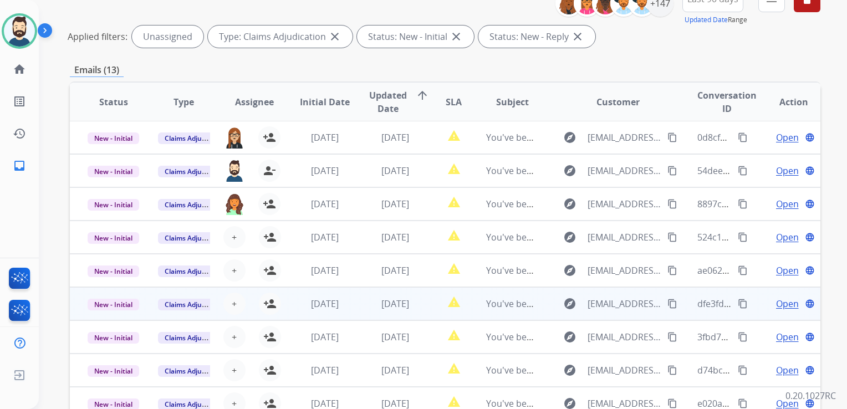
scroll to position [166, 0]
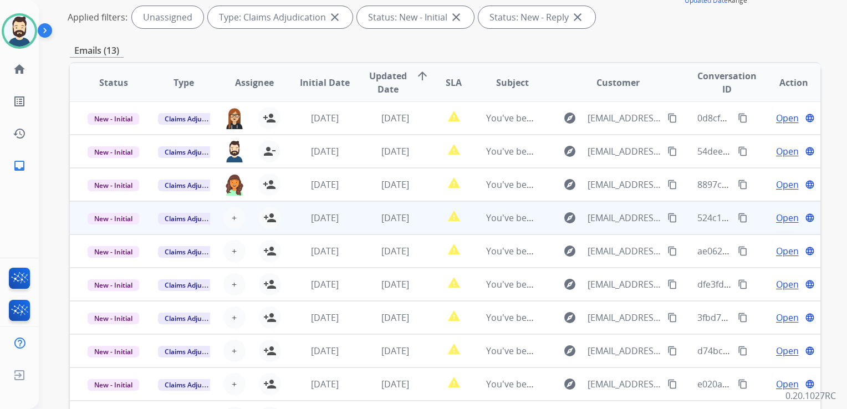
click at [386, 226] on td "[DATE]" at bounding box center [386, 217] width 70 height 33
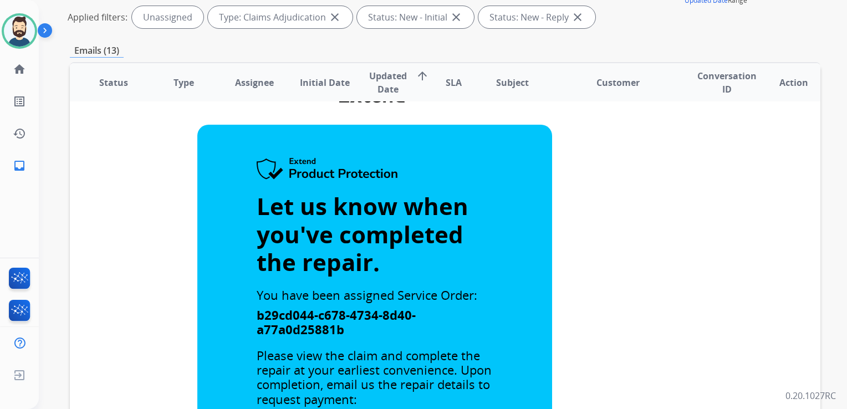
scroll to position [0, 0]
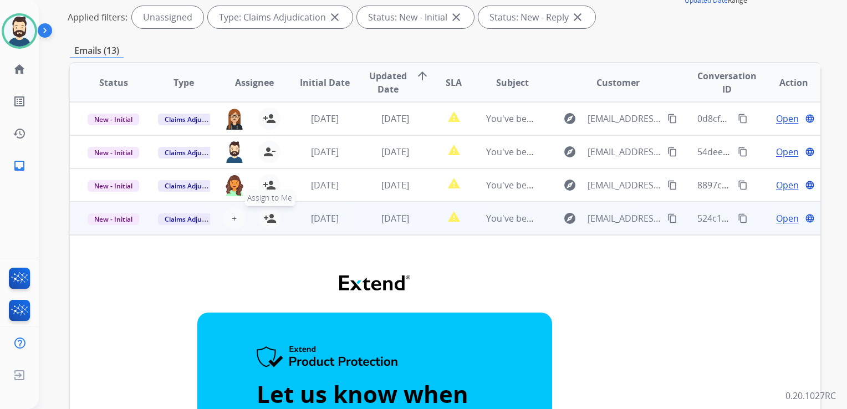
click at [268, 222] on mat-icon "person_add" at bounding box center [269, 218] width 13 height 13
click at [369, 222] on div "[DATE]" at bounding box center [395, 218] width 52 height 13
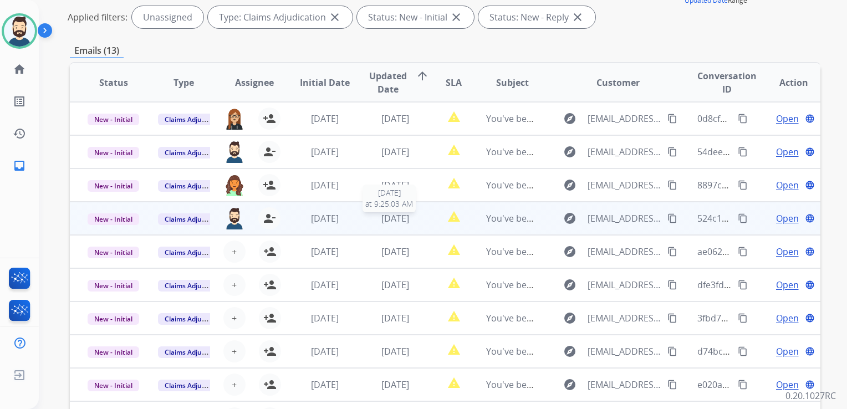
scroll to position [1, 0]
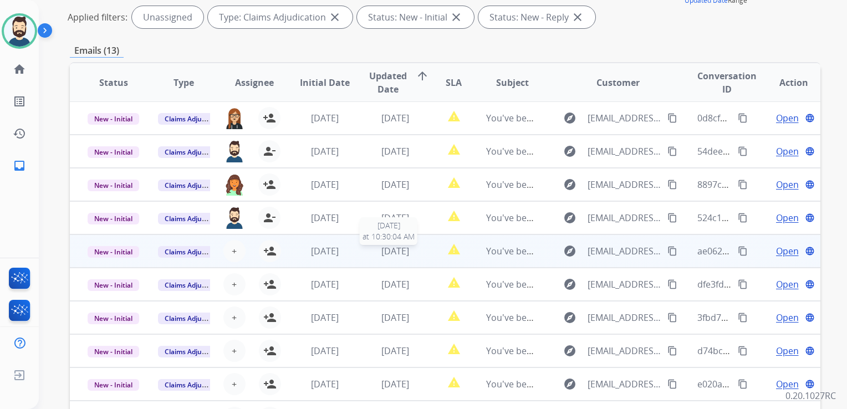
click at [381, 255] on span "[DATE]" at bounding box center [395, 251] width 28 height 12
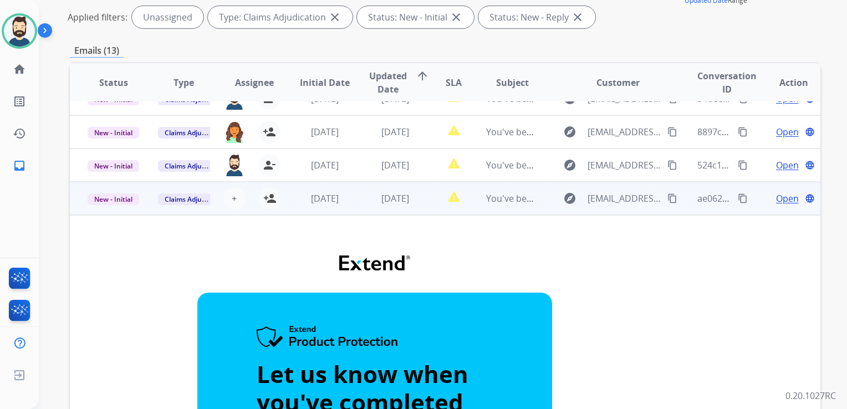
scroll to position [0, 0]
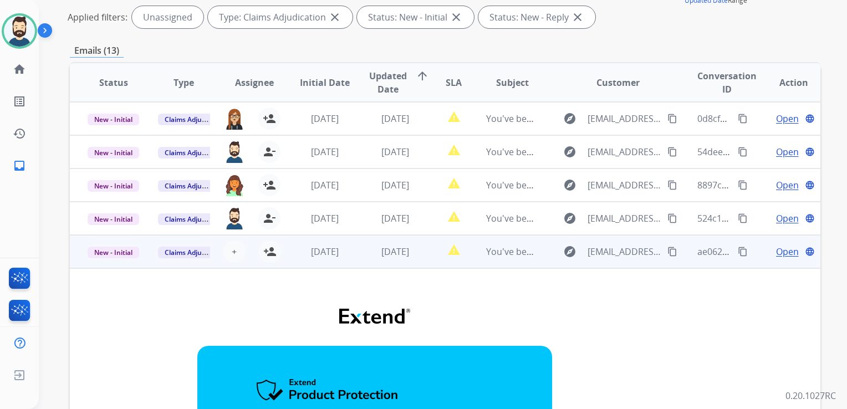
click at [390, 260] on td "[DATE]" at bounding box center [386, 251] width 70 height 33
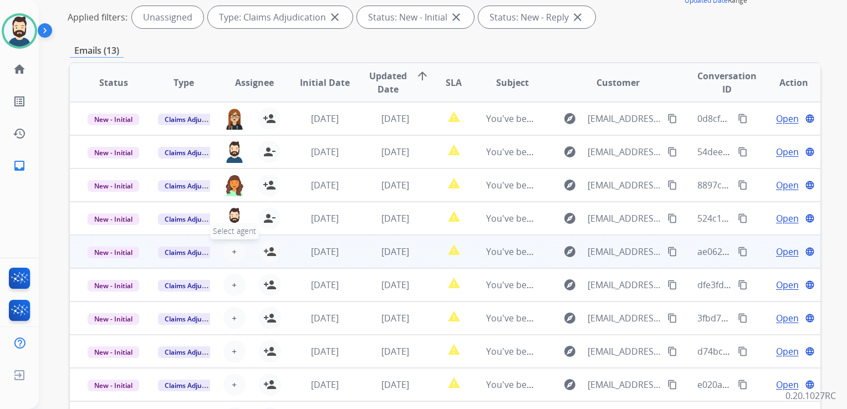
click at [234, 257] on span "+" at bounding box center [234, 251] width 5 height 13
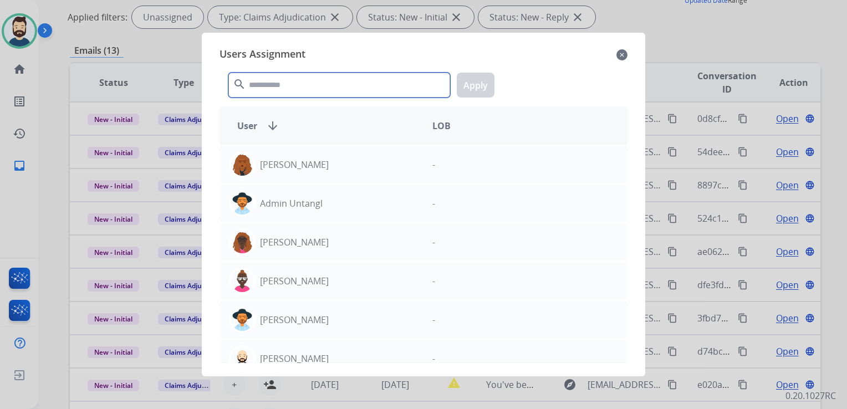
click at [334, 89] on input "text" at bounding box center [339, 85] width 222 height 25
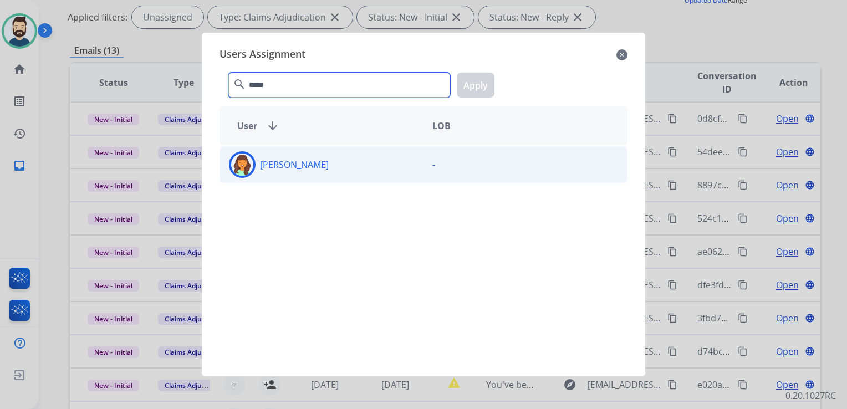
type input "*****"
click at [244, 159] on img at bounding box center [242, 164] width 22 height 22
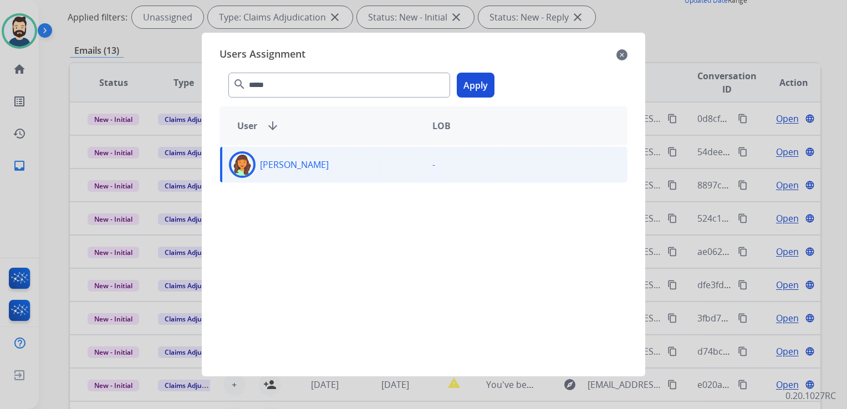
click at [467, 85] on button "Apply" at bounding box center [476, 85] width 38 height 25
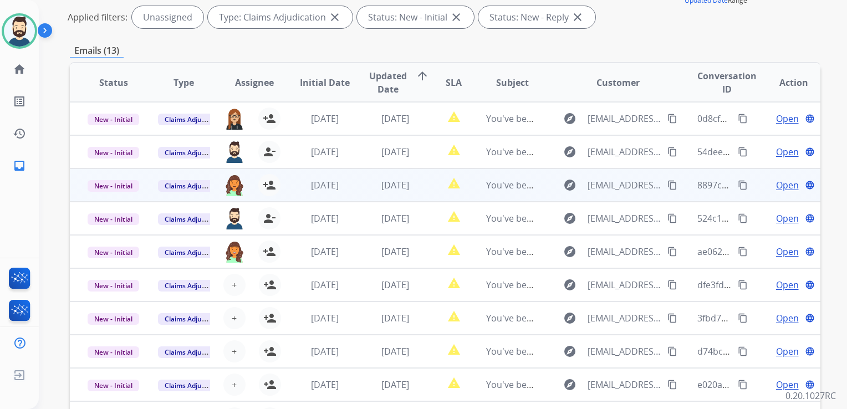
scroll to position [1, 0]
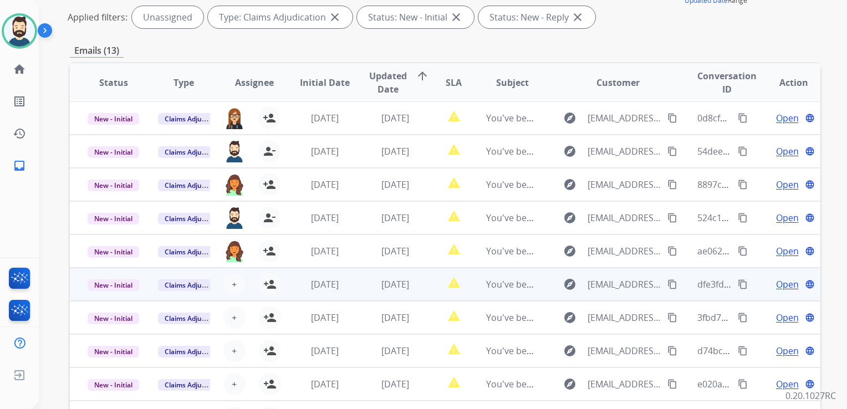
click at [375, 294] on td "[DATE]" at bounding box center [386, 284] width 70 height 33
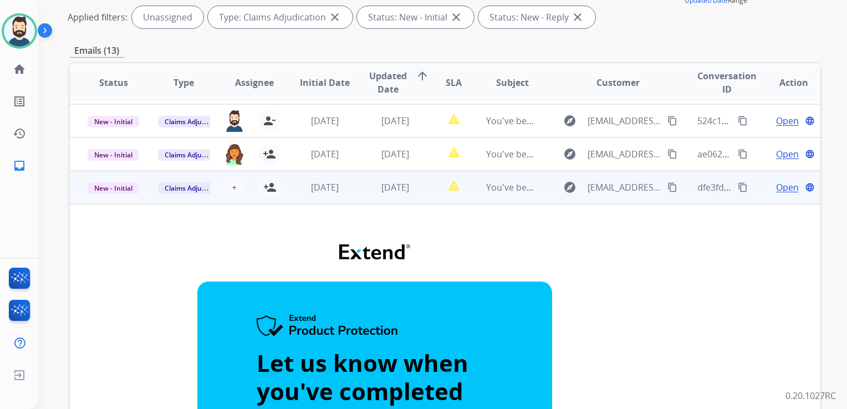
scroll to position [6, 0]
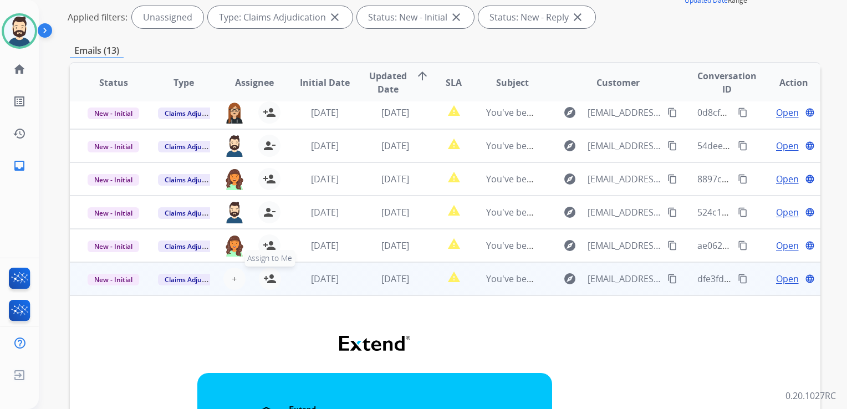
click at [265, 278] on mat-icon "person_add" at bounding box center [269, 278] width 13 height 13
click at [351, 288] on td "[DATE]" at bounding box center [386, 278] width 70 height 33
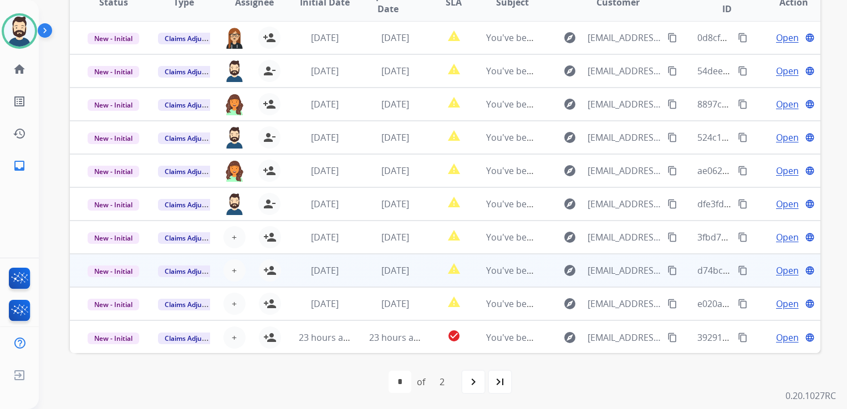
scroll to position [248, 0]
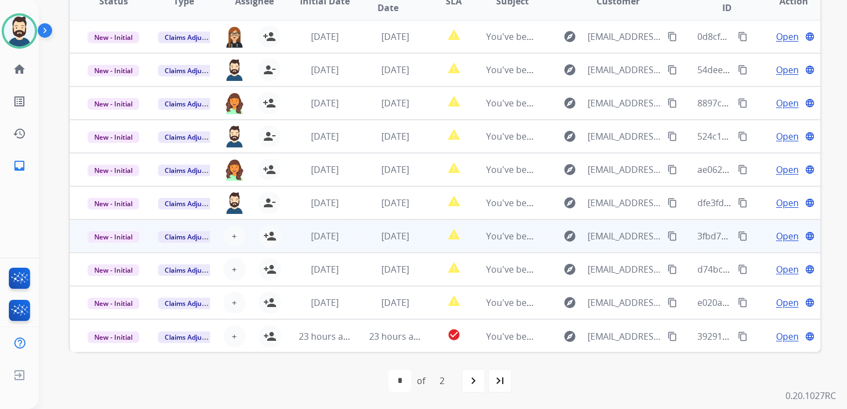
click at [385, 239] on span "[DATE]" at bounding box center [395, 236] width 28 height 12
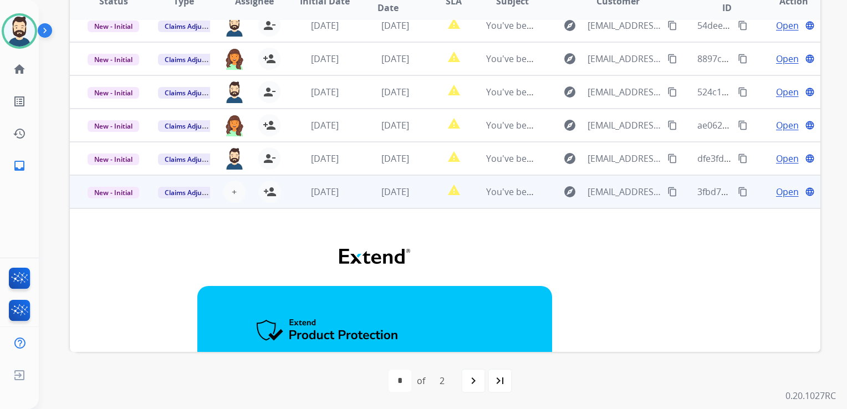
scroll to position [0, 0]
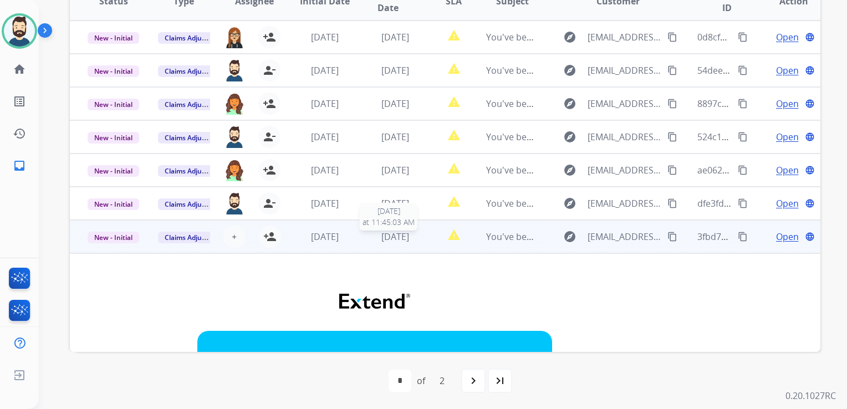
click at [382, 242] on span "[DATE]" at bounding box center [395, 236] width 28 height 12
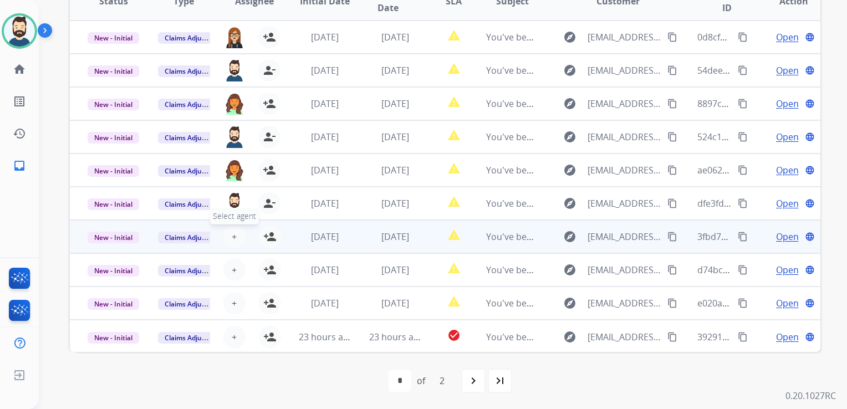
click at [232, 239] on span "+" at bounding box center [234, 236] width 5 height 13
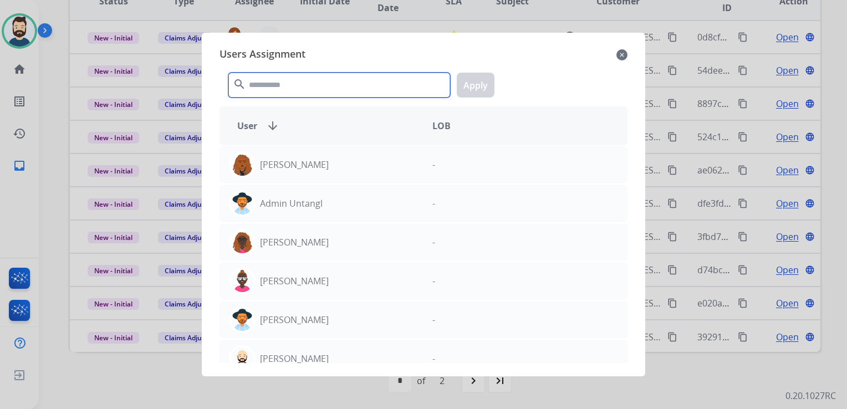
click at [321, 92] on input "text" at bounding box center [339, 85] width 222 height 25
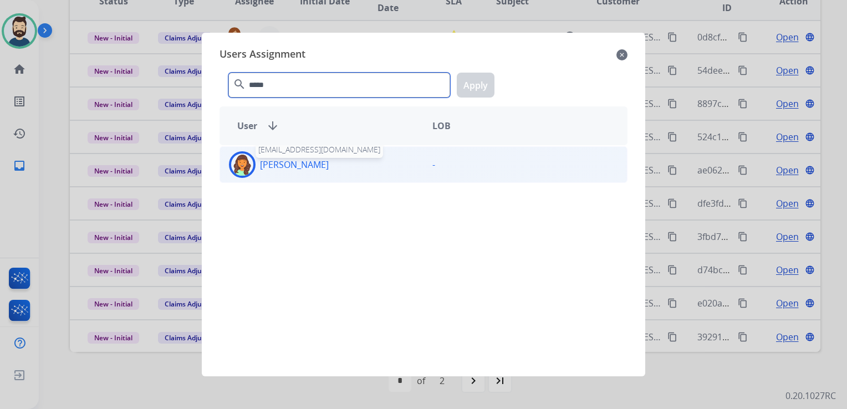
type input "*****"
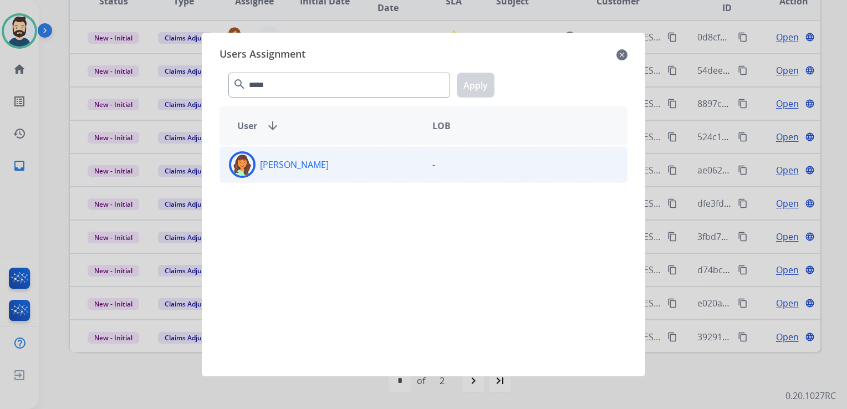
click at [248, 163] on img at bounding box center [242, 164] width 22 height 22
click at [467, 88] on button "Apply" at bounding box center [476, 85] width 38 height 25
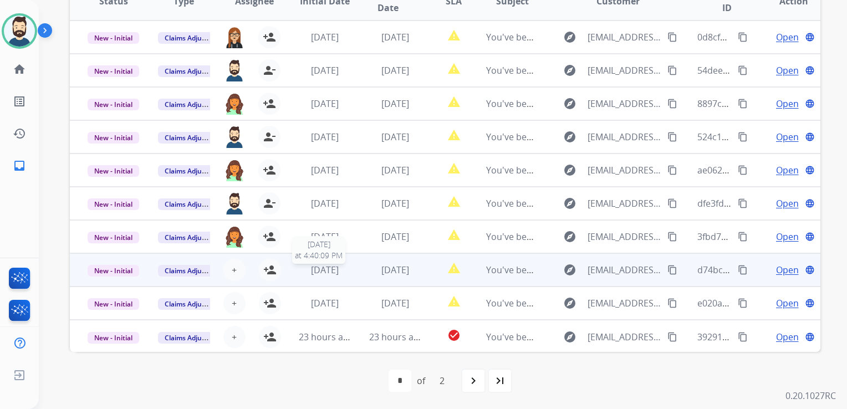
drag, startPoint x: 331, startPoint y: 271, endPoint x: 350, endPoint y: 266, distance: 19.0
click at [332, 270] on span "[DATE]" at bounding box center [325, 270] width 28 height 12
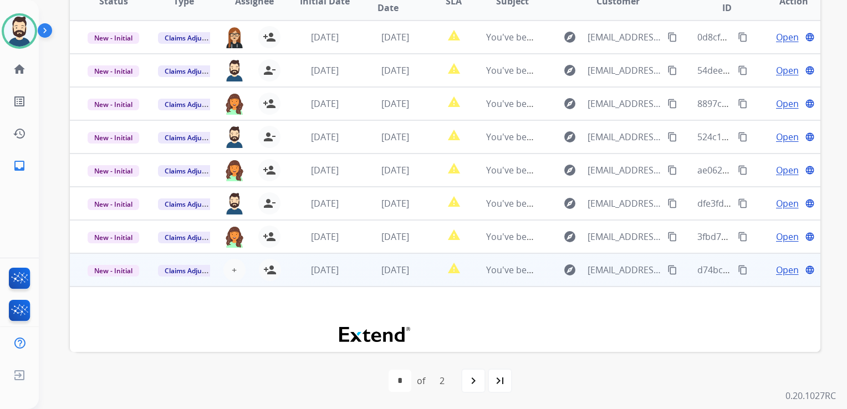
drag, startPoint x: 269, startPoint y: 275, endPoint x: 351, endPoint y: 289, distance: 83.2
click at [270, 275] on mat-icon "person_add" at bounding box center [269, 269] width 13 height 13
click at [372, 285] on td "[DATE]" at bounding box center [386, 269] width 70 height 33
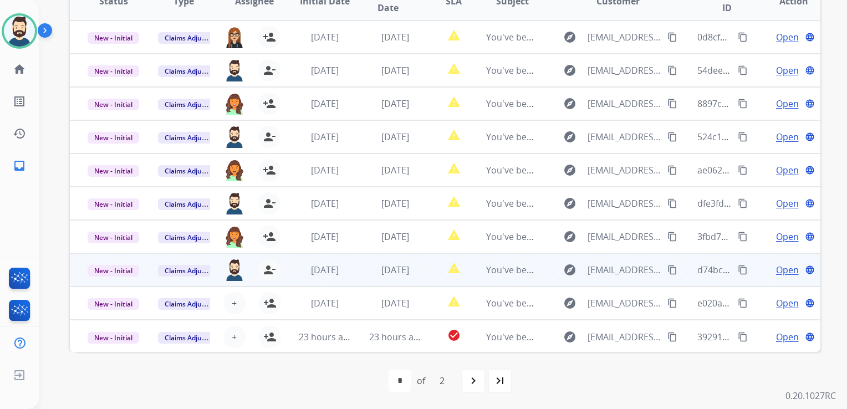
scroll to position [1, 0]
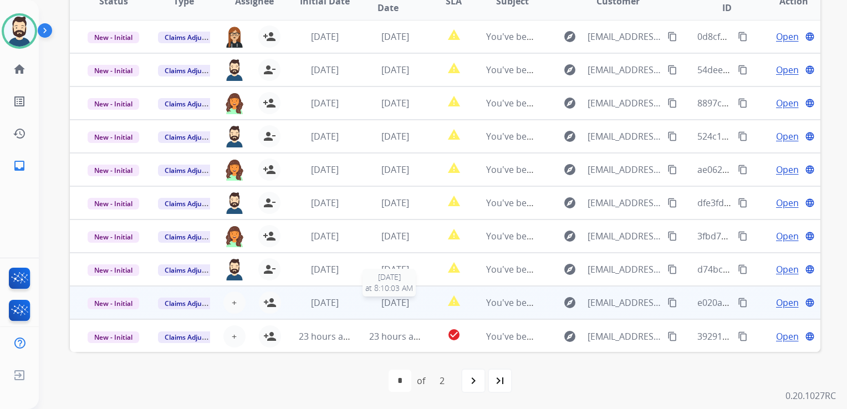
click at [388, 299] on span "[DATE]" at bounding box center [395, 302] width 28 height 12
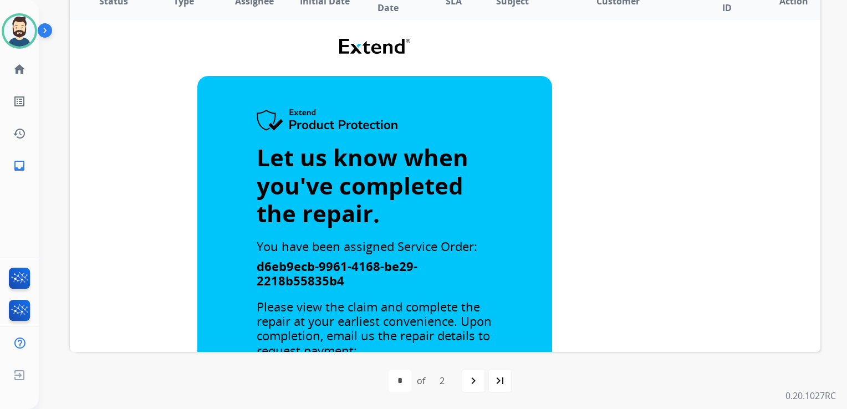
scroll to position [44, 0]
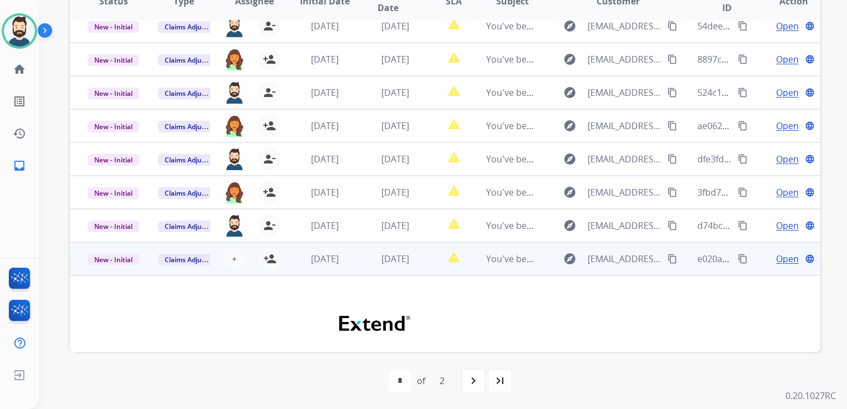
click at [355, 263] on td "[DATE]" at bounding box center [386, 258] width 70 height 33
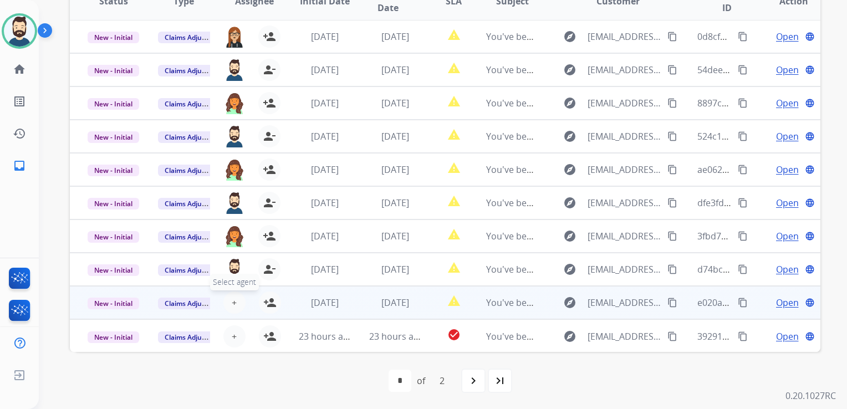
click at [235, 298] on button "+ Select agent" at bounding box center [234, 302] width 22 height 22
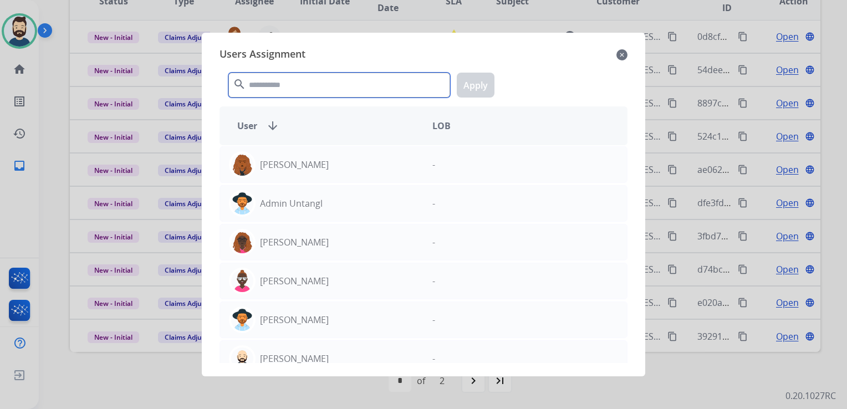
click at [341, 86] on input "text" at bounding box center [339, 85] width 222 height 25
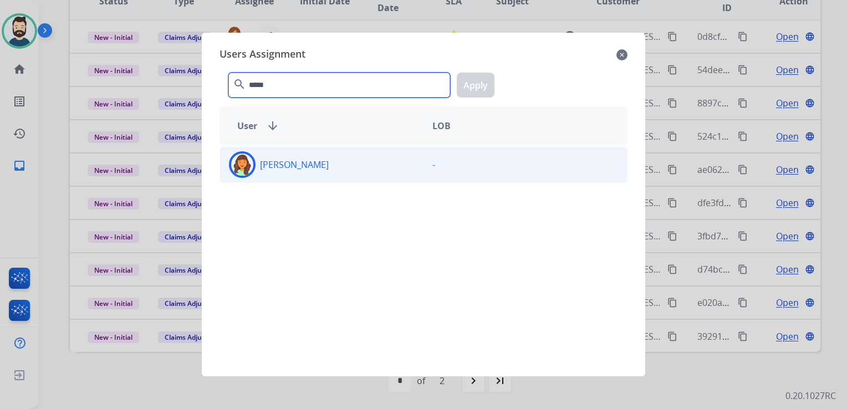
type input "*****"
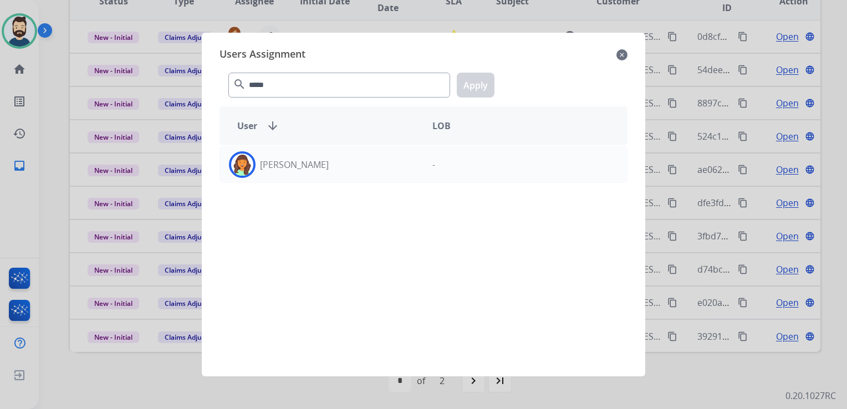
drag, startPoint x: 244, startPoint y: 165, endPoint x: 305, endPoint y: 144, distance: 64.5
click at [244, 165] on img at bounding box center [242, 164] width 22 height 22
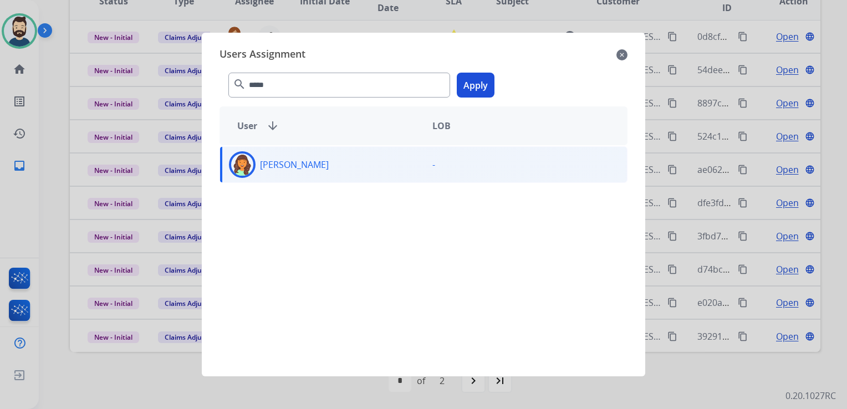
click at [476, 84] on button "Apply" at bounding box center [476, 85] width 38 height 25
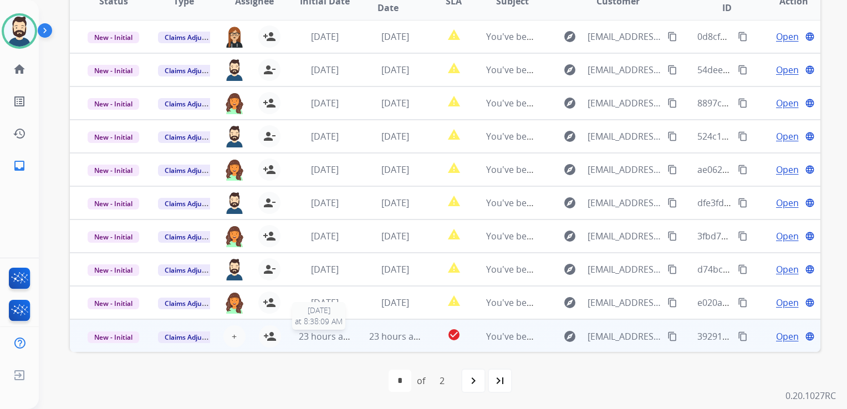
click at [343, 336] on span "23 hours ago" at bounding box center [326, 336] width 55 height 12
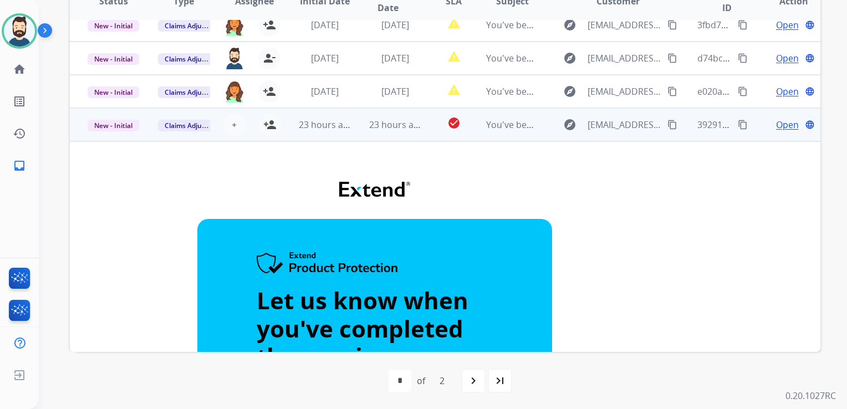
scroll to position [133, 0]
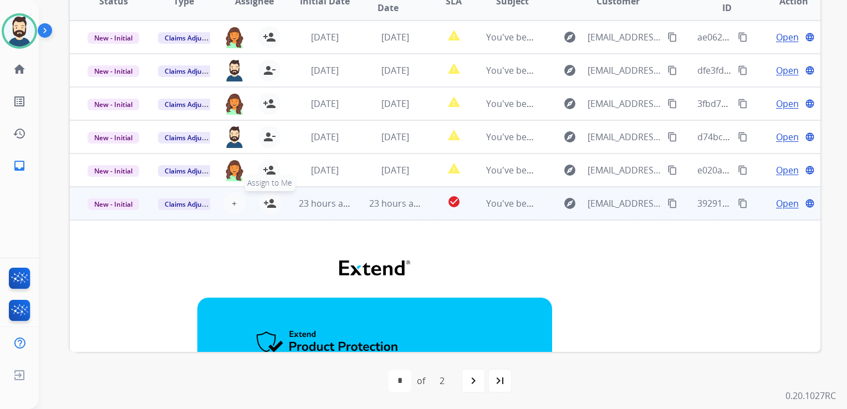
click at [274, 208] on mat-icon "person_add" at bounding box center [269, 203] width 13 height 13
click at [375, 208] on span "23 hours ago" at bounding box center [396, 203] width 55 height 12
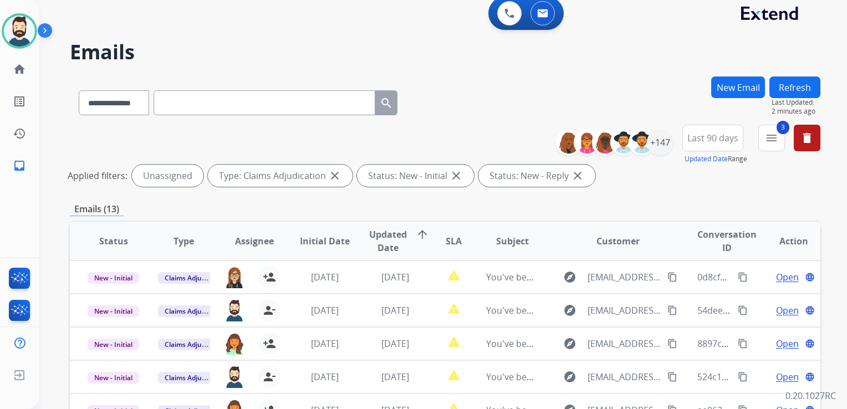
scroll to position [0, 0]
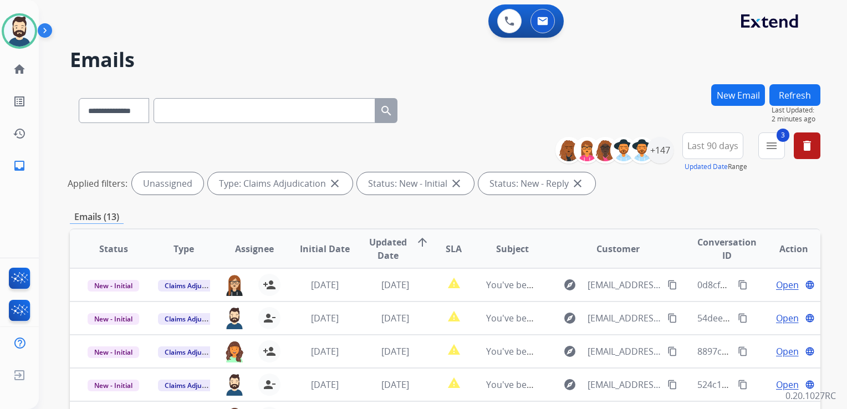
click at [791, 94] on button "Refresh" at bounding box center [794, 95] width 51 height 22
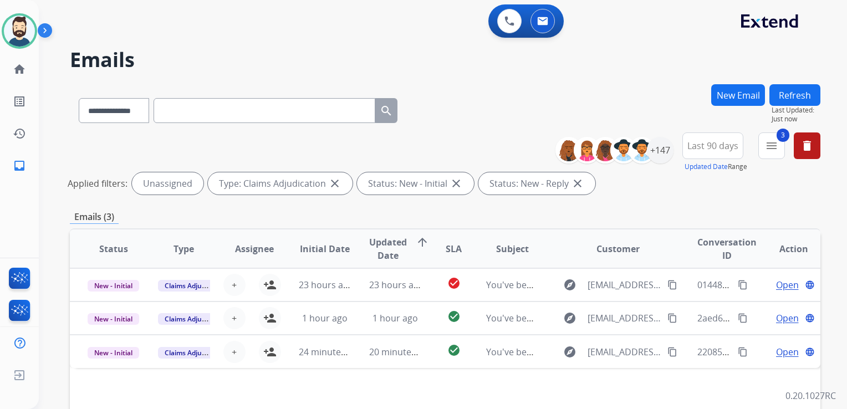
scroll to position [111, 0]
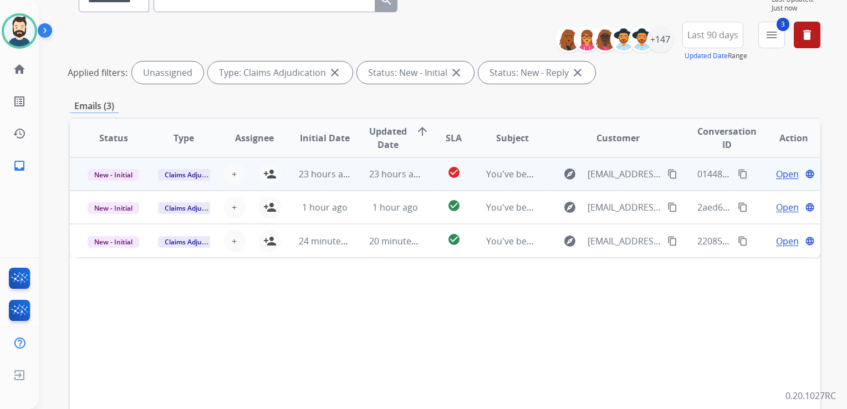
click at [390, 183] on td "23 hours ago" at bounding box center [386, 173] width 70 height 33
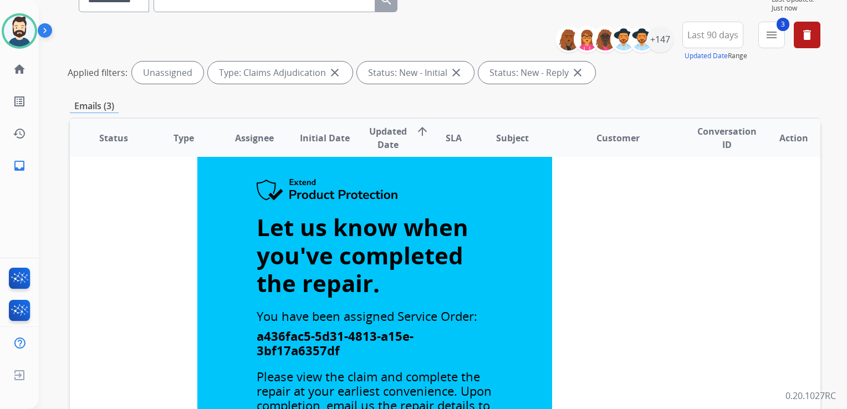
scroll to position [0, 0]
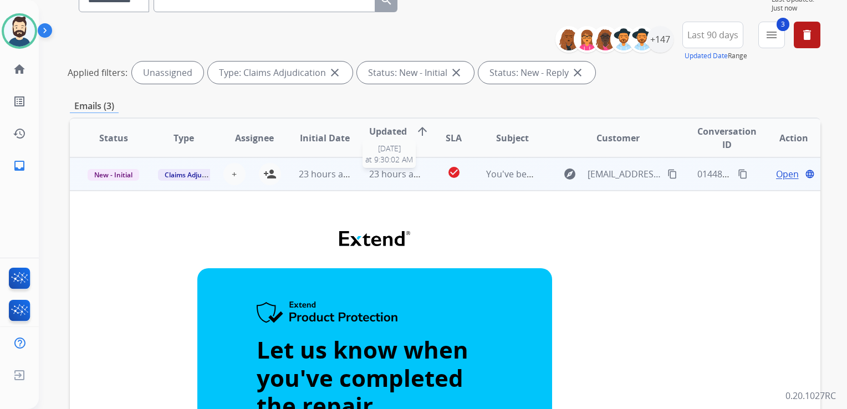
click at [388, 179] on span "23 hours ago" at bounding box center [396, 174] width 55 height 12
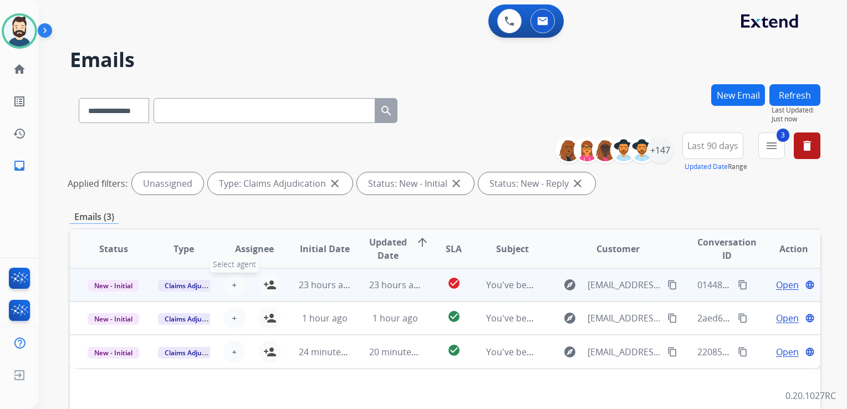
click at [237, 281] on button "+ Select agent" at bounding box center [234, 285] width 22 height 22
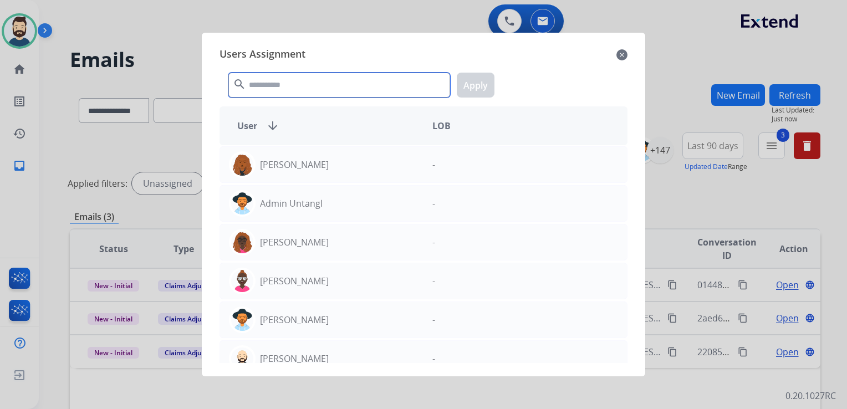
click at [293, 85] on input "text" at bounding box center [339, 85] width 222 height 25
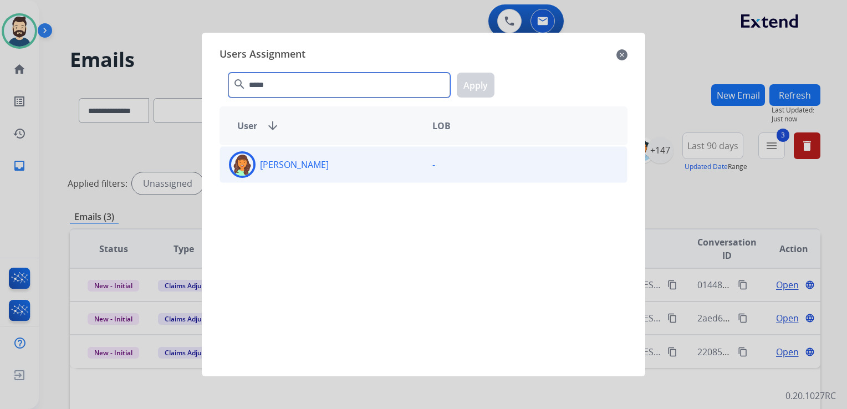
type input "*****"
click at [237, 165] on img at bounding box center [242, 164] width 22 height 22
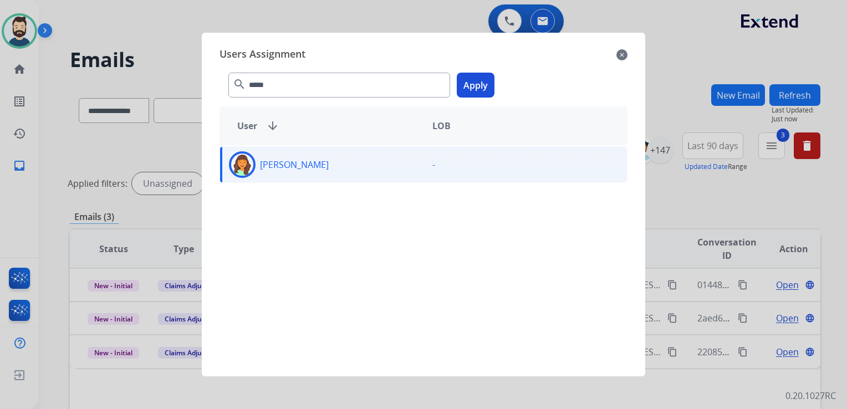
click at [470, 88] on button "Apply" at bounding box center [476, 85] width 38 height 25
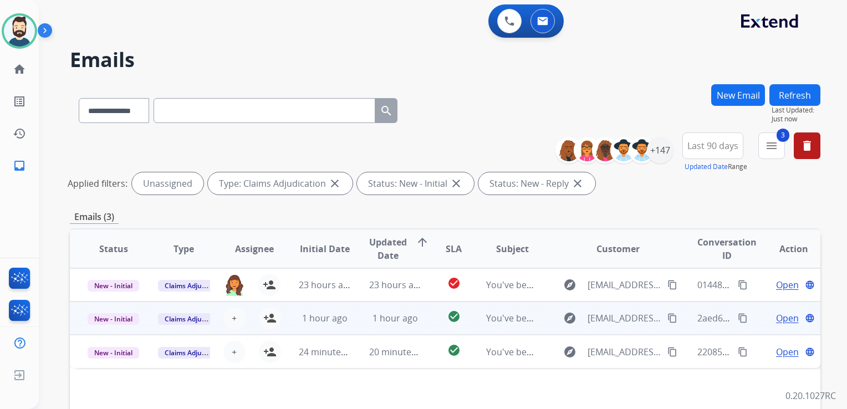
click at [397, 308] on td "1 hour ago" at bounding box center [386, 317] width 70 height 33
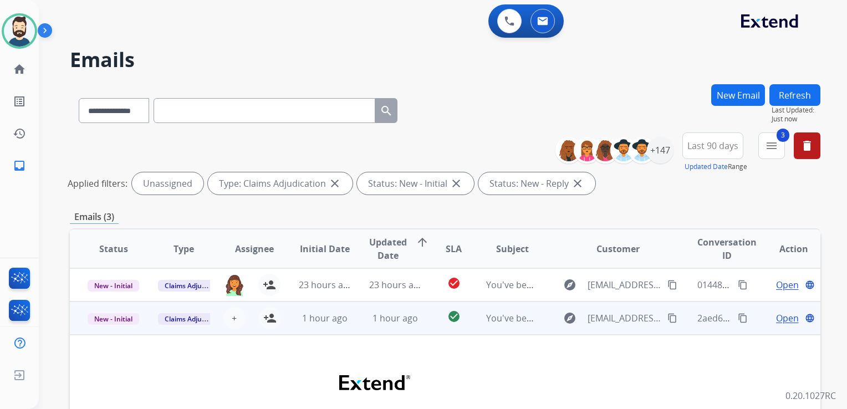
click at [387, 327] on td "1 hour ago" at bounding box center [386, 317] width 70 height 33
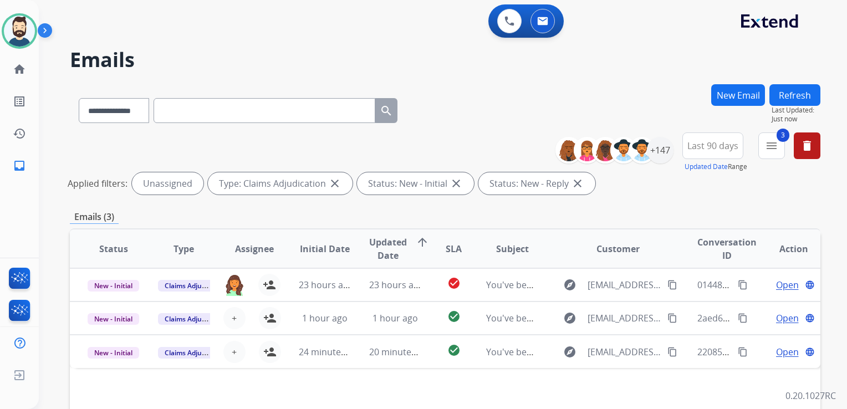
scroll to position [222, 0]
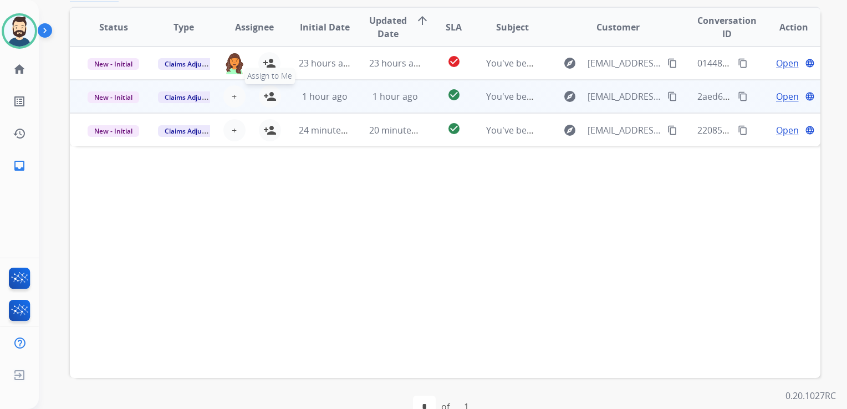
click at [271, 95] on mat-icon "person_add" at bounding box center [269, 96] width 13 height 13
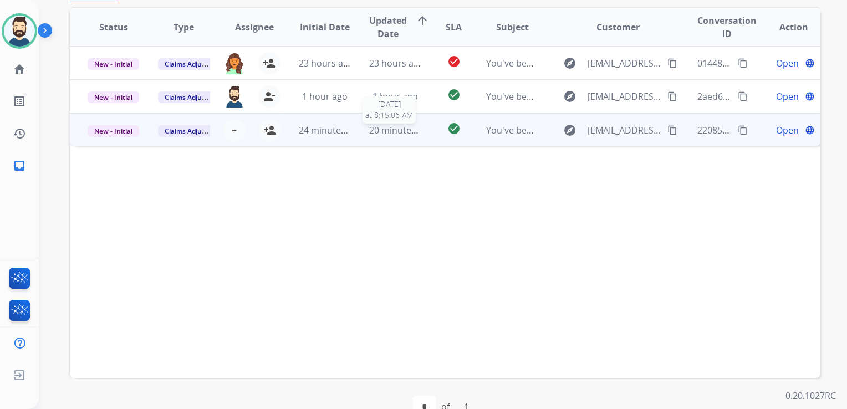
click at [372, 127] on span "20 minutes ago" at bounding box center [401, 130] width 64 height 12
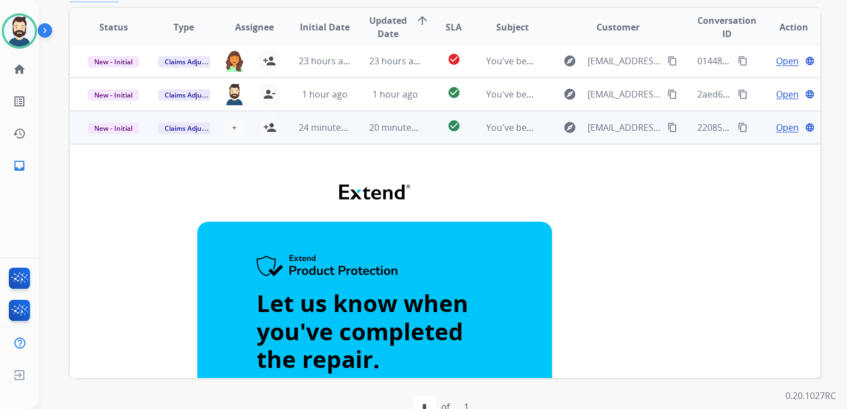
scroll to position [0, 0]
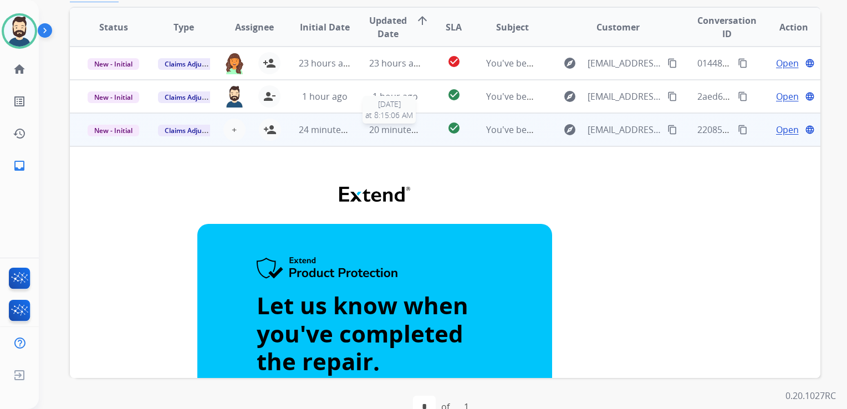
click at [375, 132] on span "20 minutes ago" at bounding box center [401, 130] width 64 height 12
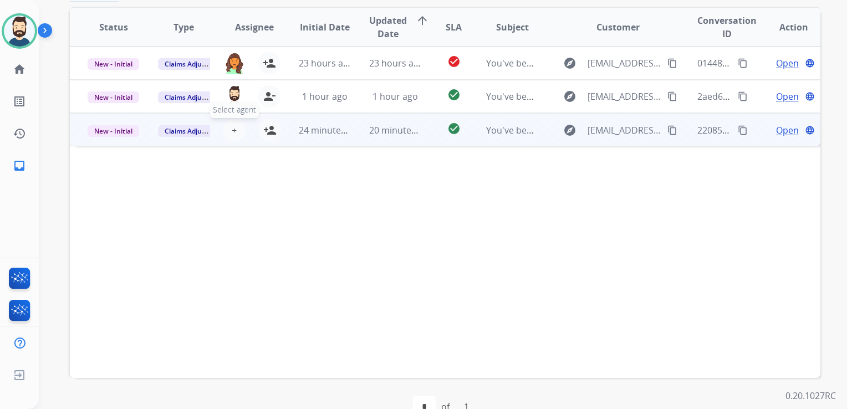
click at [237, 129] on button "+ Select agent" at bounding box center [234, 130] width 22 height 22
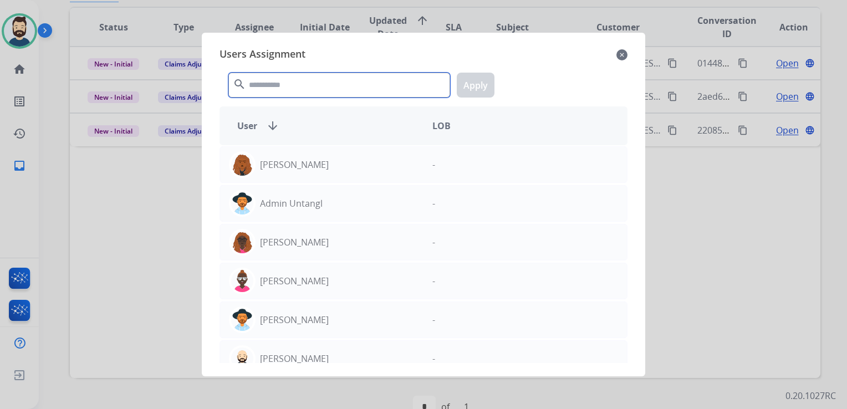
click at [291, 80] on input "text" at bounding box center [339, 85] width 222 height 25
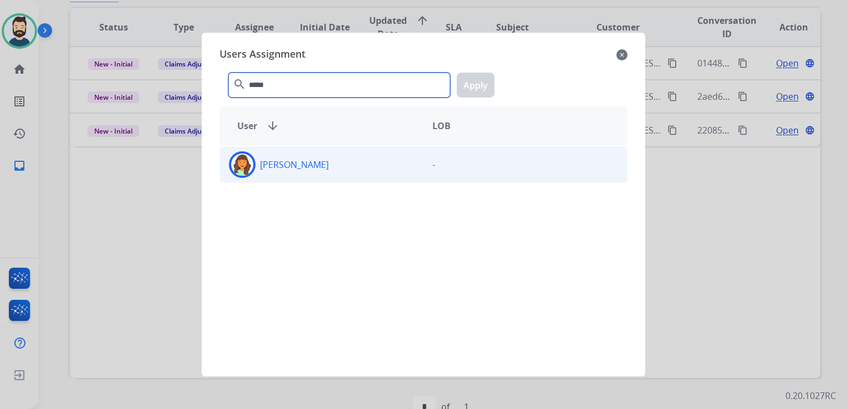
type input "*****"
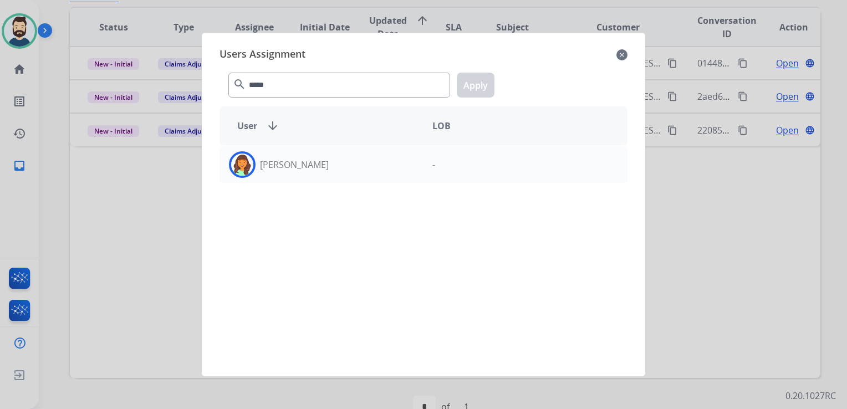
drag, startPoint x: 232, startPoint y: 168, endPoint x: 355, endPoint y: 106, distance: 137.5
click at [233, 168] on img at bounding box center [242, 164] width 22 height 22
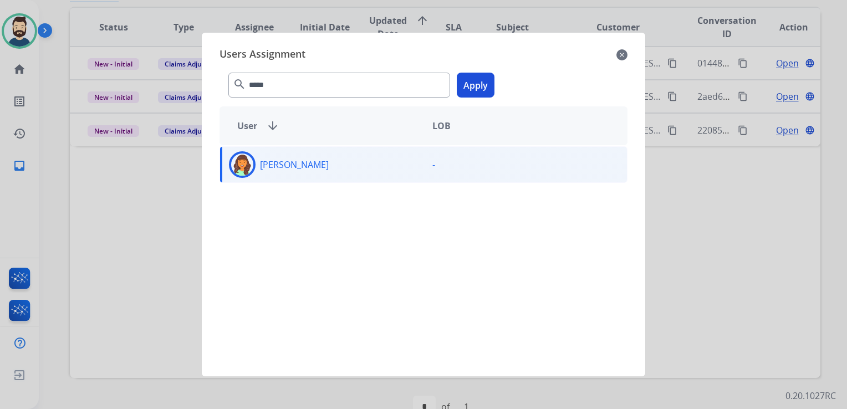
click at [473, 81] on button "Apply" at bounding box center [476, 85] width 38 height 25
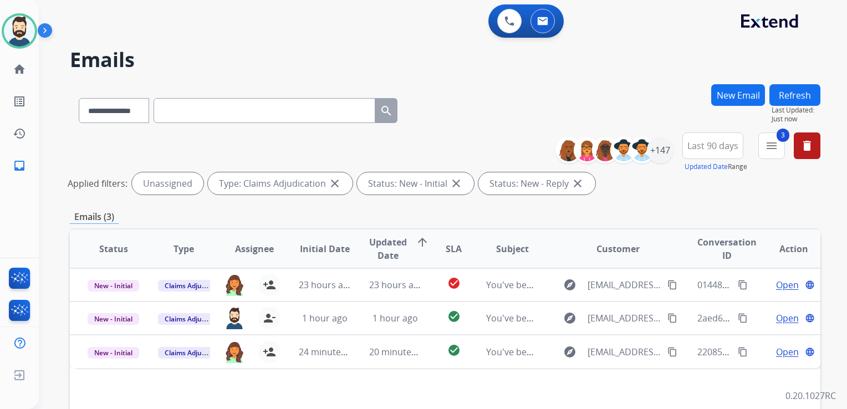
click at [798, 96] on button "Refresh" at bounding box center [794, 95] width 51 height 22
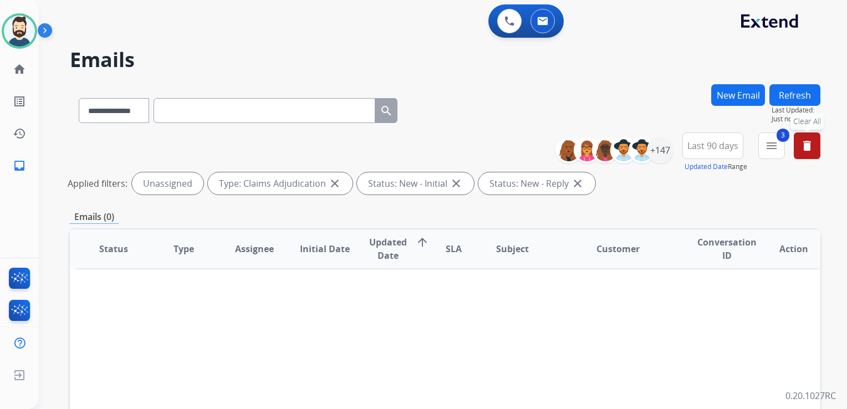
drag, startPoint x: 802, startPoint y: 141, endPoint x: 797, endPoint y: 135, distance: 7.8
click at [801, 141] on mat-icon "delete" at bounding box center [806, 145] width 13 height 13
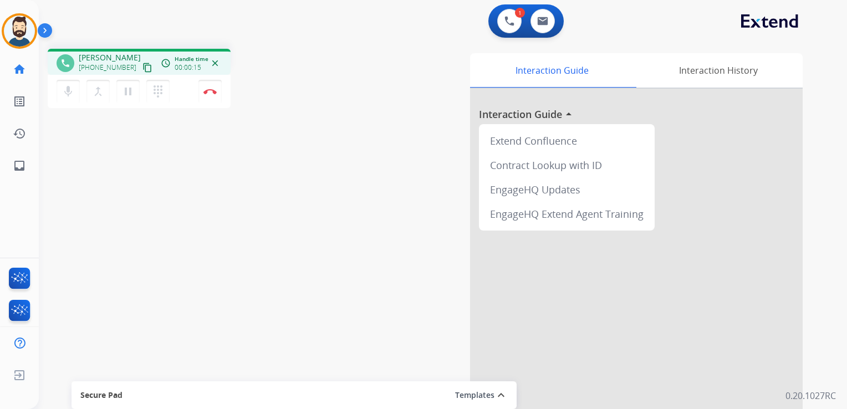
click at [151, 200] on div "phone [PERSON_NAME] [PHONE_NUMBER] content_copy access_time Call metrics Queue …" at bounding box center [429, 271] width 781 height 462
click at [21, 169] on mat-icon "inbox" at bounding box center [19, 165] width 13 height 13
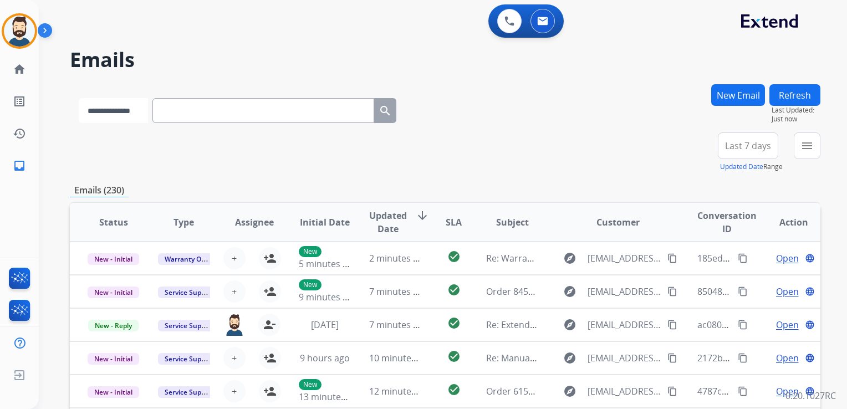
click at [136, 114] on select "**********" at bounding box center [113, 110] width 69 height 25
select select "**********"
click at [79, 98] on select "**********" at bounding box center [113, 110] width 69 height 25
click at [197, 116] on input "text" at bounding box center [264, 110] width 222 height 25
paste input "**********"
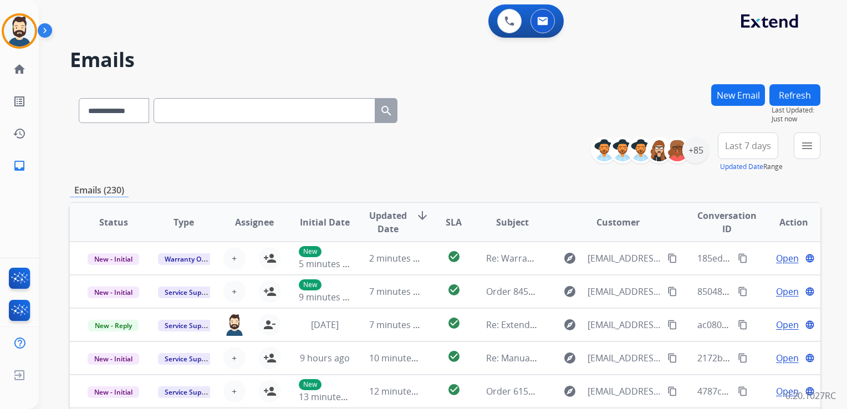
type input "**********"
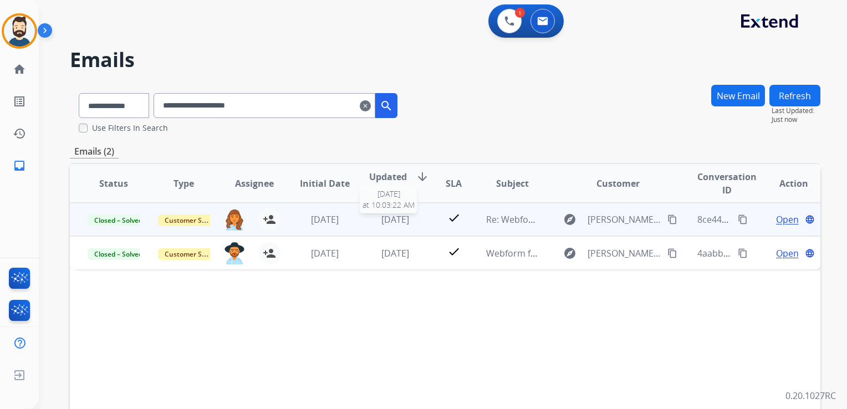
drag, startPoint x: 398, startPoint y: 221, endPoint x: 481, endPoint y: 221, distance: 82.6
click at [399, 221] on span "[DATE]" at bounding box center [395, 219] width 28 height 12
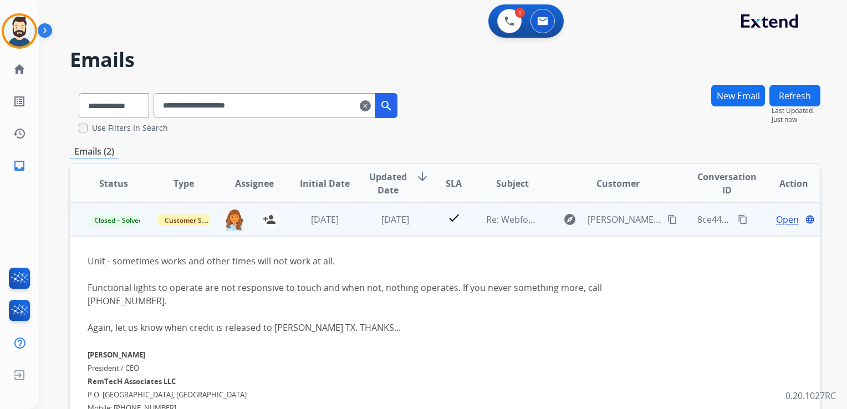
click at [781, 219] on span "Open" at bounding box center [787, 219] width 23 height 13
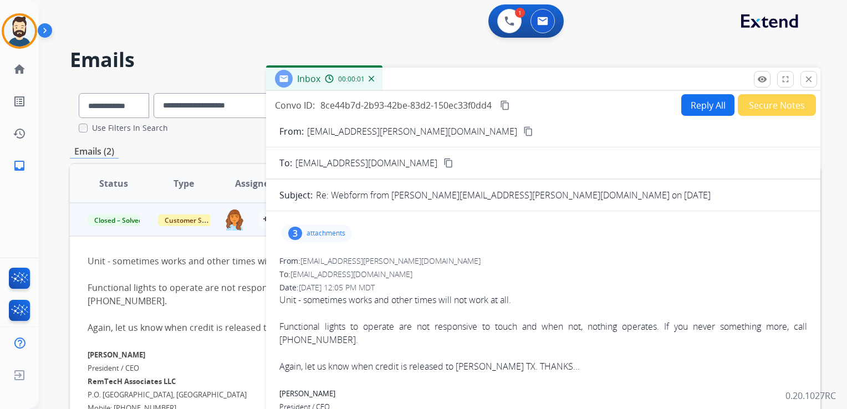
click at [330, 234] on p "attachments" at bounding box center [325, 233] width 39 height 9
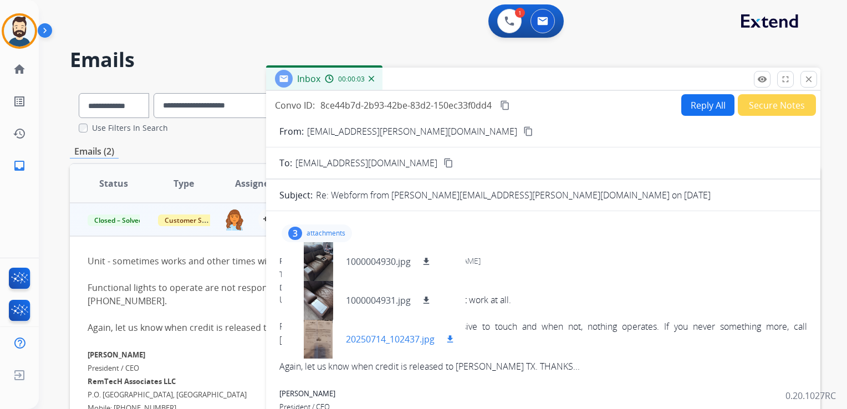
click at [402, 338] on p "20250714_102437.jpg" at bounding box center [390, 338] width 89 height 13
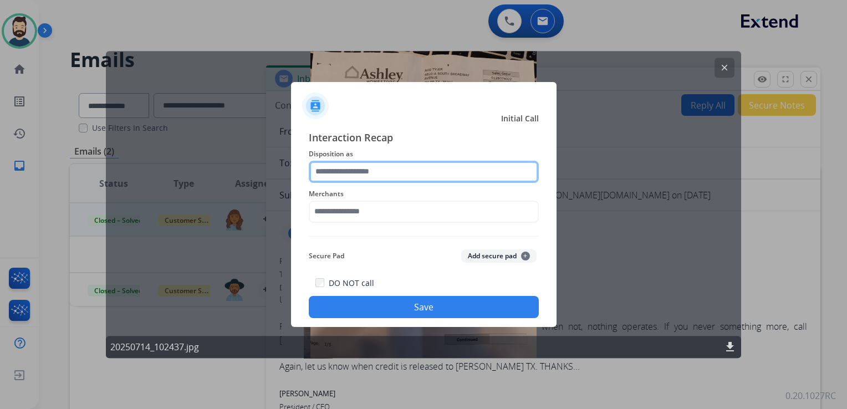
click at [375, 167] on input "text" at bounding box center [424, 172] width 230 height 22
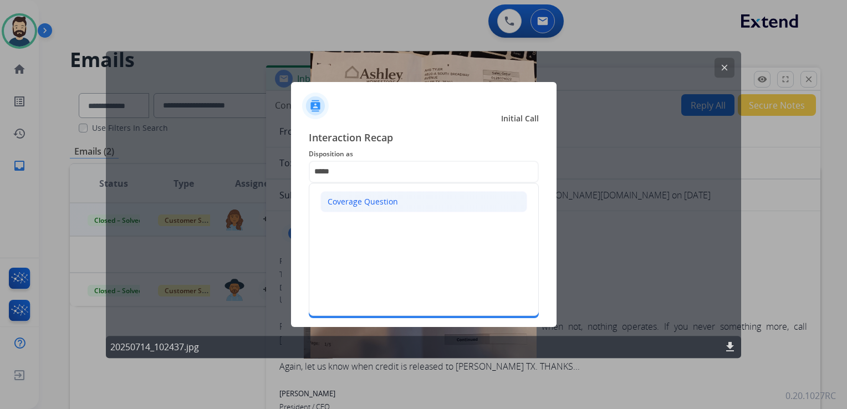
click at [360, 203] on div "Coverage Question" at bounding box center [362, 201] width 70 height 11
type input "**********"
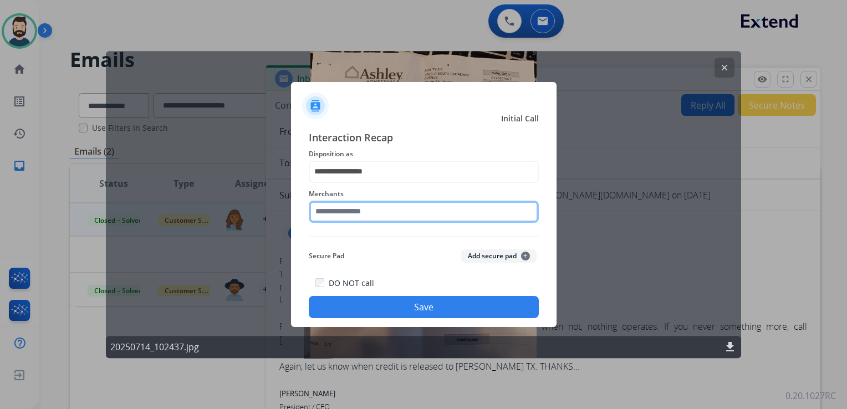
click at [375, 214] on input "text" at bounding box center [424, 212] width 230 height 22
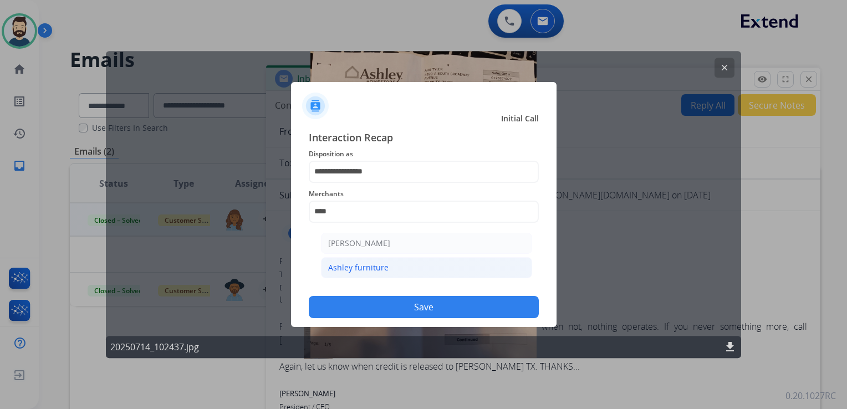
click at [361, 263] on div "Ashley furniture" at bounding box center [358, 267] width 60 height 11
type input "**********"
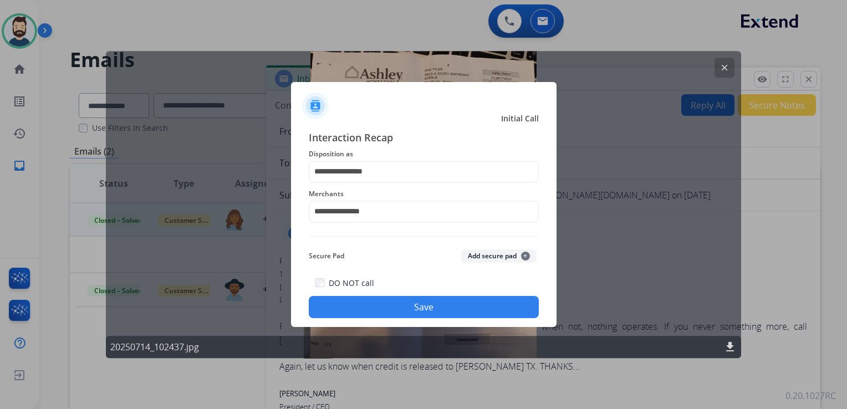
click at [396, 302] on button "Save" at bounding box center [424, 307] width 230 height 22
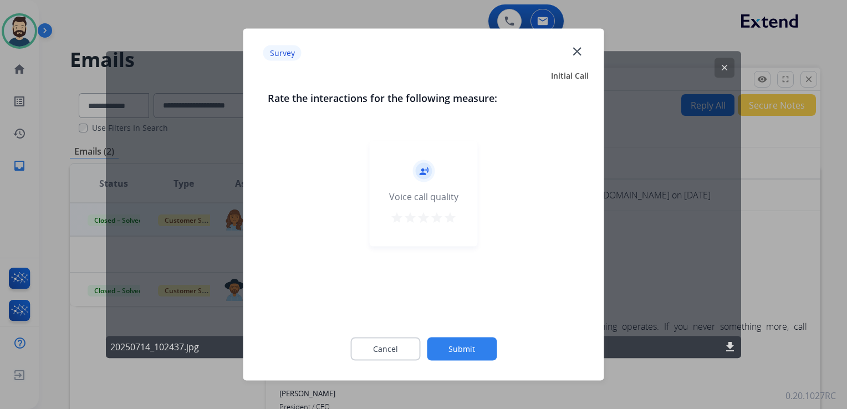
click at [453, 214] on mat-icon "star" at bounding box center [449, 217] width 13 height 13
click at [467, 345] on button "Submit" at bounding box center [462, 348] width 70 height 23
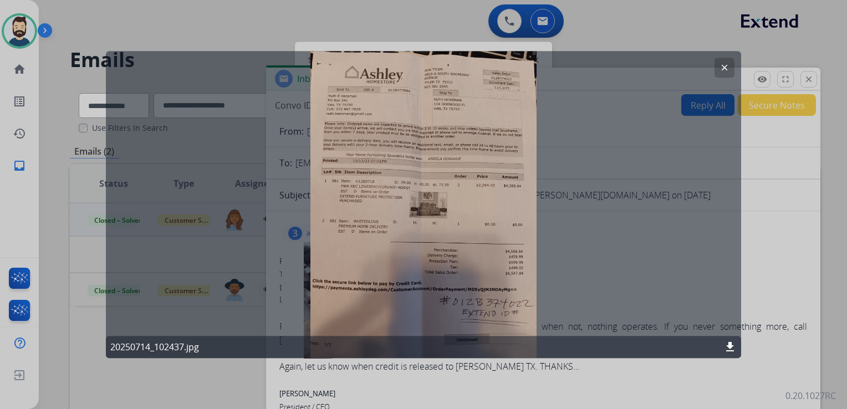
click at [722, 70] on mat-icon "clear" at bounding box center [724, 68] width 10 height 10
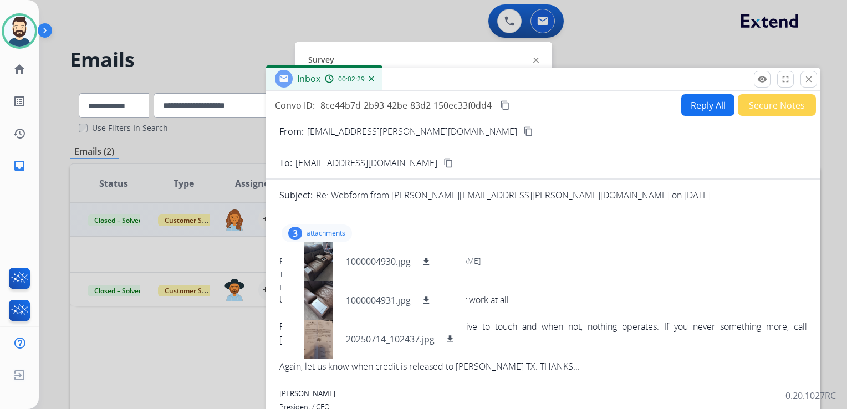
drag, startPoint x: 809, startPoint y: 77, endPoint x: 727, endPoint y: 80, distance: 82.1
click at [809, 76] on mat-icon "close" at bounding box center [808, 79] width 10 height 10
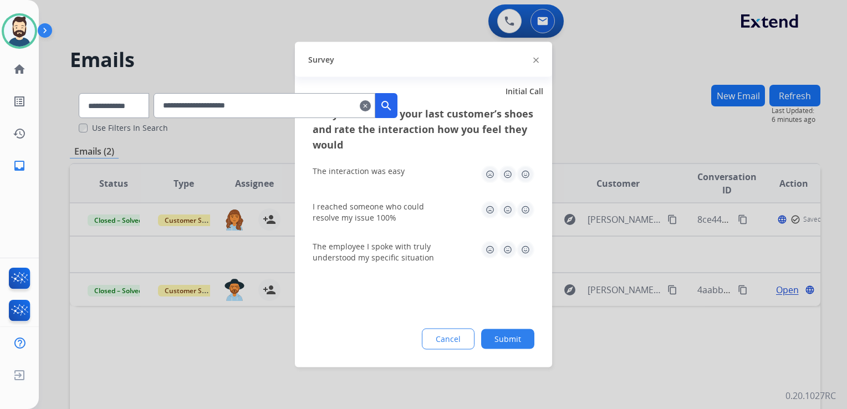
drag, startPoint x: 525, startPoint y: 172, endPoint x: 529, endPoint y: 201, distance: 28.5
click at [526, 172] on img at bounding box center [525, 175] width 18 height 18
click at [527, 209] on img at bounding box center [525, 210] width 18 height 18
drag, startPoint x: 525, startPoint y: 247, endPoint x: 521, endPoint y: 273, distance: 26.3
click at [525, 248] on img at bounding box center [525, 250] width 18 height 18
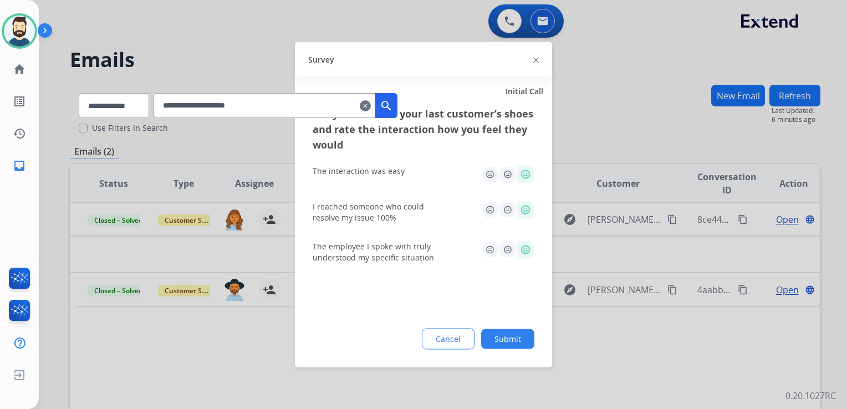
drag, startPoint x: 503, startPoint y: 336, endPoint x: 585, endPoint y: 147, distance: 205.7
click at [504, 333] on button "Submit" at bounding box center [507, 339] width 53 height 20
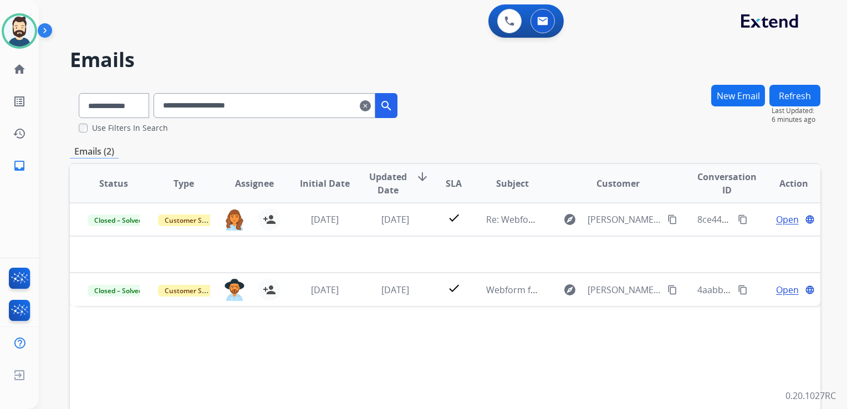
drag, startPoint x: 378, startPoint y: 105, endPoint x: 237, endPoint y: 39, distance: 155.6
click at [371, 104] on mat-icon "clear" at bounding box center [365, 105] width 11 height 13
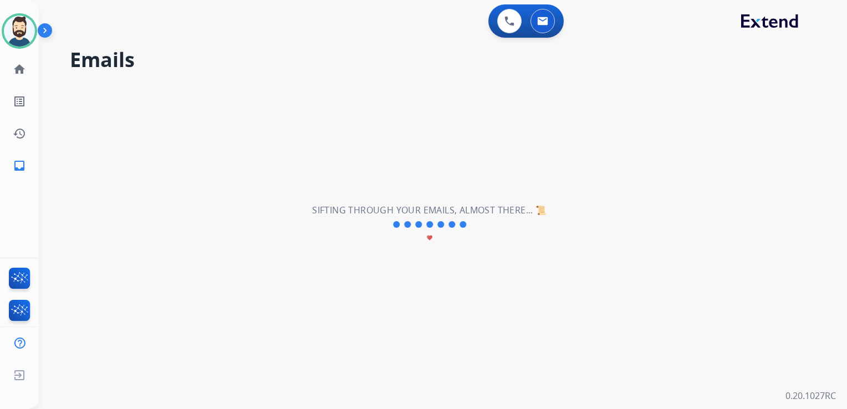
select select "**********"
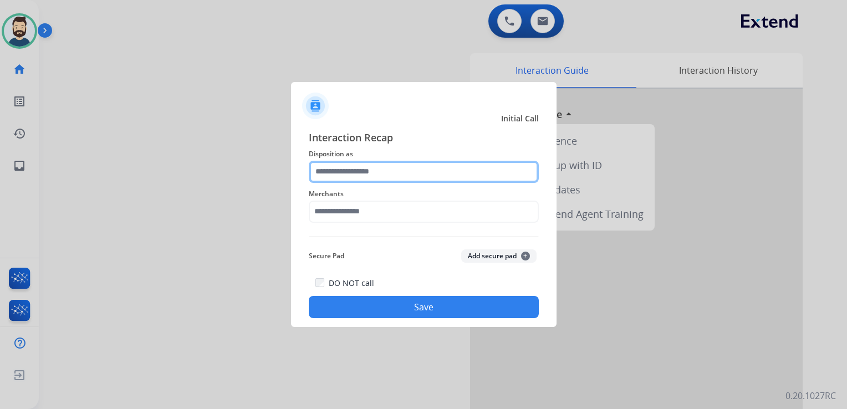
click at [360, 167] on input "text" at bounding box center [424, 172] width 230 height 22
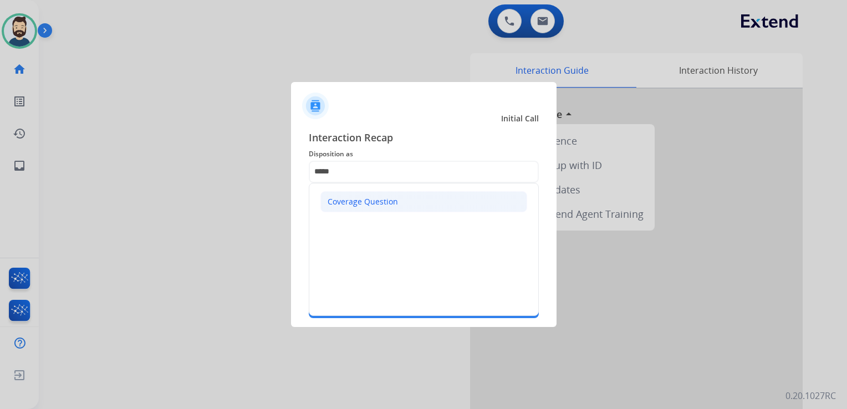
click at [361, 198] on div "Coverage Question" at bounding box center [362, 201] width 70 height 11
type input "**********"
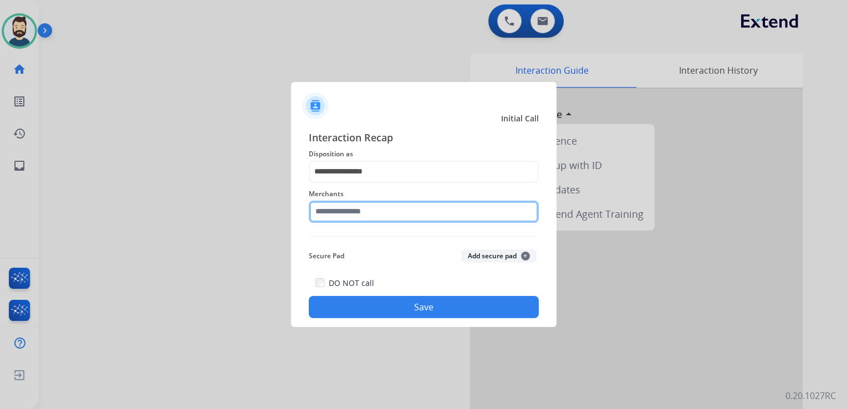
click at [362, 209] on input "text" at bounding box center [424, 212] width 230 height 22
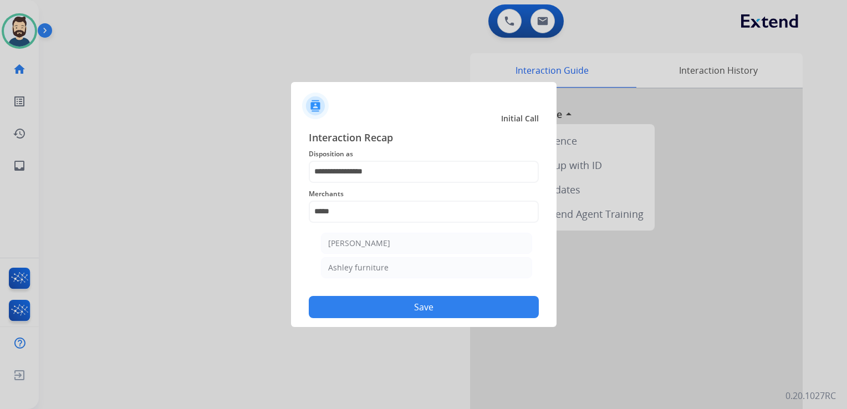
drag, startPoint x: 350, startPoint y: 265, endPoint x: 372, endPoint y: 271, distance: 23.7
click at [350, 265] on div "Ashley furniture" at bounding box center [358, 267] width 60 height 11
type input "**********"
click at [383, 299] on button "Save" at bounding box center [424, 307] width 230 height 22
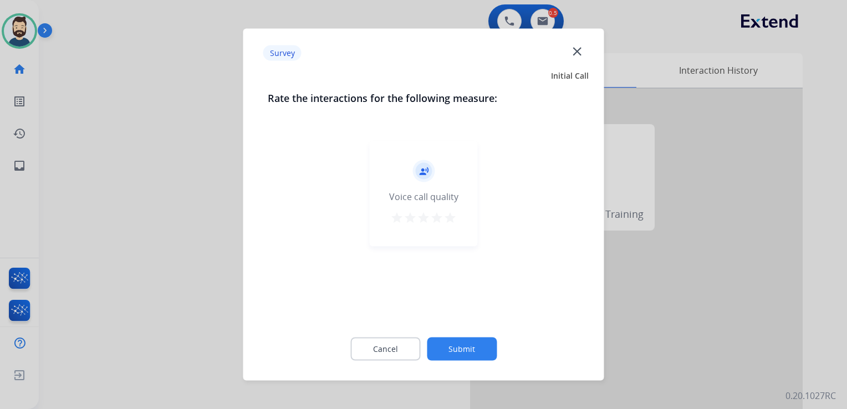
click at [450, 217] on mat-icon "star" at bounding box center [449, 217] width 13 height 13
click at [462, 343] on button "Submit" at bounding box center [462, 348] width 70 height 23
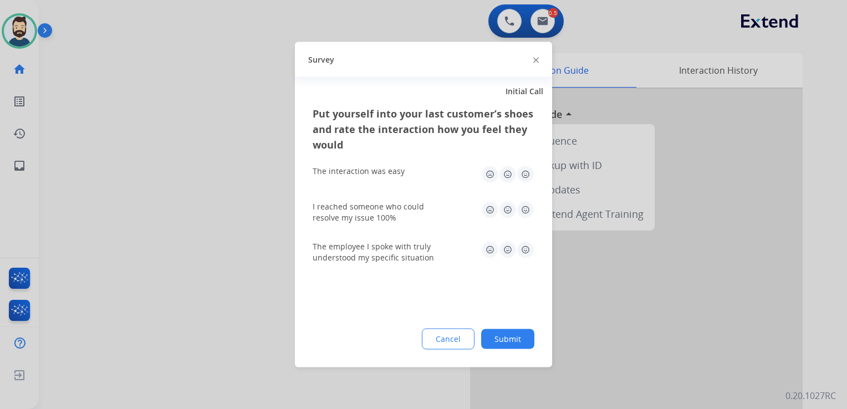
click at [526, 175] on img at bounding box center [525, 175] width 18 height 18
drag, startPoint x: 524, startPoint y: 203, endPoint x: 520, endPoint y: 230, distance: 27.4
click at [525, 204] on img at bounding box center [525, 210] width 18 height 18
click at [524, 248] on img at bounding box center [525, 250] width 18 height 18
click at [517, 345] on button "Submit" at bounding box center [507, 339] width 53 height 20
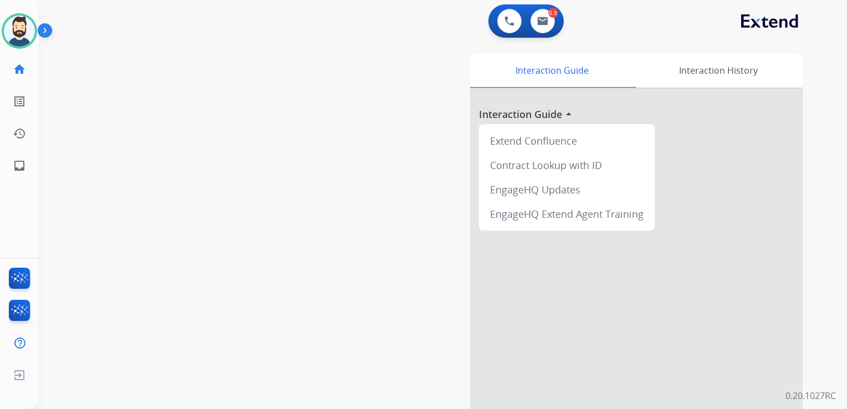
drag, startPoint x: 209, startPoint y: 206, endPoint x: 109, endPoint y: 171, distance: 106.0
click at [199, 203] on div "swap_horiz Break voice bridge close_fullscreen Connect 3-Way Call merge_type Se…" at bounding box center [429, 271] width 781 height 462
click at [20, 165] on mat-icon "inbox" at bounding box center [19, 165] width 13 height 13
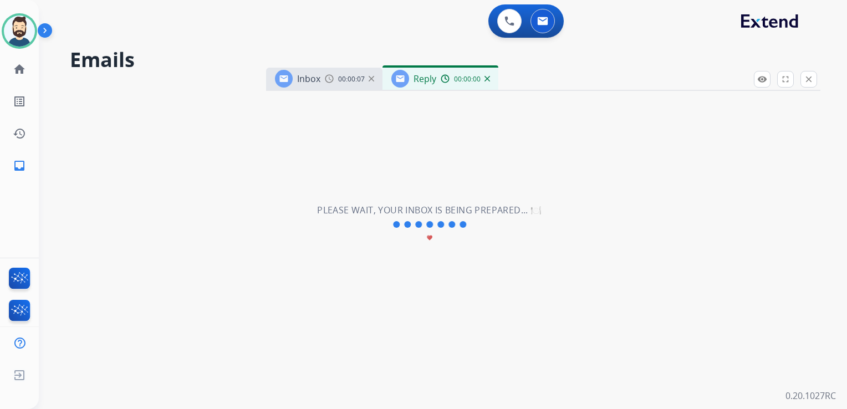
select select "**********"
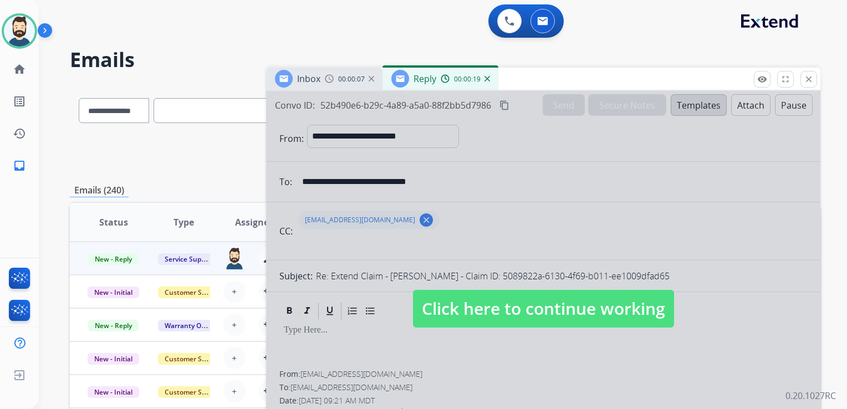
drag, startPoint x: 501, startPoint y: 308, endPoint x: 501, endPoint y: 295, distance: 12.2
click at [501, 307] on span "Click here to continue working" at bounding box center [543, 309] width 261 height 38
select select
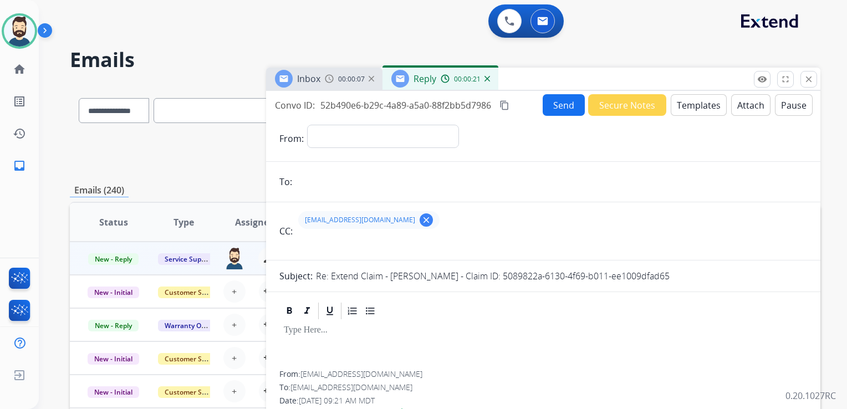
click at [484, 76] on img at bounding box center [487, 79] width 6 height 6
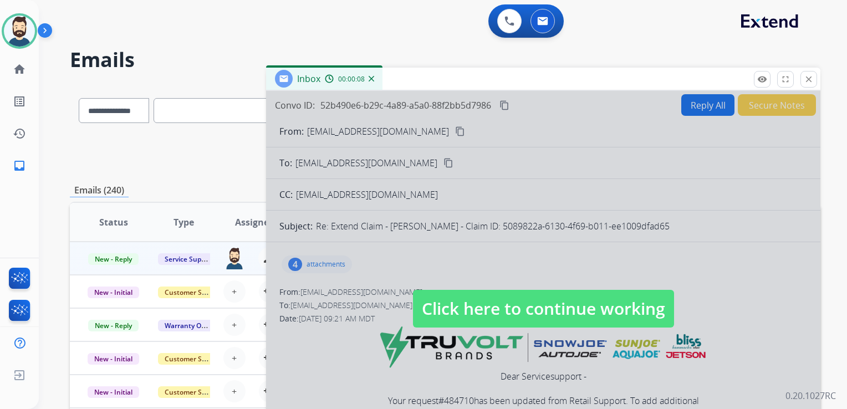
click at [530, 317] on span "Click here to continue working" at bounding box center [543, 309] width 261 height 38
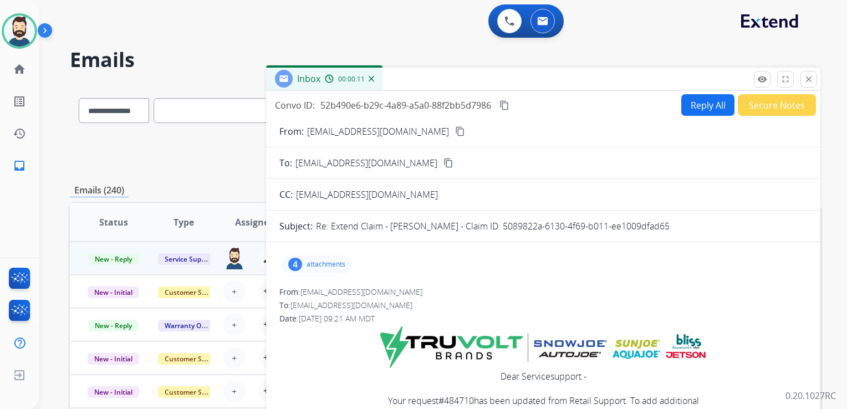
drag, startPoint x: 501, startPoint y: 227, endPoint x: 697, endPoint y: 226, distance: 196.1
click at [697, 226] on div "Re: Extend Claim - [PERSON_NAME] - Claim ID: 5089822a-6130-4f69-b011-ee1009dfad…" at bounding box center [561, 225] width 491 height 13
copy p "5089822a-6130-4f69-b011-ee1009dfad65"
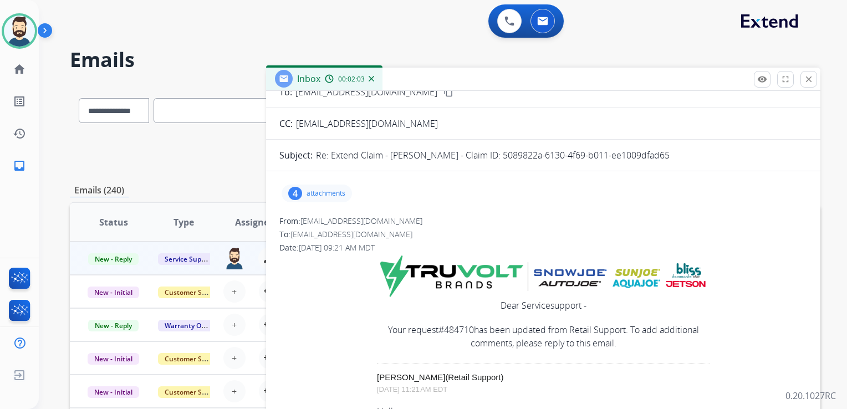
scroll to position [277, 0]
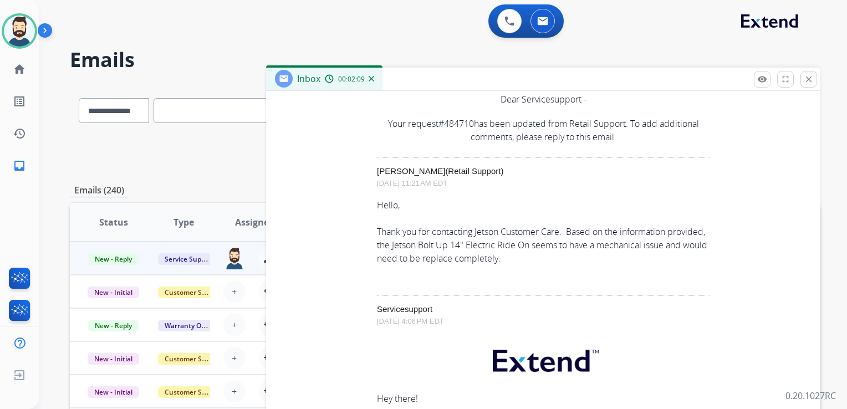
drag, startPoint x: 371, startPoint y: 227, endPoint x: 546, endPoint y: 252, distance: 176.8
drag, startPoint x: 545, startPoint y: 252, endPoint x: 470, endPoint y: 247, distance: 75.5
click at [470, 247] on div "Hello, Thank you for contacting Jetson Customer Care. Based on the information …" at bounding box center [543, 231] width 332 height 66
click at [485, 250] on div "Hello, Thank you for contacting Jetson Customer Care. Based on the information …" at bounding box center [543, 231] width 332 height 66
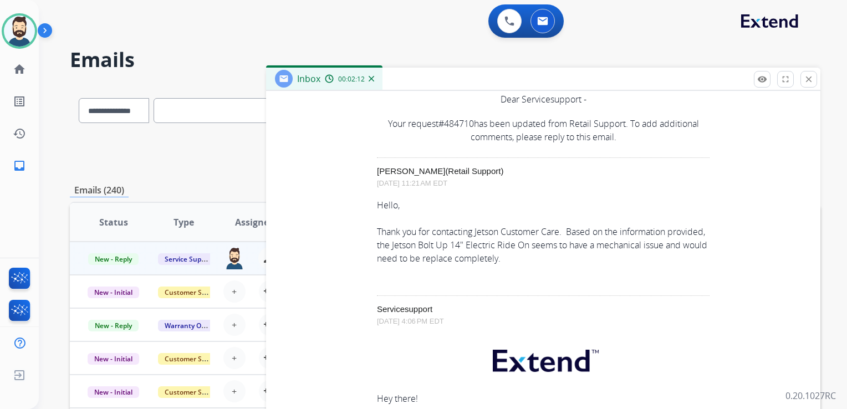
drag, startPoint x: 542, startPoint y: 254, endPoint x: 372, endPoint y: 232, distance: 171.1
click at [377, 232] on div "Hello, Thank you for contacting Jetson Customer Care. Based on the information …" at bounding box center [543, 231] width 332 height 66
drag, startPoint x: 372, startPoint y: 232, endPoint x: 397, endPoint y: 240, distance: 25.9
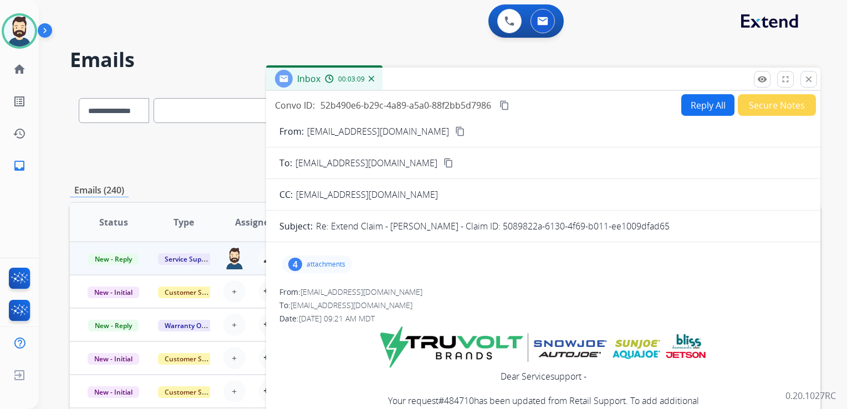
click at [681, 105] on button "Reply All" at bounding box center [707, 105] width 53 height 22
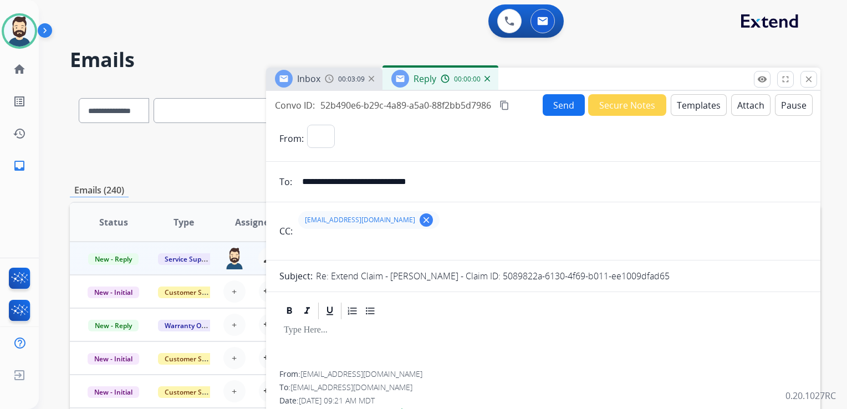
click at [685, 105] on button "Templates" at bounding box center [698, 105] width 56 height 22
select select "**********"
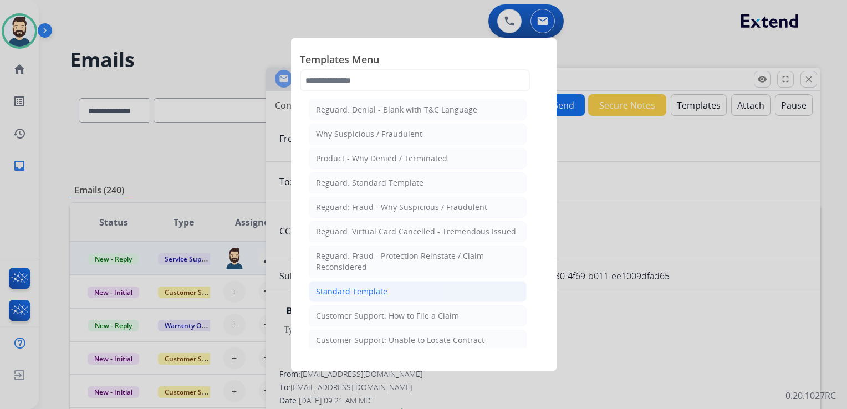
click at [346, 286] on div "Standard Template" at bounding box center [351, 291] width 71 height 11
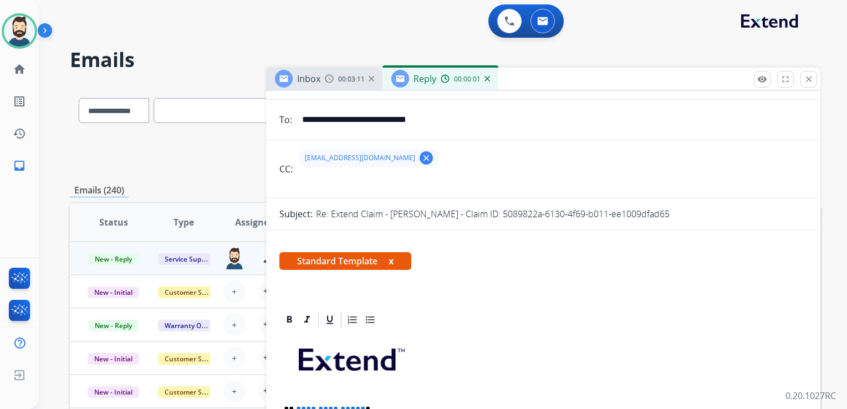
scroll to position [111, 0]
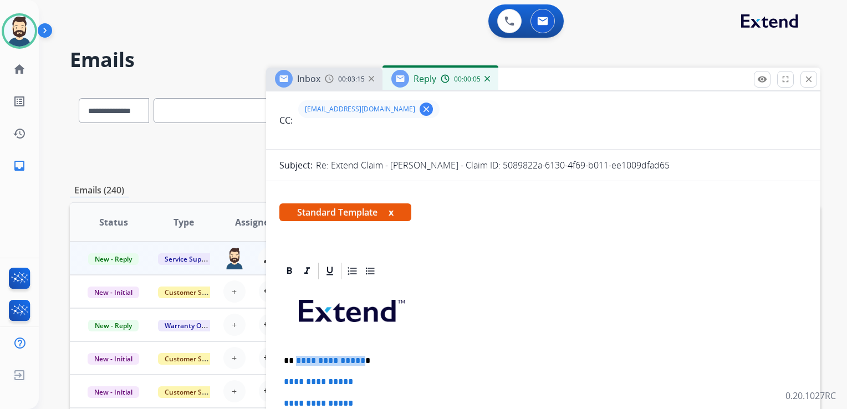
drag, startPoint x: 296, startPoint y: 360, endPoint x: 358, endPoint y: 359, distance: 62.6
click at [358, 359] on p "**********" at bounding box center [539, 361] width 510 height 10
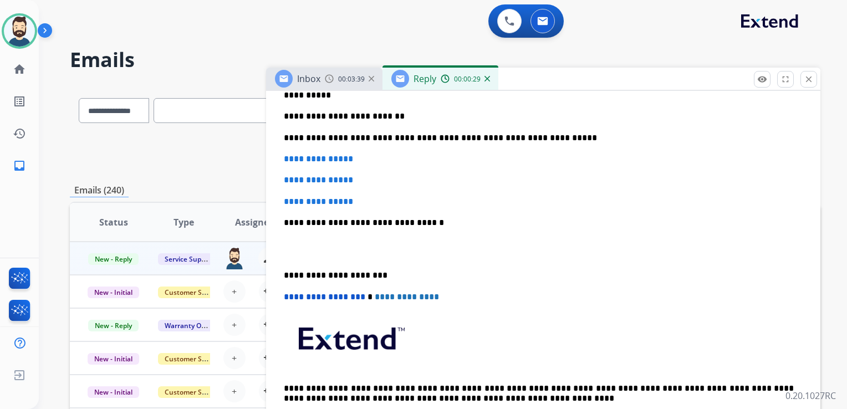
scroll to position [388, 0]
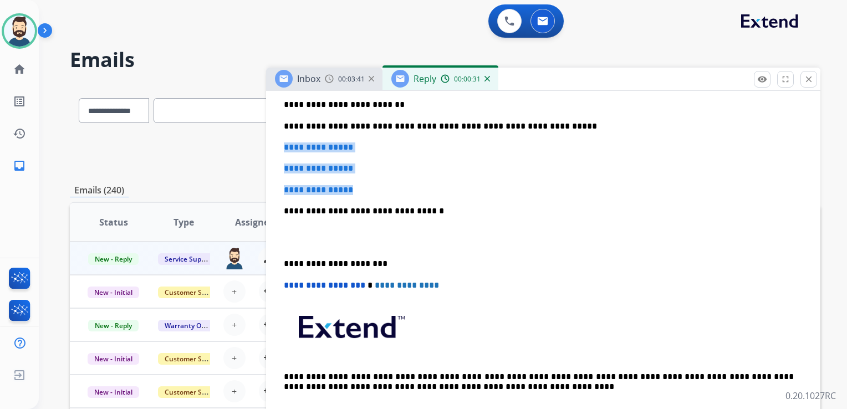
drag, startPoint x: 281, startPoint y: 145, endPoint x: 368, endPoint y: 183, distance: 95.0
click at [368, 183] on div "**********" at bounding box center [542, 216] width 527 height 424
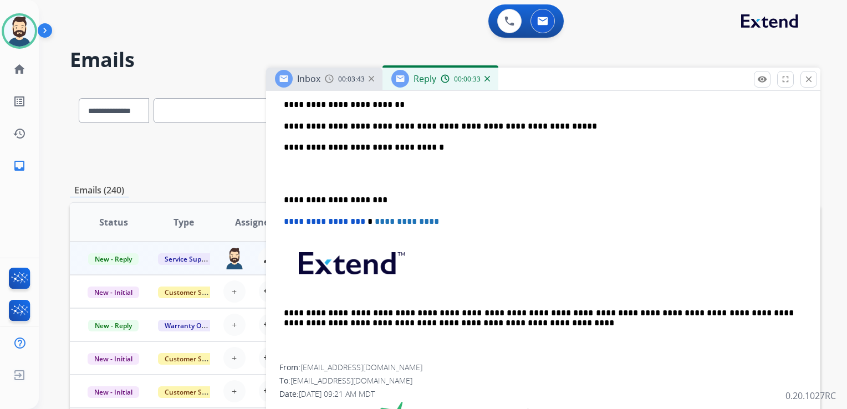
click at [409, 148] on p "**********" at bounding box center [539, 147] width 510 height 10
click at [324, 196] on p "**********" at bounding box center [539, 200] width 510 height 10
click at [288, 221] on span "**********" at bounding box center [324, 221] width 81 height 8
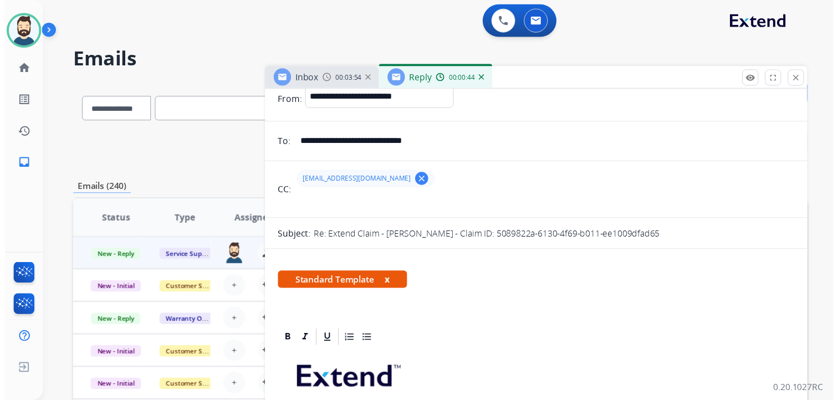
scroll to position [0, 0]
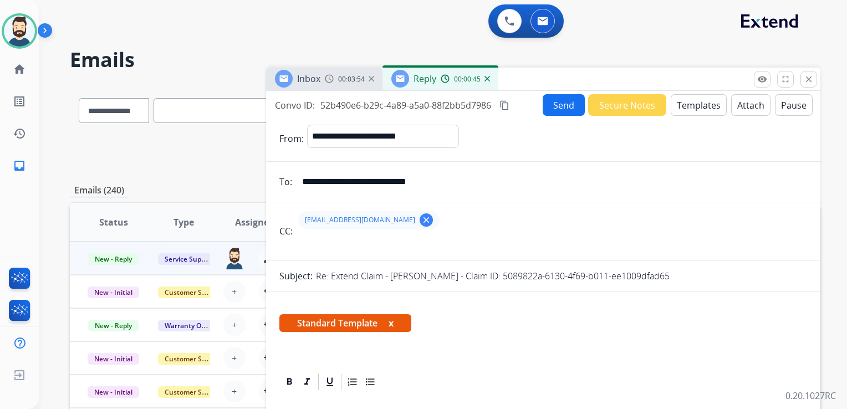
click at [565, 112] on button "Send" at bounding box center [563, 105] width 42 height 22
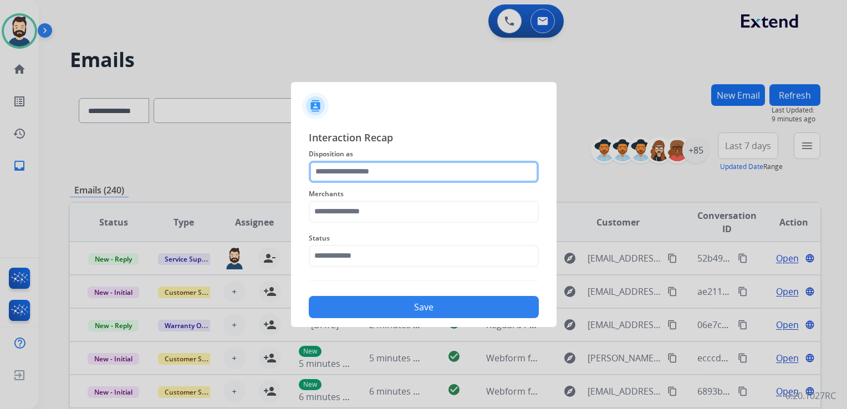
click at [326, 181] on input "text" at bounding box center [424, 172] width 230 height 22
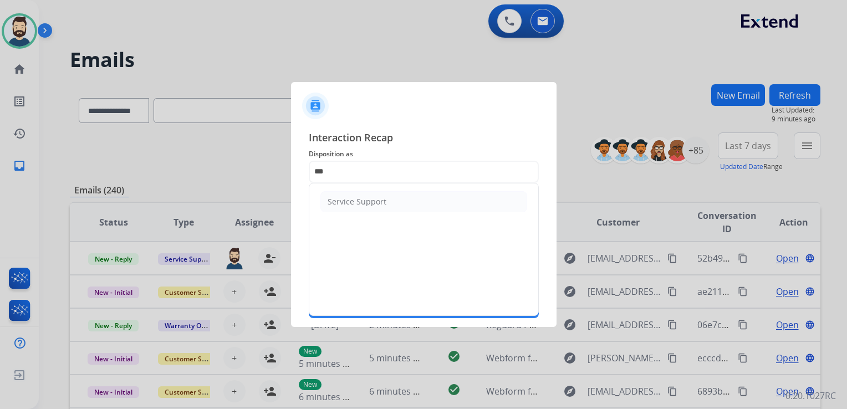
click at [330, 198] on div "Service Support" at bounding box center [356, 201] width 59 height 11
type input "**********"
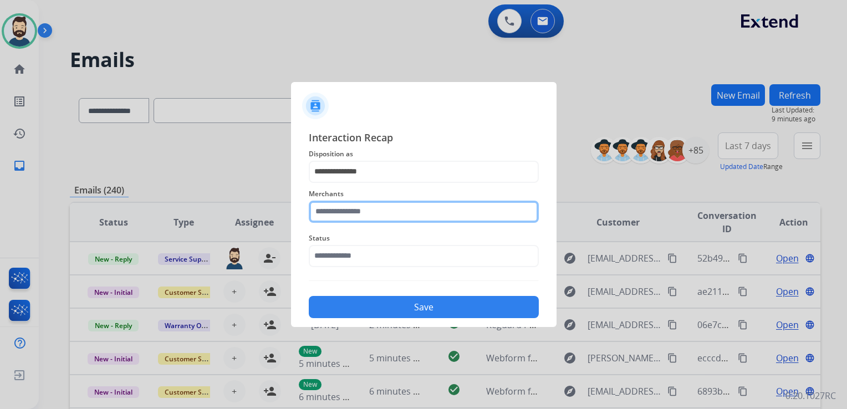
click at [335, 207] on input "text" at bounding box center [424, 212] width 230 height 22
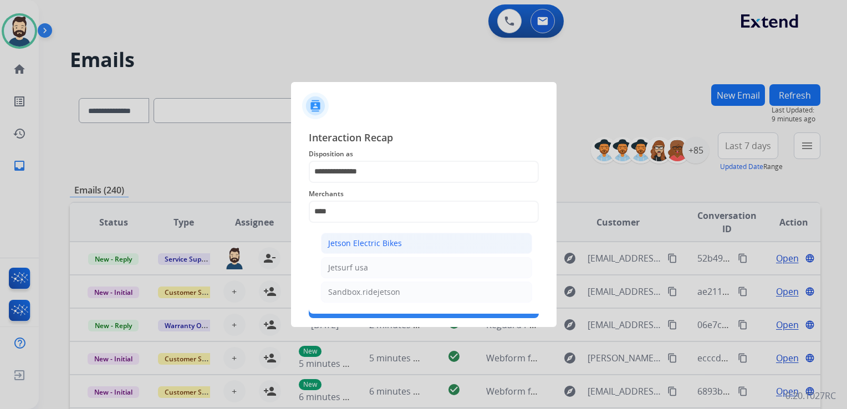
click at [383, 242] on div "Jetson Electric Bikes" at bounding box center [365, 243] width 74 height 11
type input "**********"
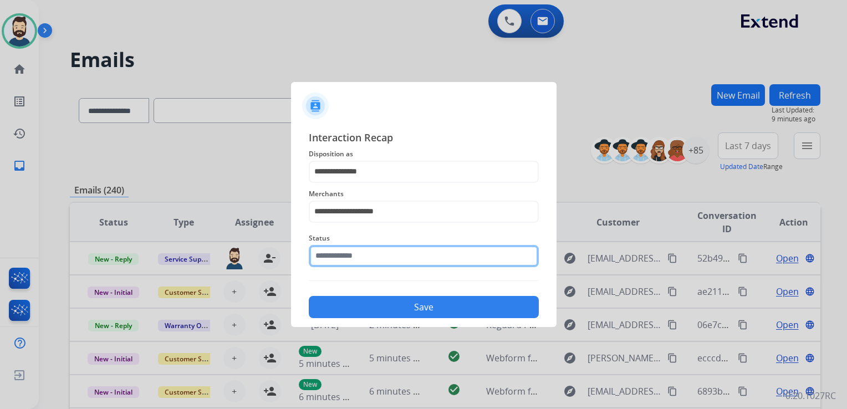
click at [390, 255] on input "text" at bounding box center [424, 256] width 230 height 22
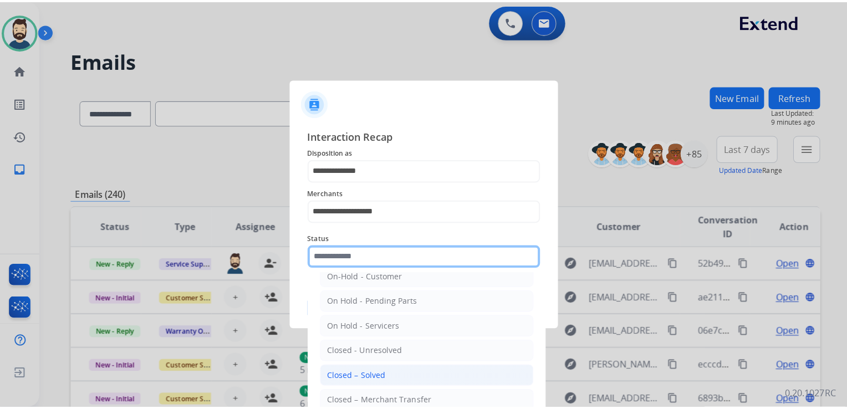
scroll to position [55, 0]
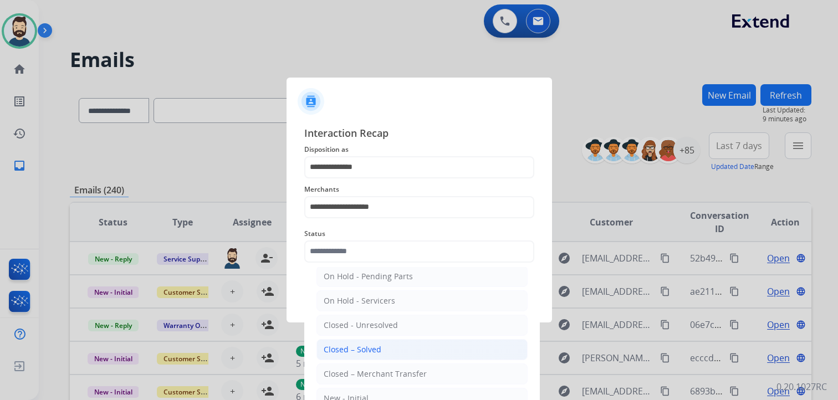
drag, startPoint x: 369, startPoint y: 346, endPoint x: 390, endPoint y: 331, distance: 25.8
click at [368, 346] on div "Closed – Solved" at bounding box center [353, 349] width 58 height 11
type input "**********"
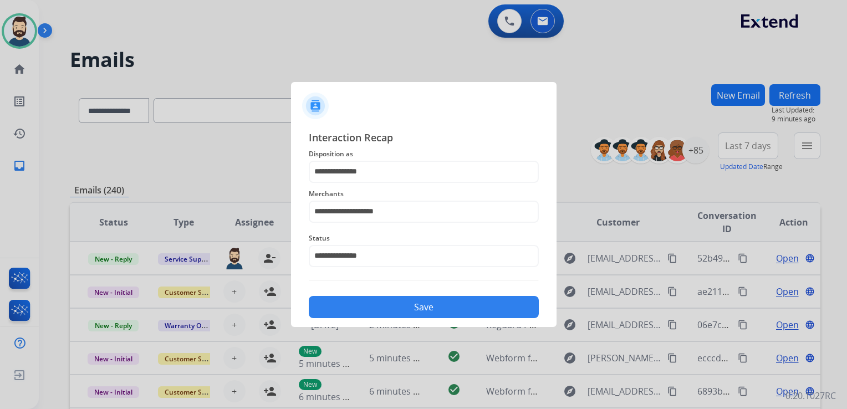
click at [406, 313] on button "Save" at bounding box center [424, 307] width 230 height 22
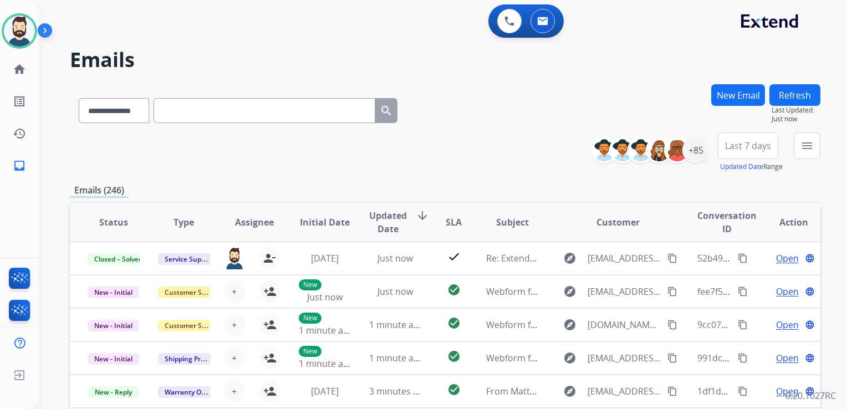
click at [44, 29] on img at bounding box center [47, 32] width 19 height 21
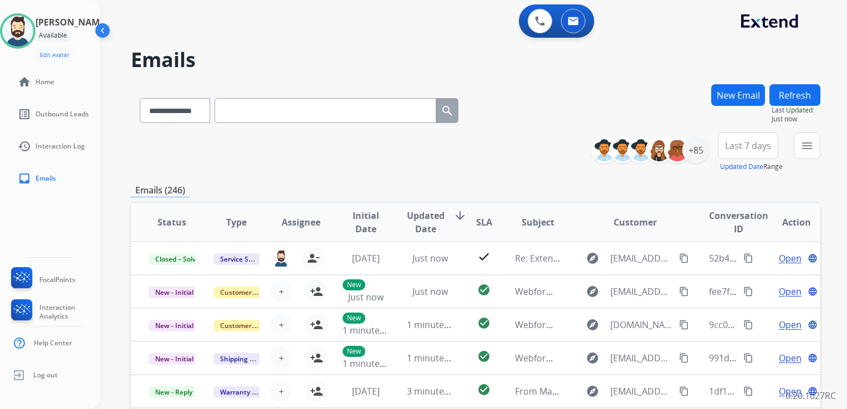
click at [102, 31] on img at bounding box center [103, 32] width 21 height 21
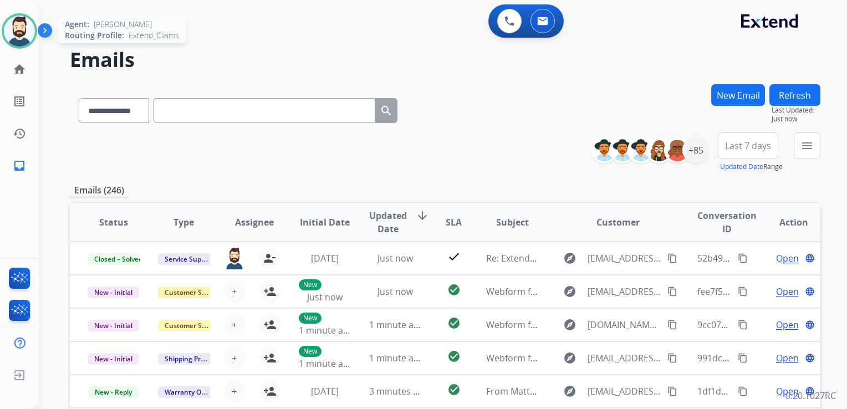
click at [28, 28] on img at bounding box center [19, 31] width 31 height 31
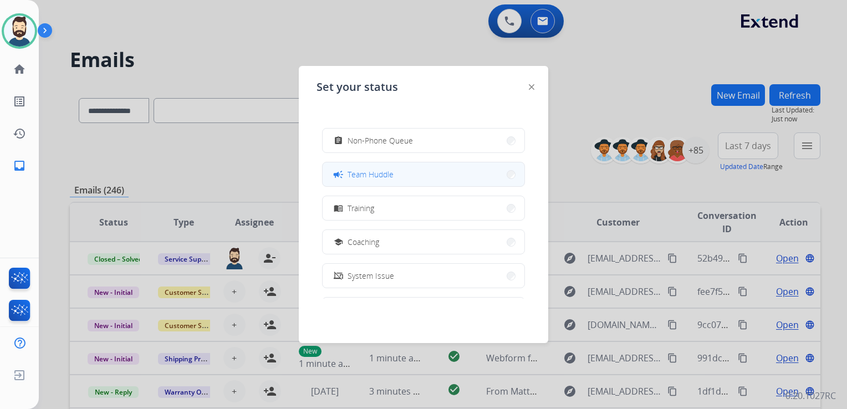
scroll to position [111, 0]
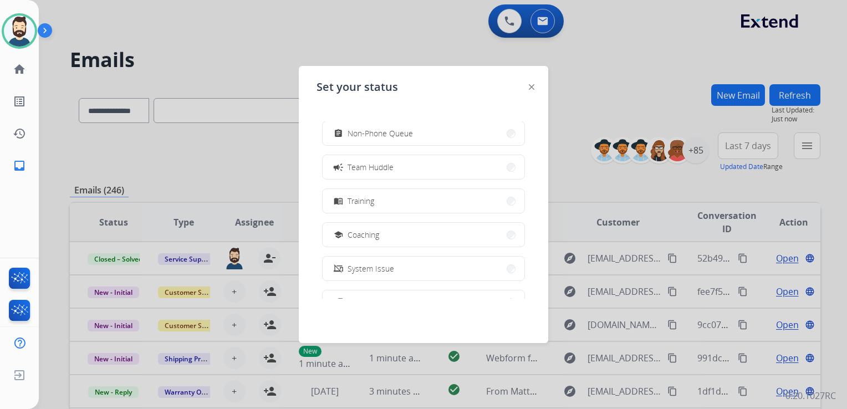
click at [493, 168] on button "campaign Team Huddle" at bounding box center [423, 167] width 202 height 24
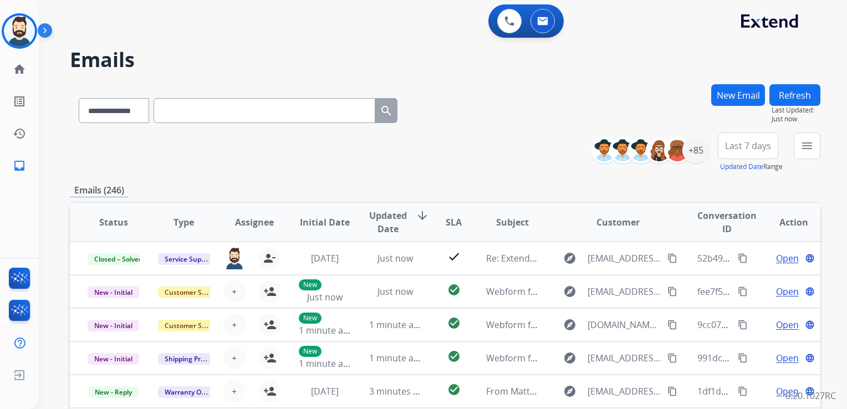
click at [786, 90] on button "Refresh" at bounding box center [794, 95] width 51 height 22
